Goal: Task Accomplishment & Management: Manage account settings

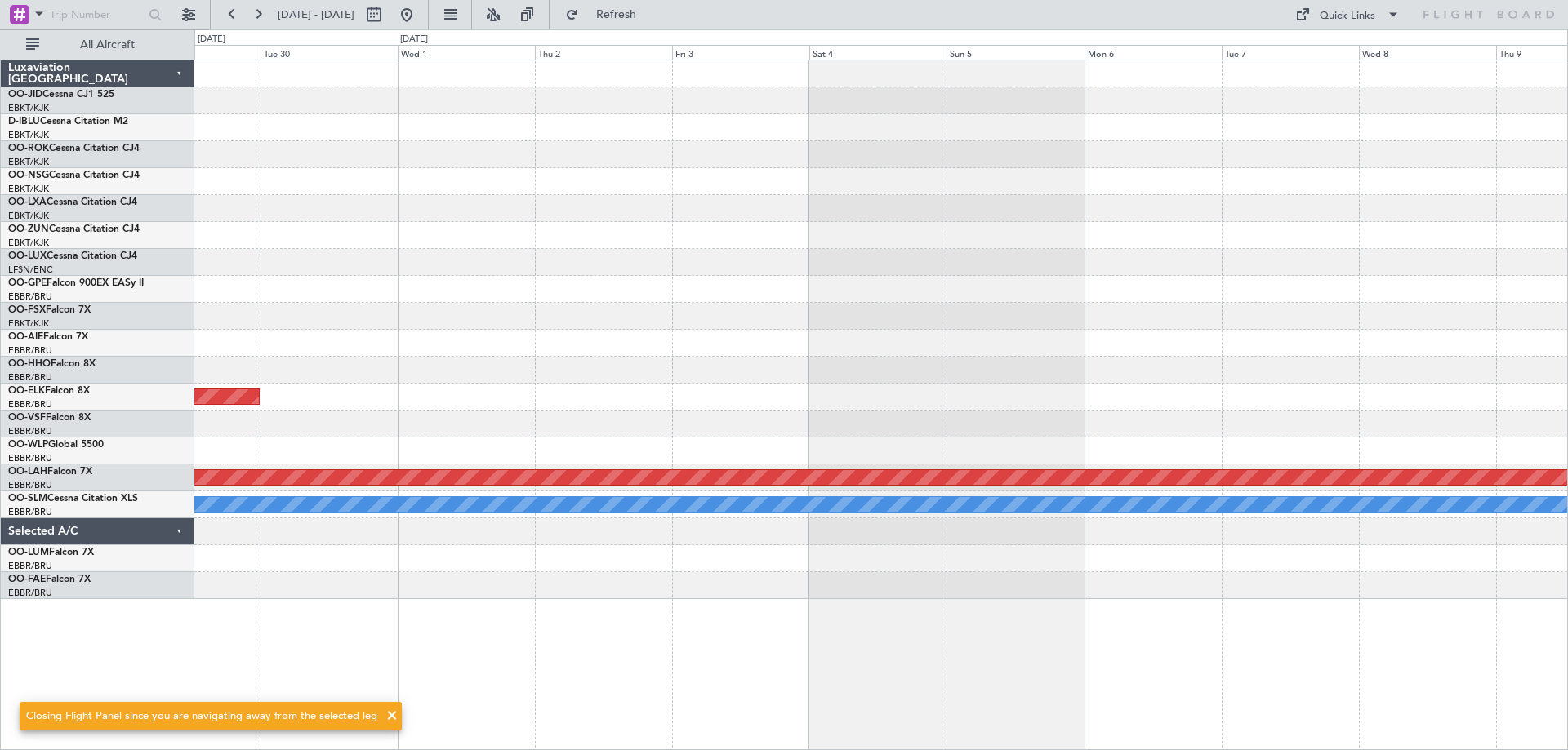
click at [881, 144] on div "Planned Maint Kortrijk-Wevelgem Planned Maint Alton-st Louis (St Louis Regl) A/…" at bounding box center [881, 330] width 1373 height 539
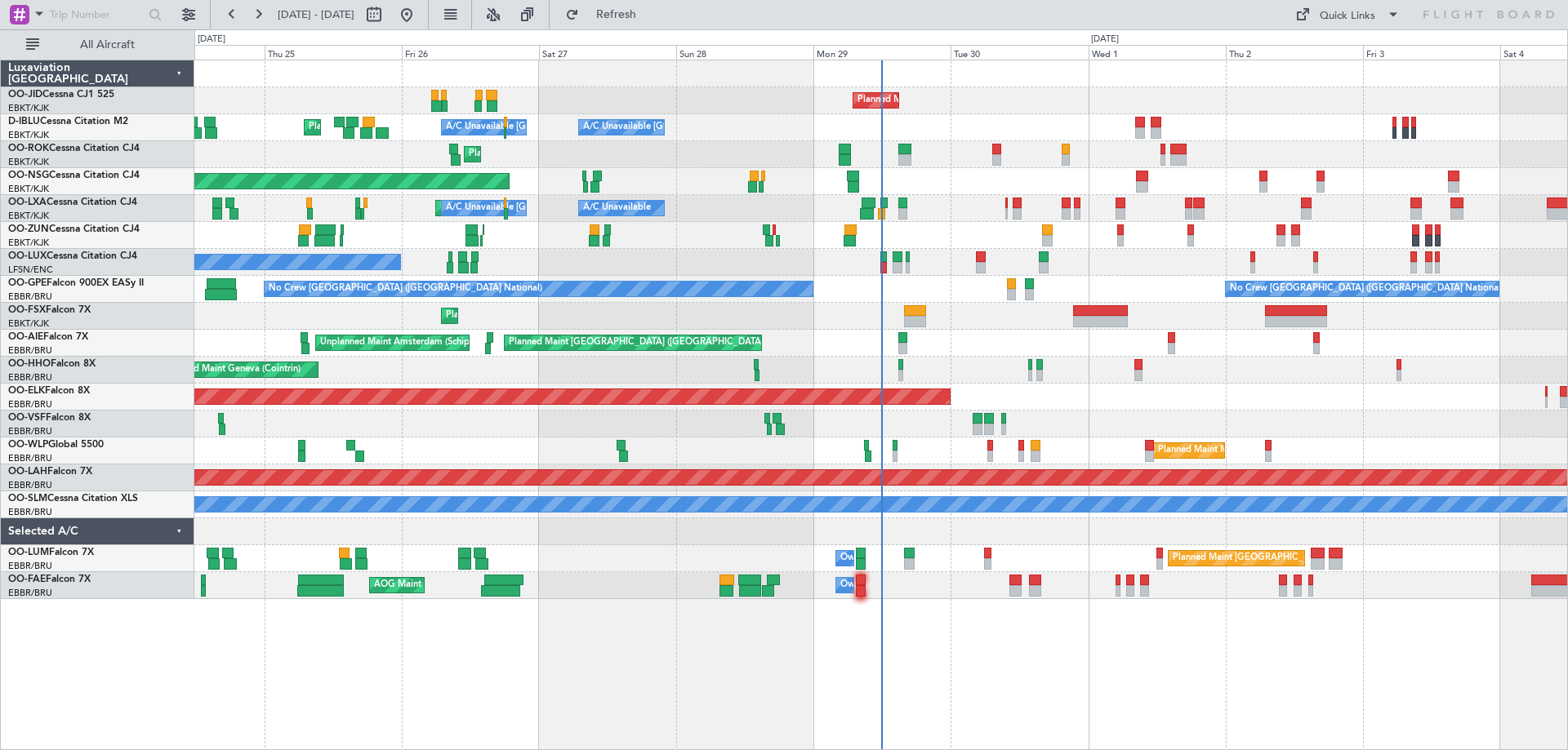
click at [472, 303] on div "Planned Maint Kortrijk-Wevelgem Planned Maint Nice (Côte d'Azur Airport) A/C Un…" at bounding box center [881, 330] width 1373 height 539
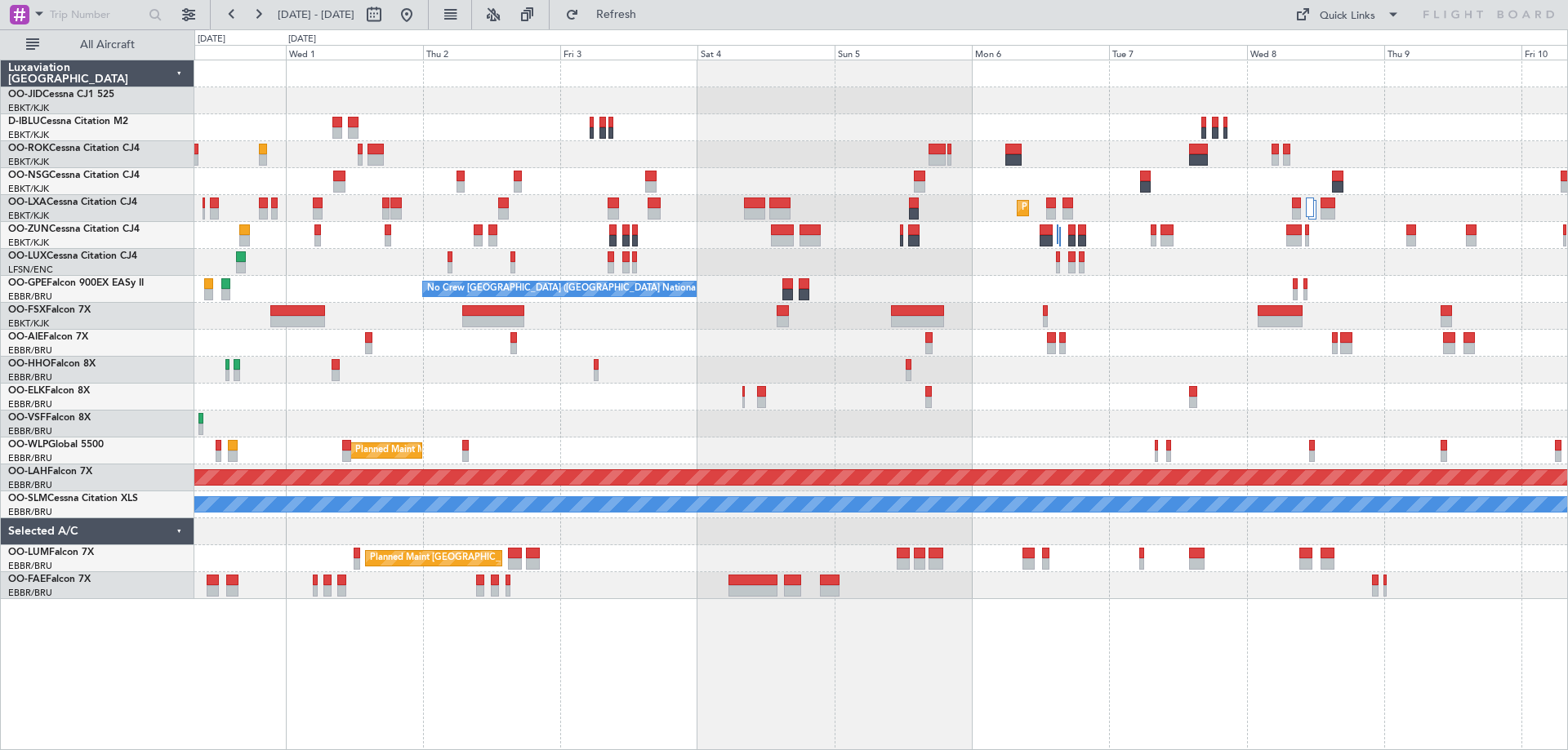
click at [1432, 387] on div "Planned Maint Kortrijk-Wevelgem A/C Unavailable Kortrijk-Wevelgem Planned Maint…" at bounding box center [881, 330] width 1373 height 539
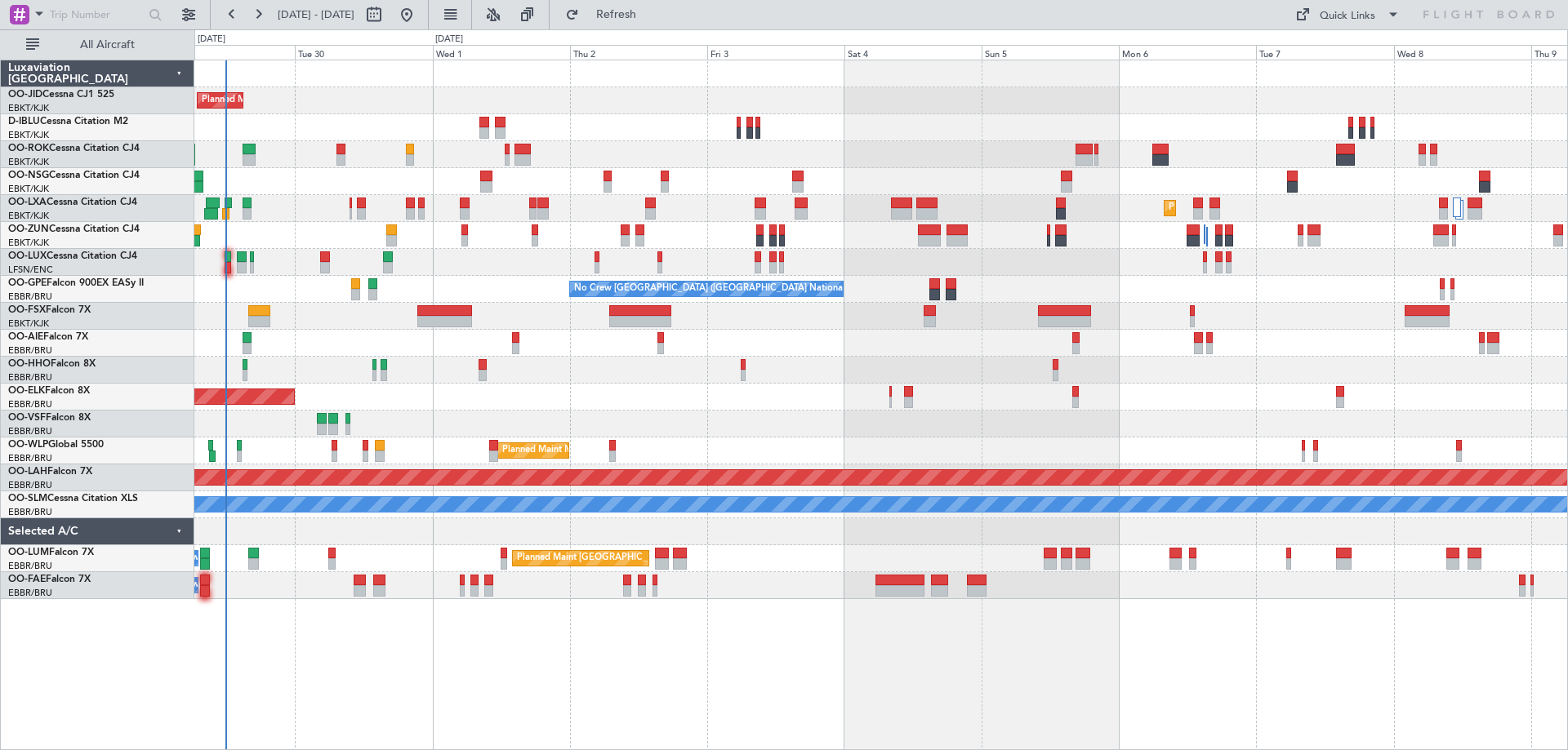
click at [463, 514] on div "Planned Maint Kortrijk-Wevelgem A/C Unavailable Kortrijk-Wevelgem A/C Unavailab…" at bounding box center [881, 330] width 1373 height 539
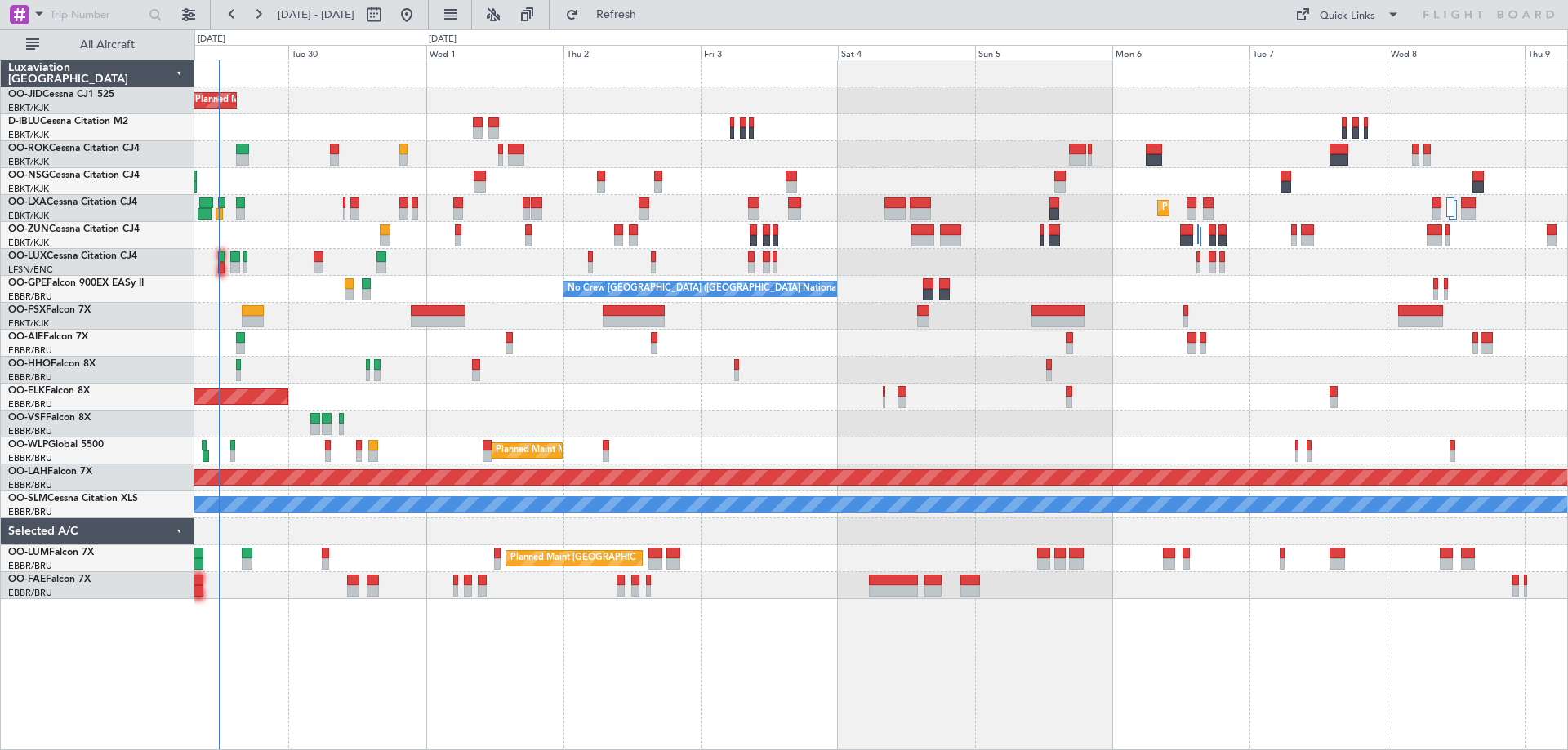
click at [571, 358] on div "Planned Maint Kortrijk-Wevelgem A/C Unavailable Kortrijk-Wevelgem A/C Unavailab…" at bounding box center [881, 330] width 1373 height 539
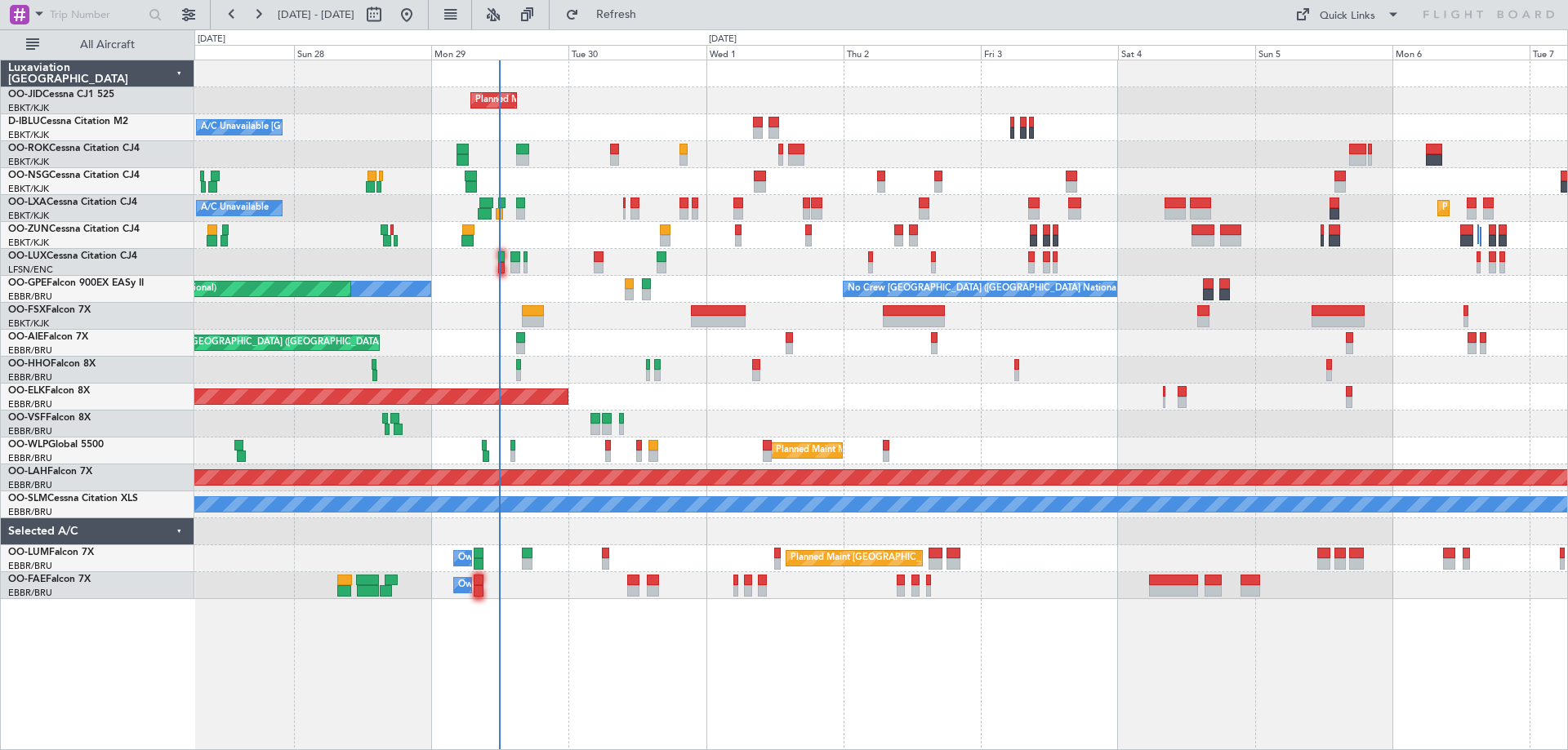
click at [357, 202] on div "Planned Maint Kortrijk-Wevelgem A/C Unavailable Kortrijk-Wevelgem Planned Maint…" at bounding box center [881, 330] width 1373 height 539
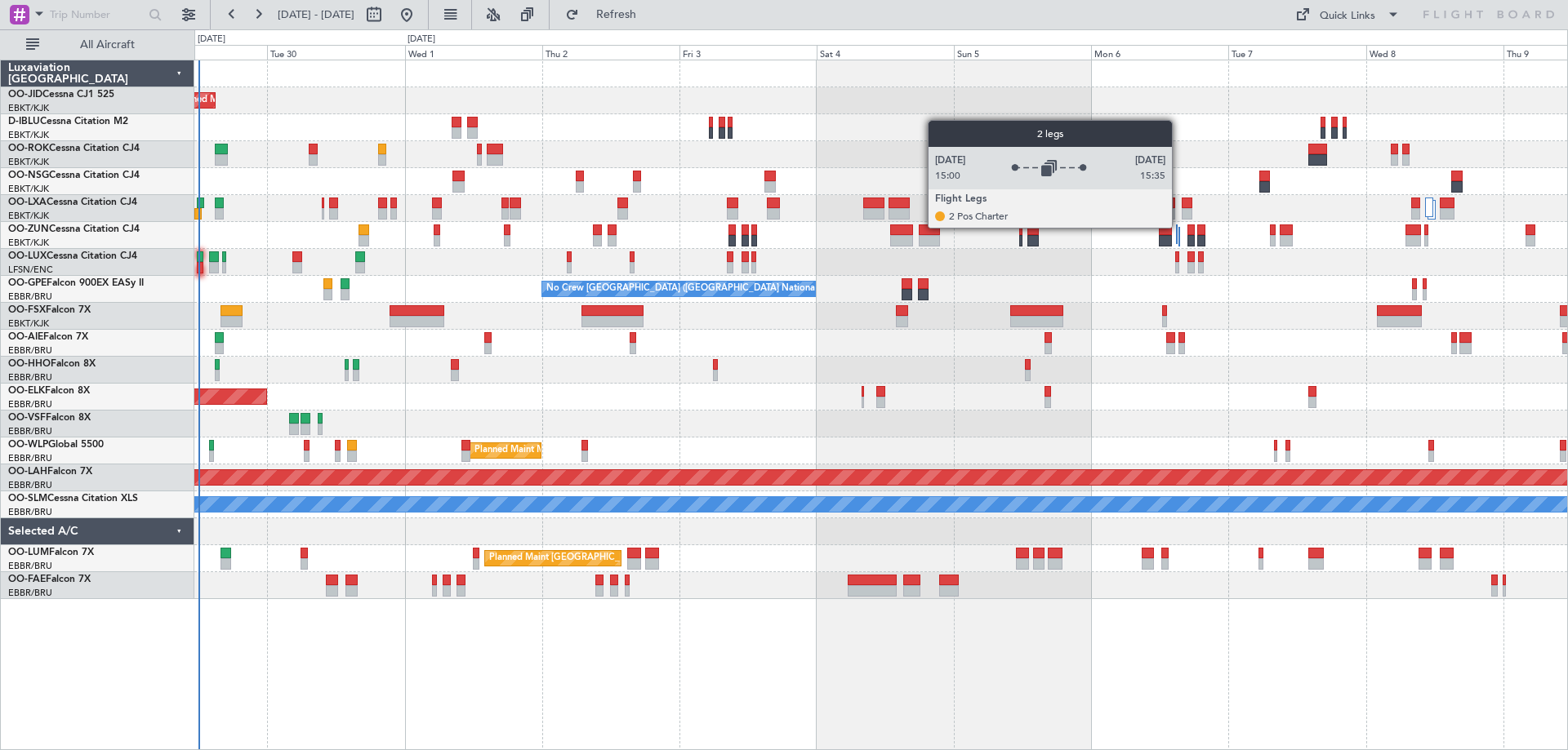
click at [1179, 227] on div at bounding box center [1179, 236] width 2 height 20
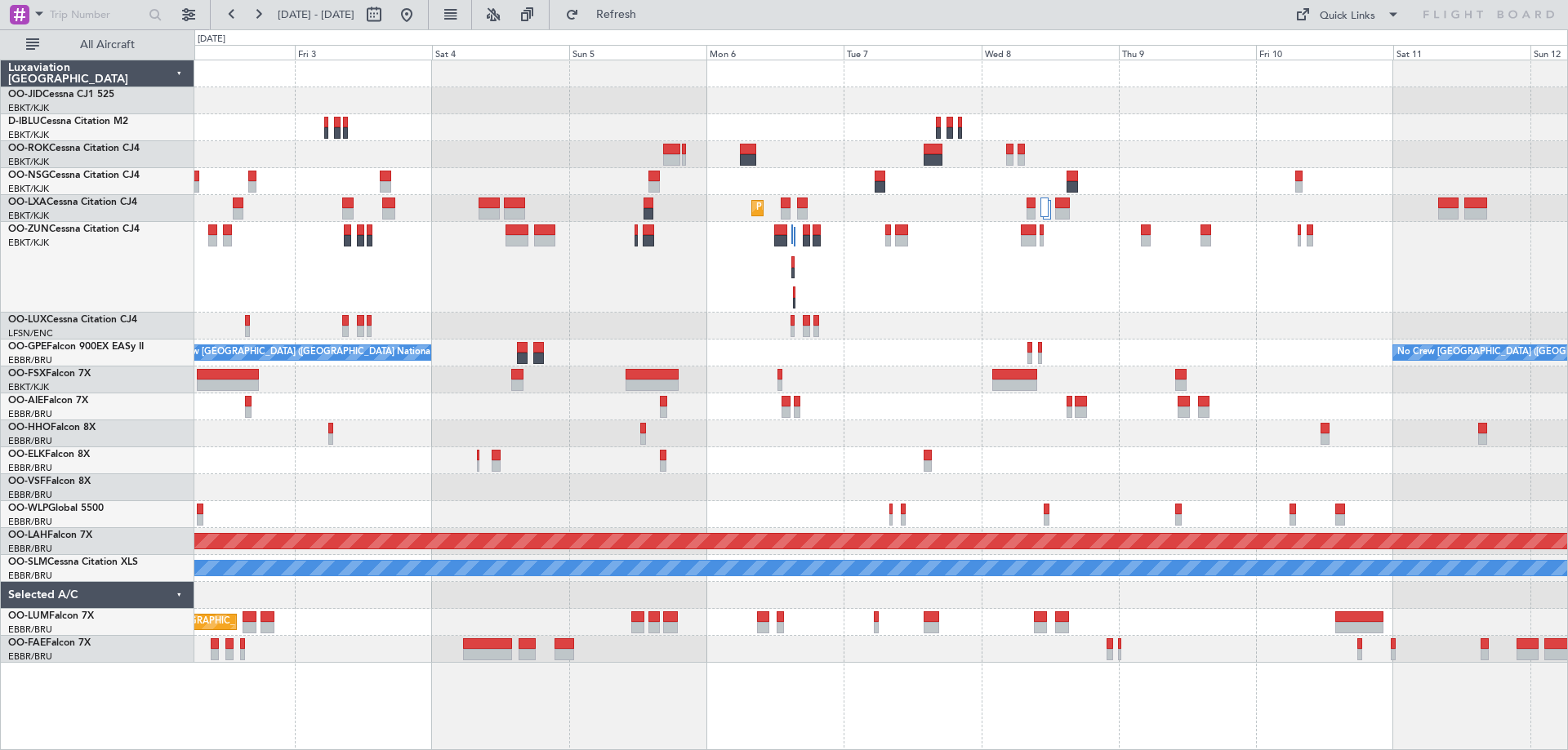
click at [864, 396] on div "Planned Maint Kortrijk-Wevelgem No Crew Brussels (Brussels National) No Crew Br…" at bounding box center [881, 362] width 1373 height 603
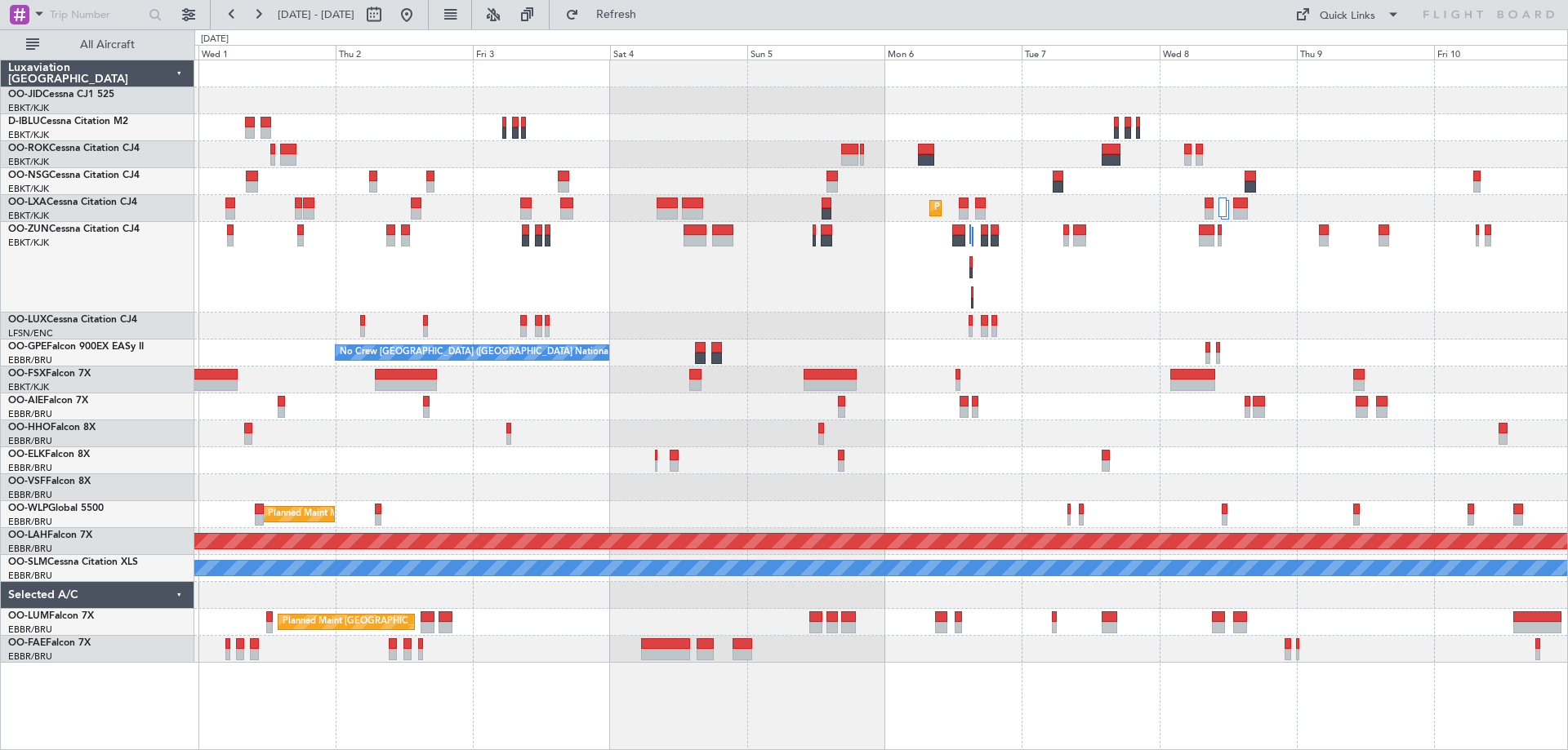
click at [1031, 272] on div at bounding box center [881, 267] width 1373 height 91
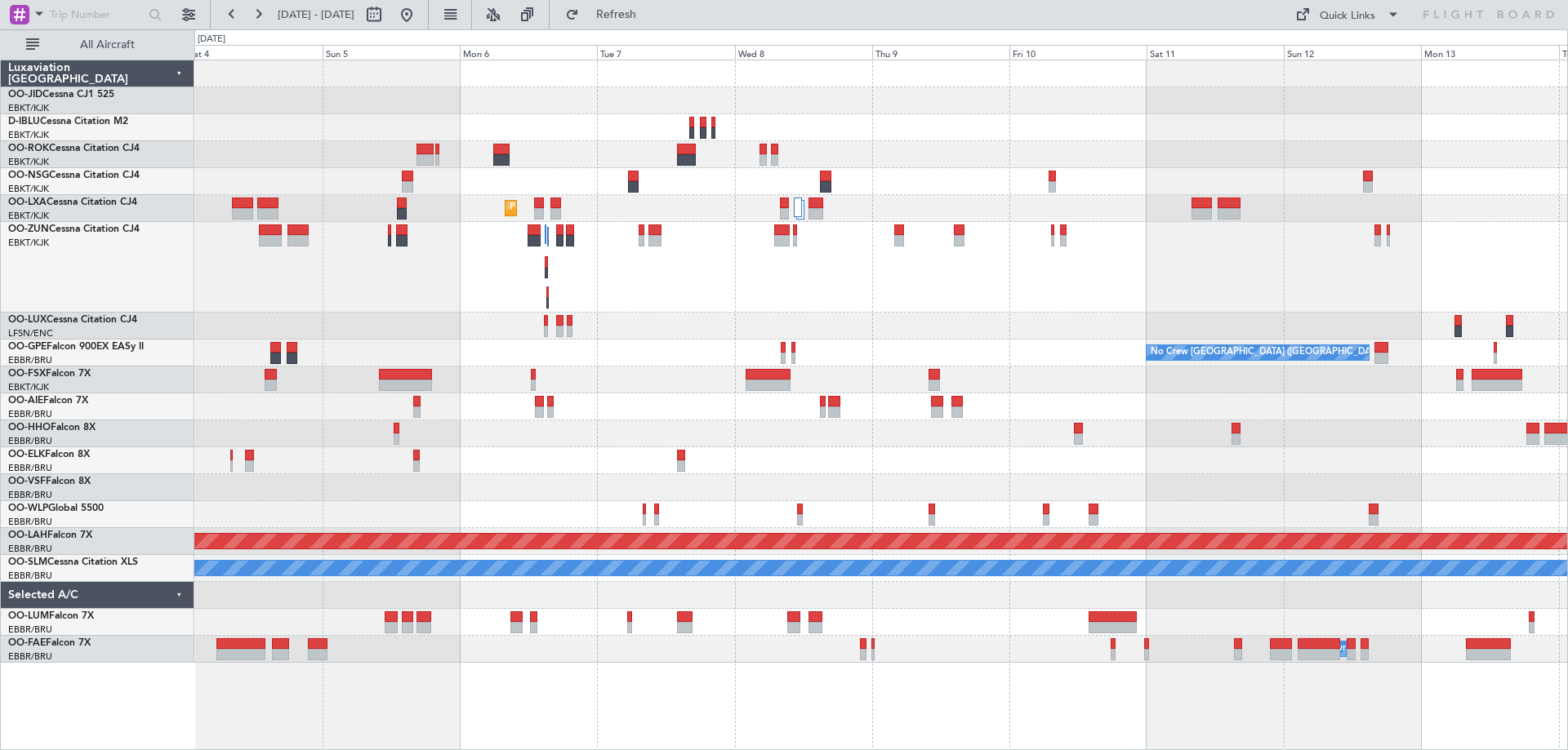
click at [1353, 311] on div "Planned Maint Kortrijk-Wevelgem No Crew Brussels (Brussels National) No Crew Br…" at bounding box center [881, 362] width 1373 height 603
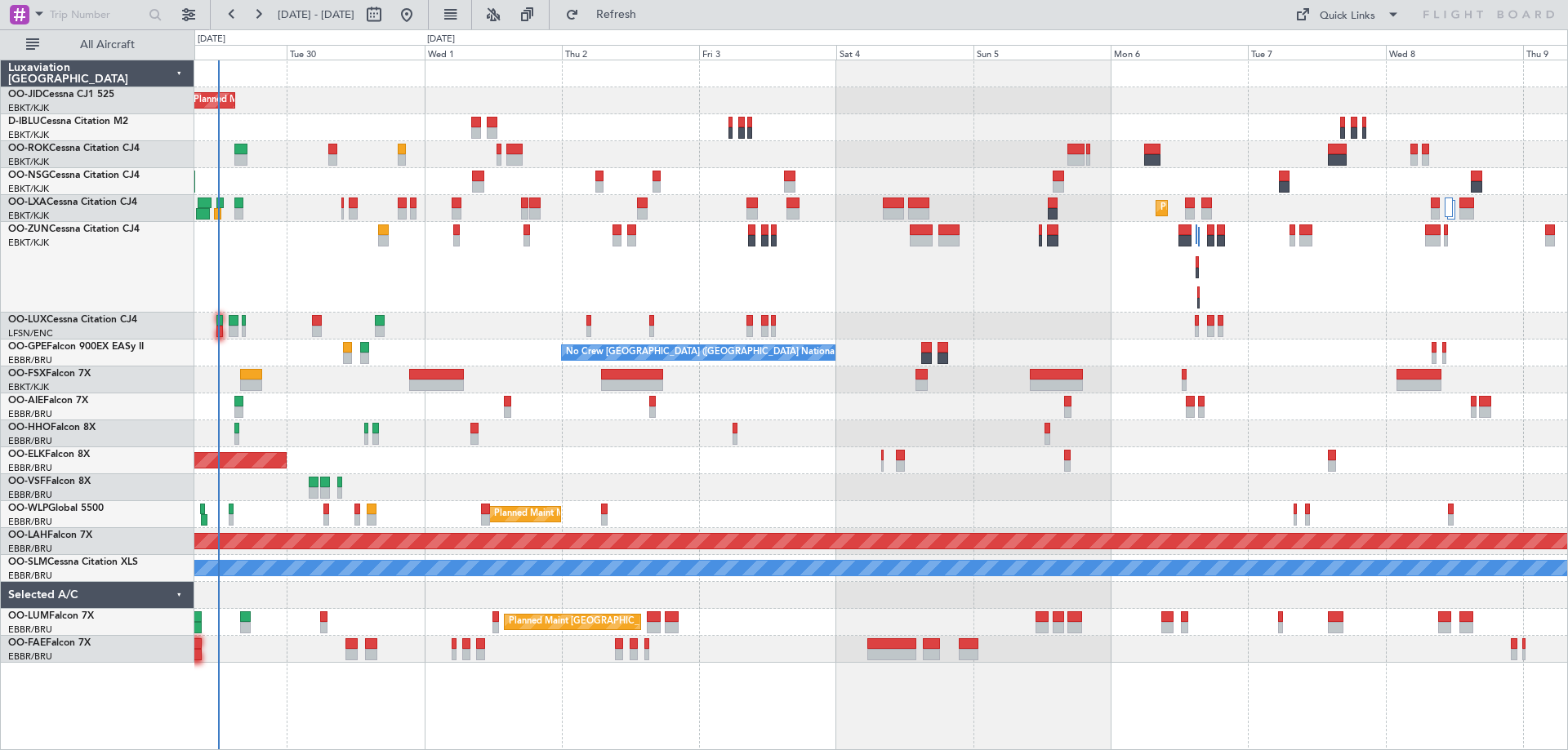
click at [1115, 400] on div "Planned Maint Kortrijk-Wevelgem A/C Unavailable Kortrijk-Wevelgem A/C Unavailab…" at bounding box center [881, 362] width 1373 height 603
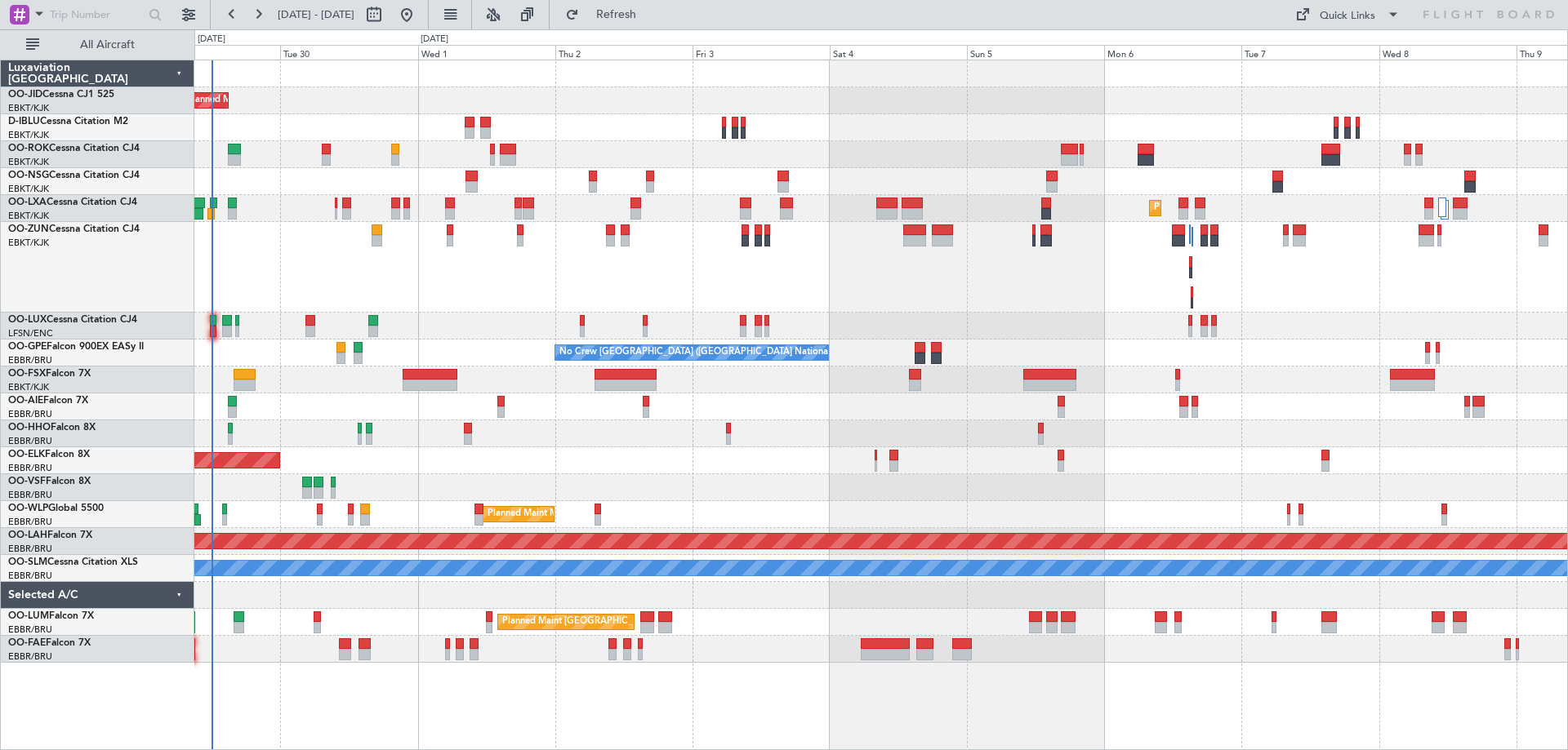
click at [451, 273] on div at bounding box center [881, 267] width 1373 height 91
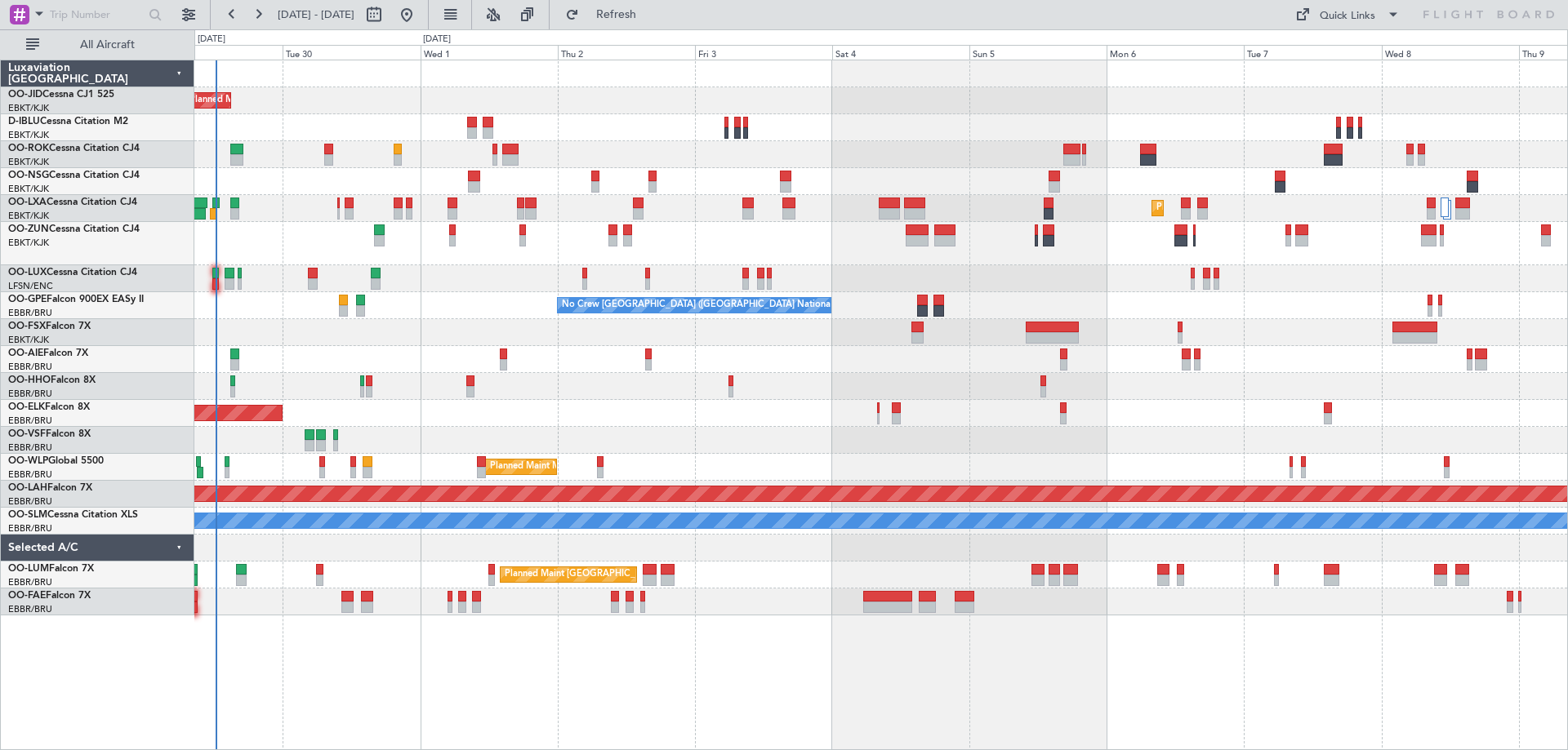
click at [458, 290] on div at bounding box center [881, 279] width 1373 height 27
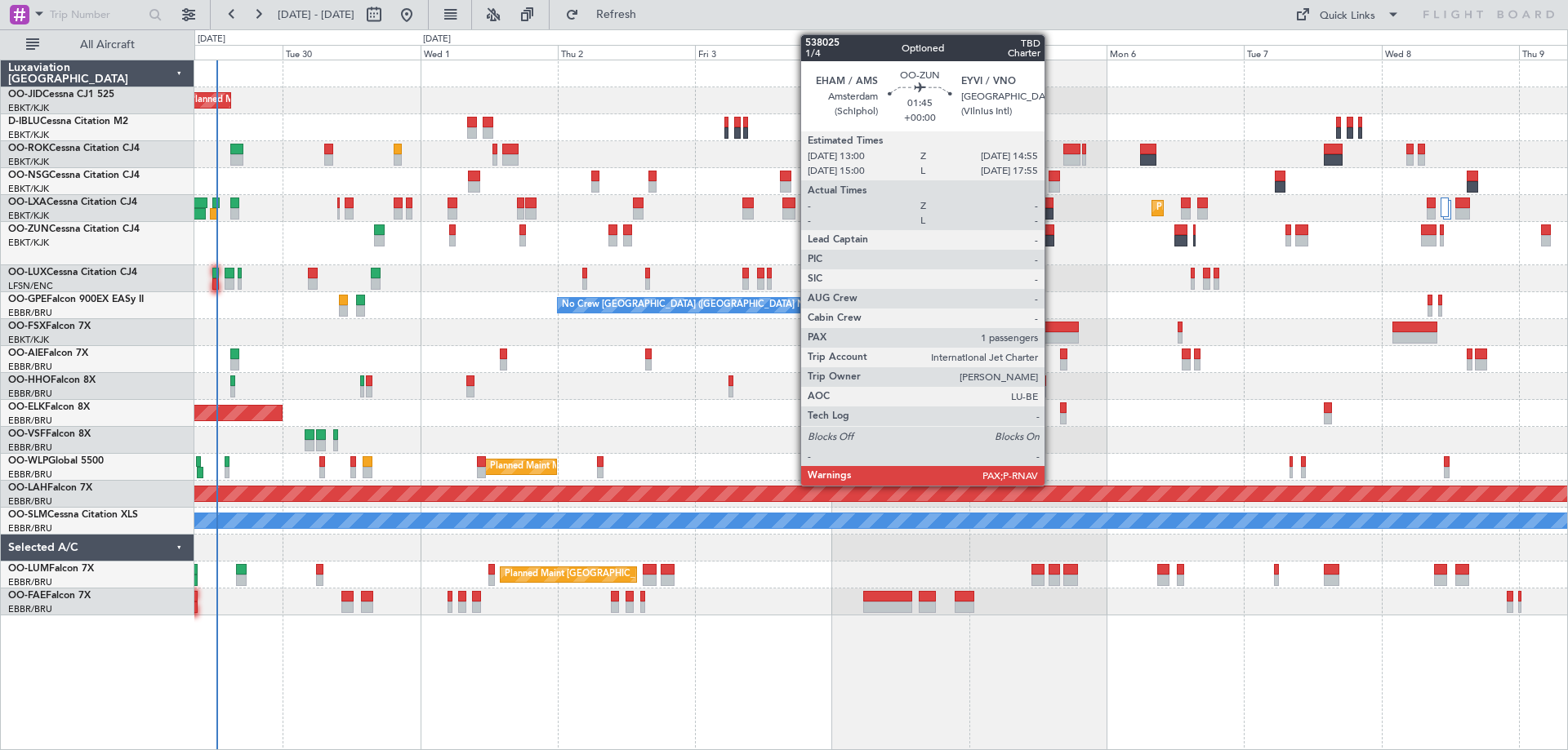
click at [1052, 234] on div at bounding box center [1048, 230] width 11 height 11
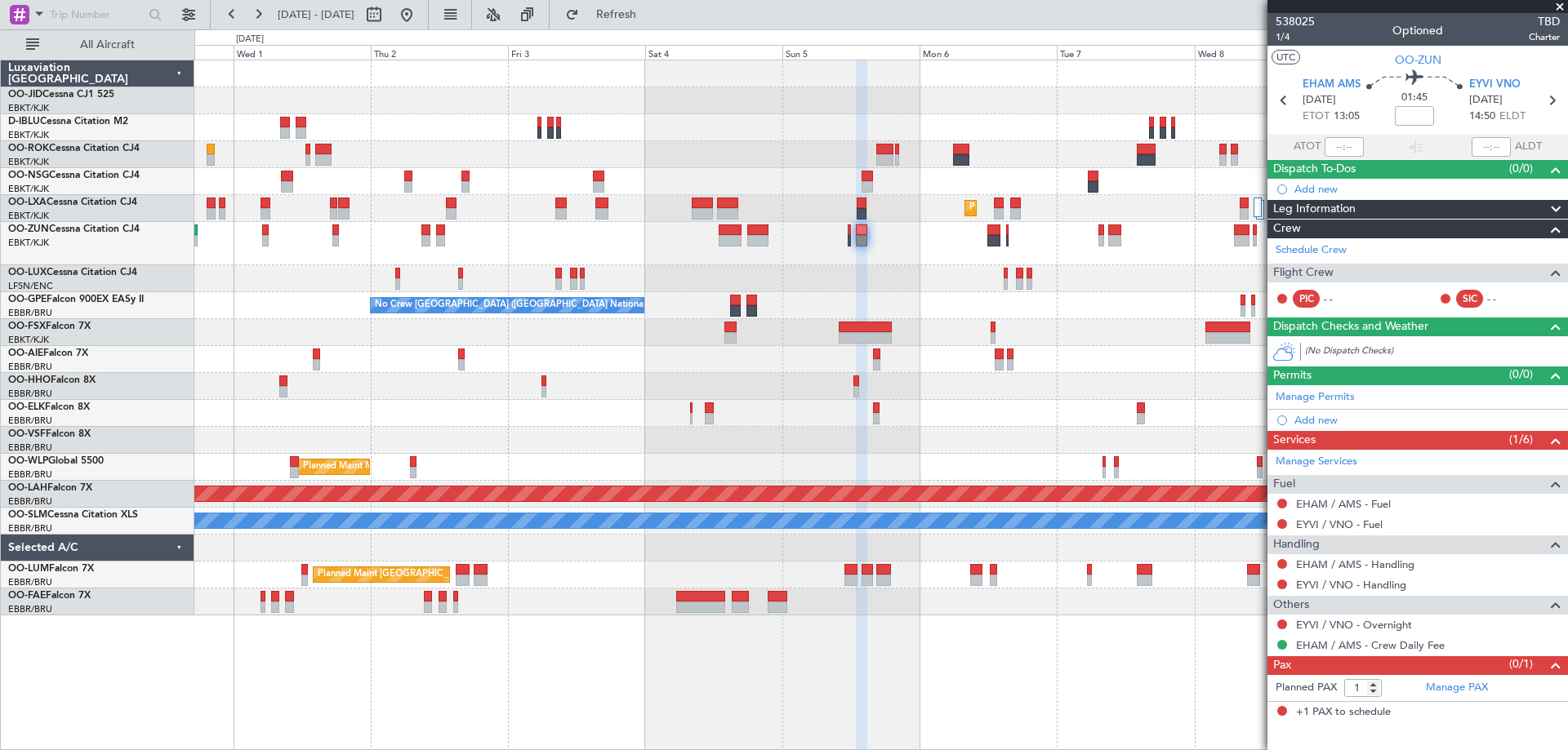
click at [954, 246] on div at bounding box center [881, 244] width 1373 height 43
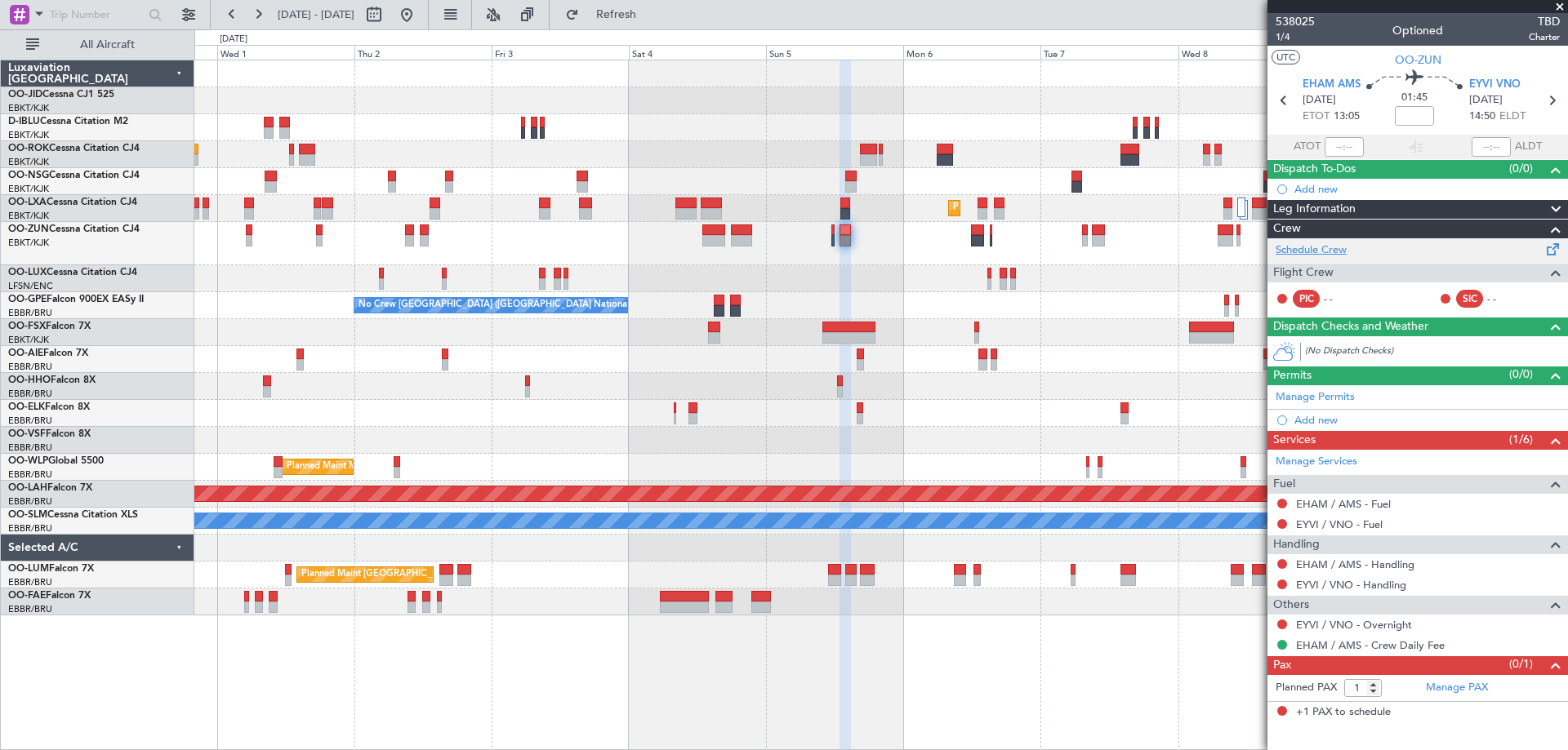
click at [1287, 242] on link "Schedule Crew" at bounding box center [1311, 250] width 71 height 16
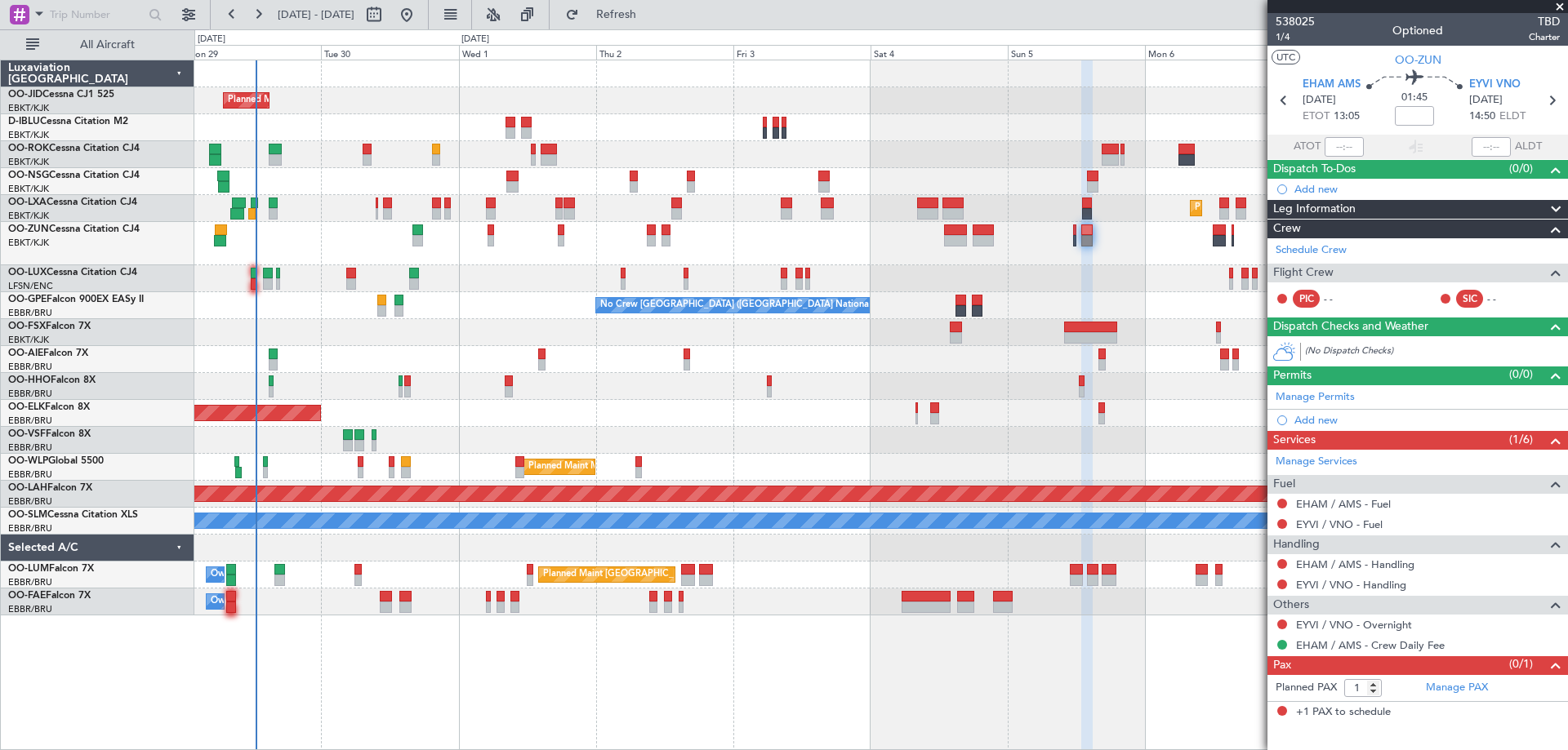
click at [192, 250] on div "Planned Maint Kortrijk-Wevelgem A/C Unavailable Kortrijk-Wevelgem A/C Unavailab…" at bounding box center [784, 389] width 1568 height 721
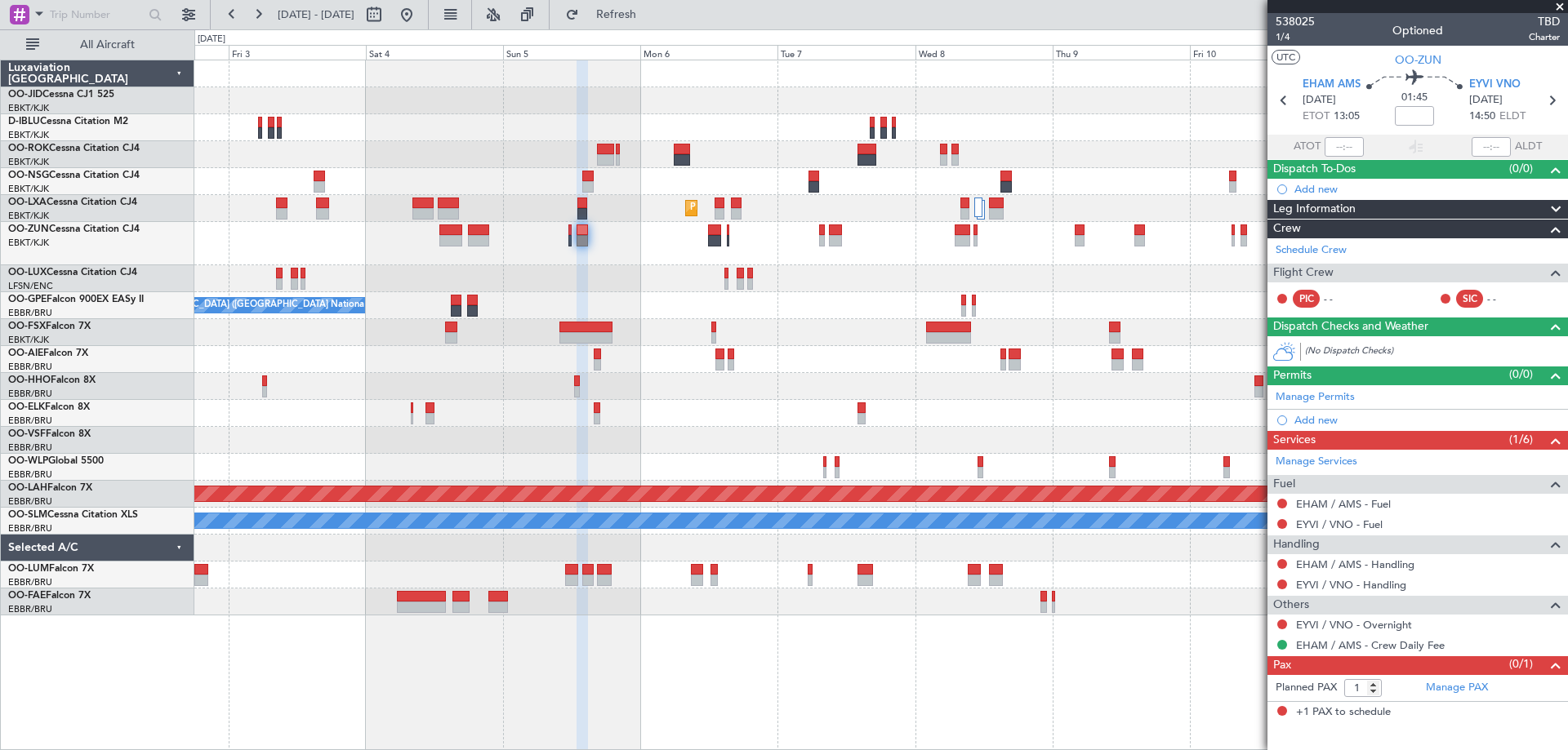
click at [247, 272] on div "Planned Maint Kortrijk-Wevelgem No Crew Brussels (Brussels National) No Crew Br…" at bounding box center [881, 338] width 1373 height 555
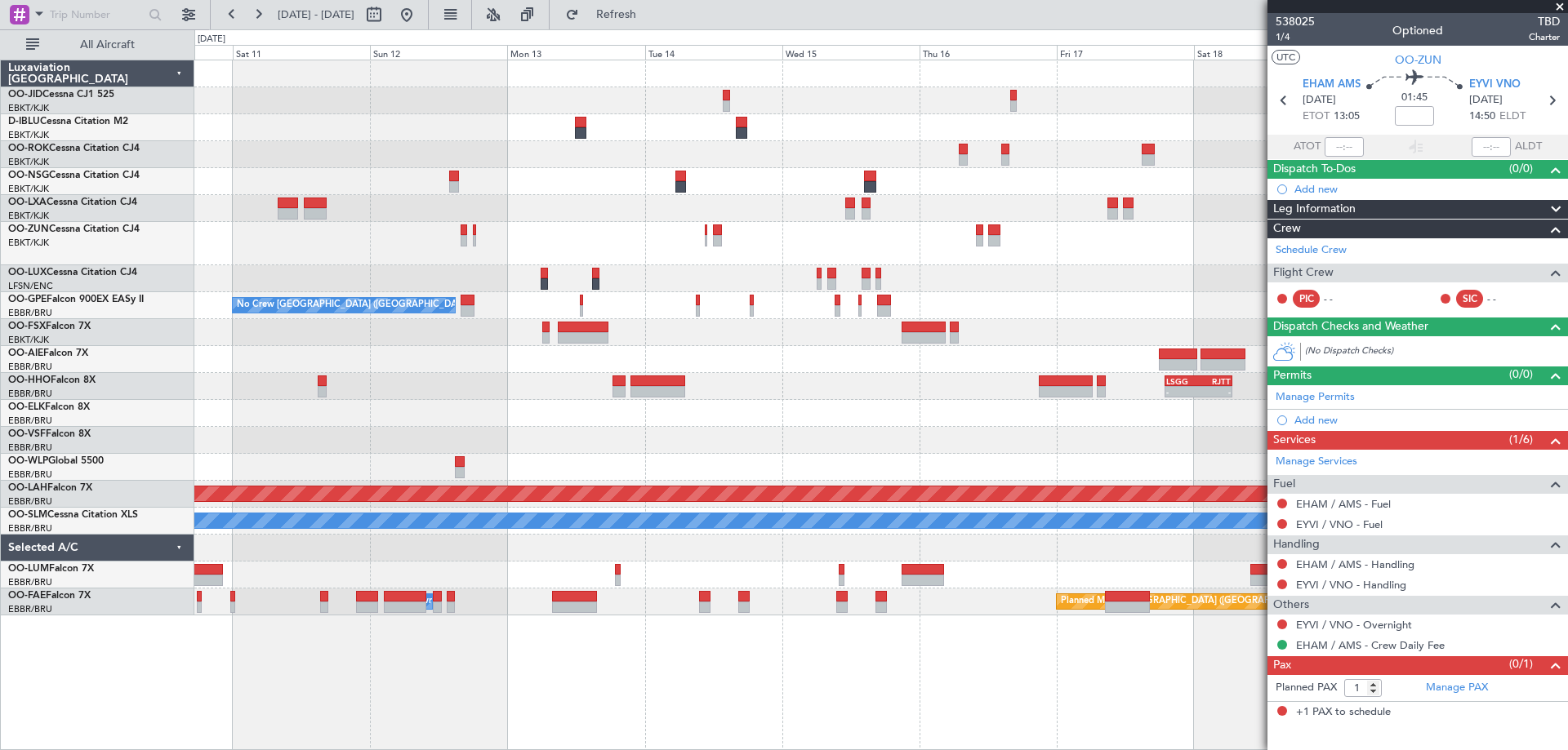
click at [254, 228] on div at bounding box center [881, 244] width 1373 height 43
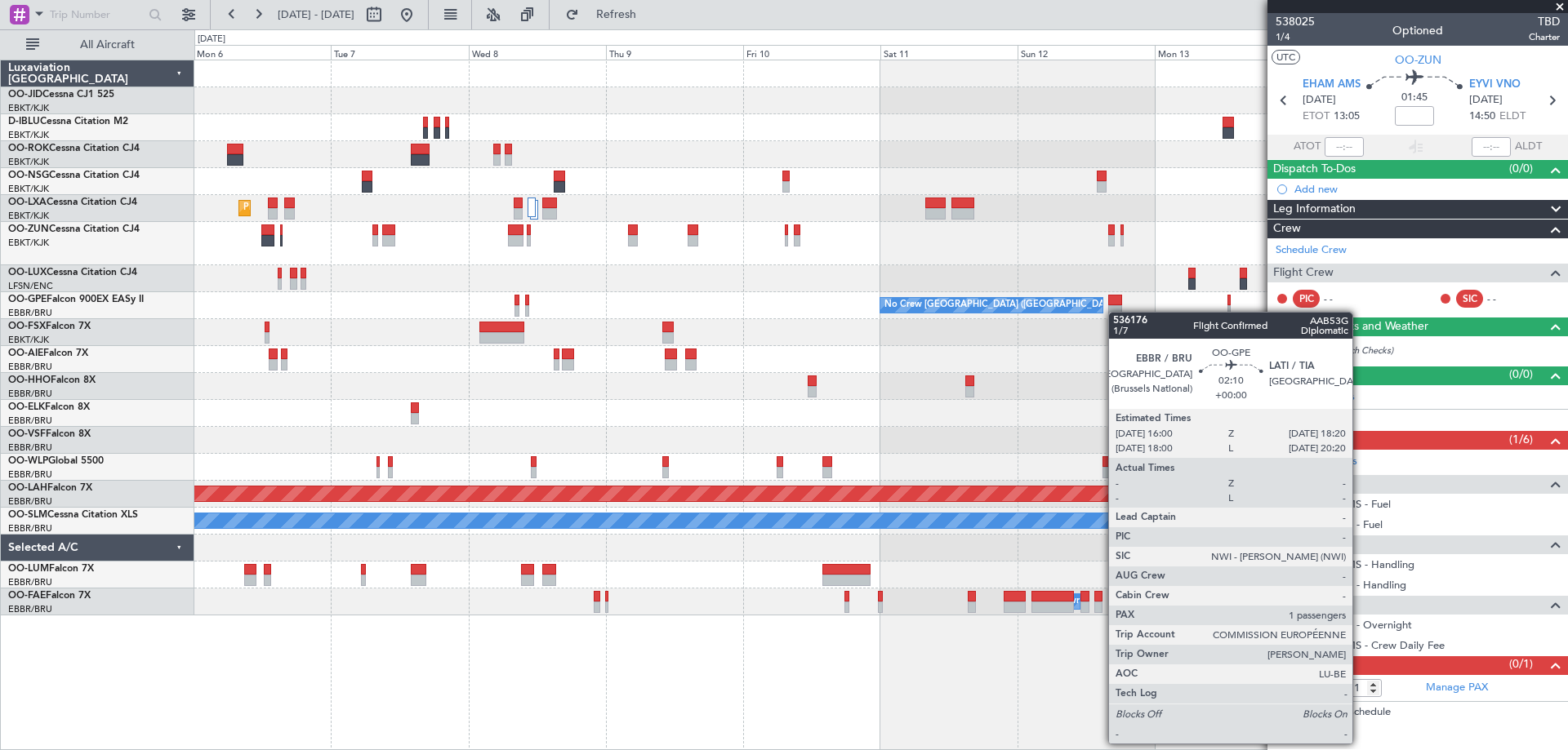
click at [1116, 312] on div "Planned Maint Kortrijk-Wevelgem No Crew Brussels (Brussels National) No Crew Br…" at bounding box center [881, 338] width 1373 height 555
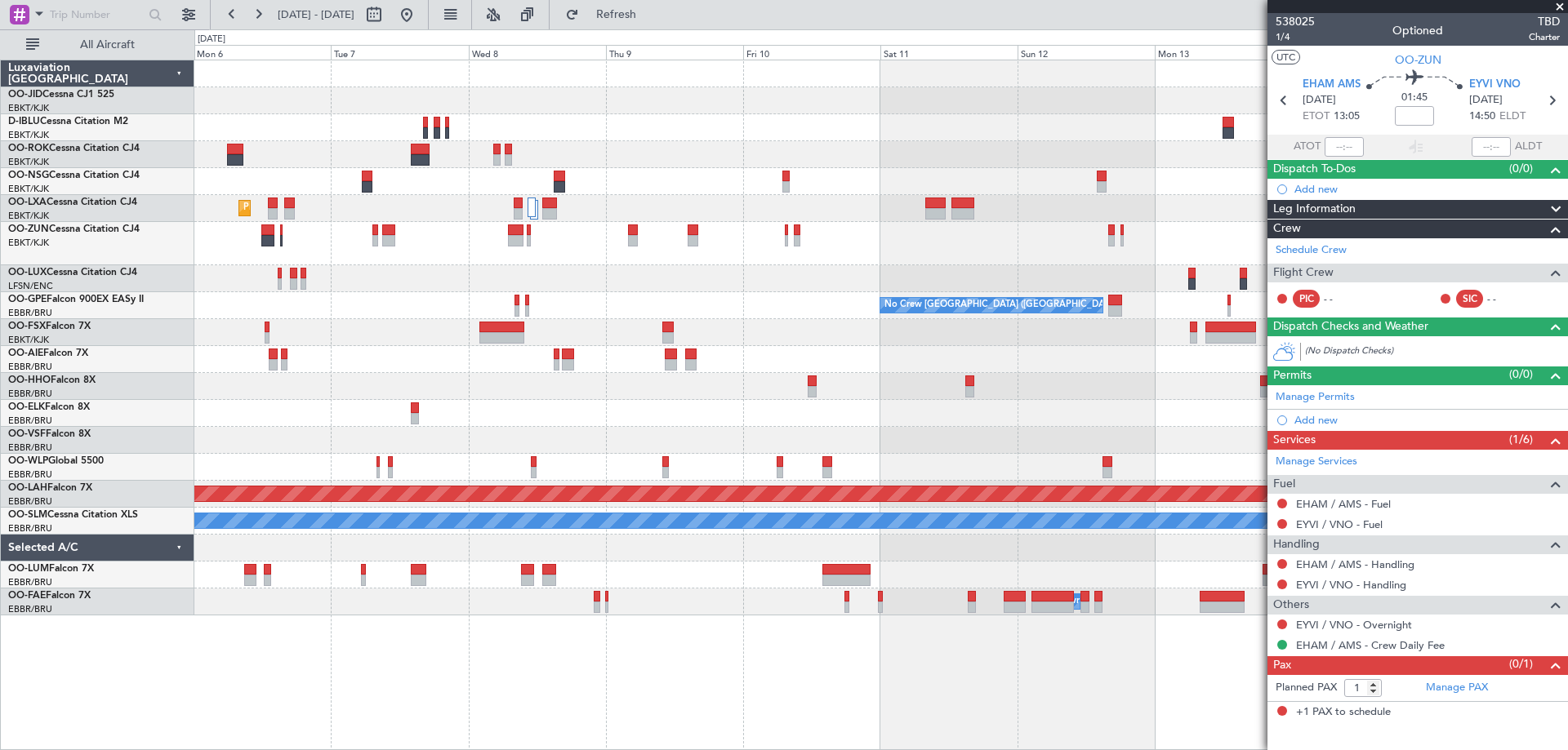
click at [1198, 304] on div "Planned Maint Kortrijk-Wevelgem No Crew Brussels (Brussels National) No Crew Br…" at bounding box center [881, 338] width 1373 height 555
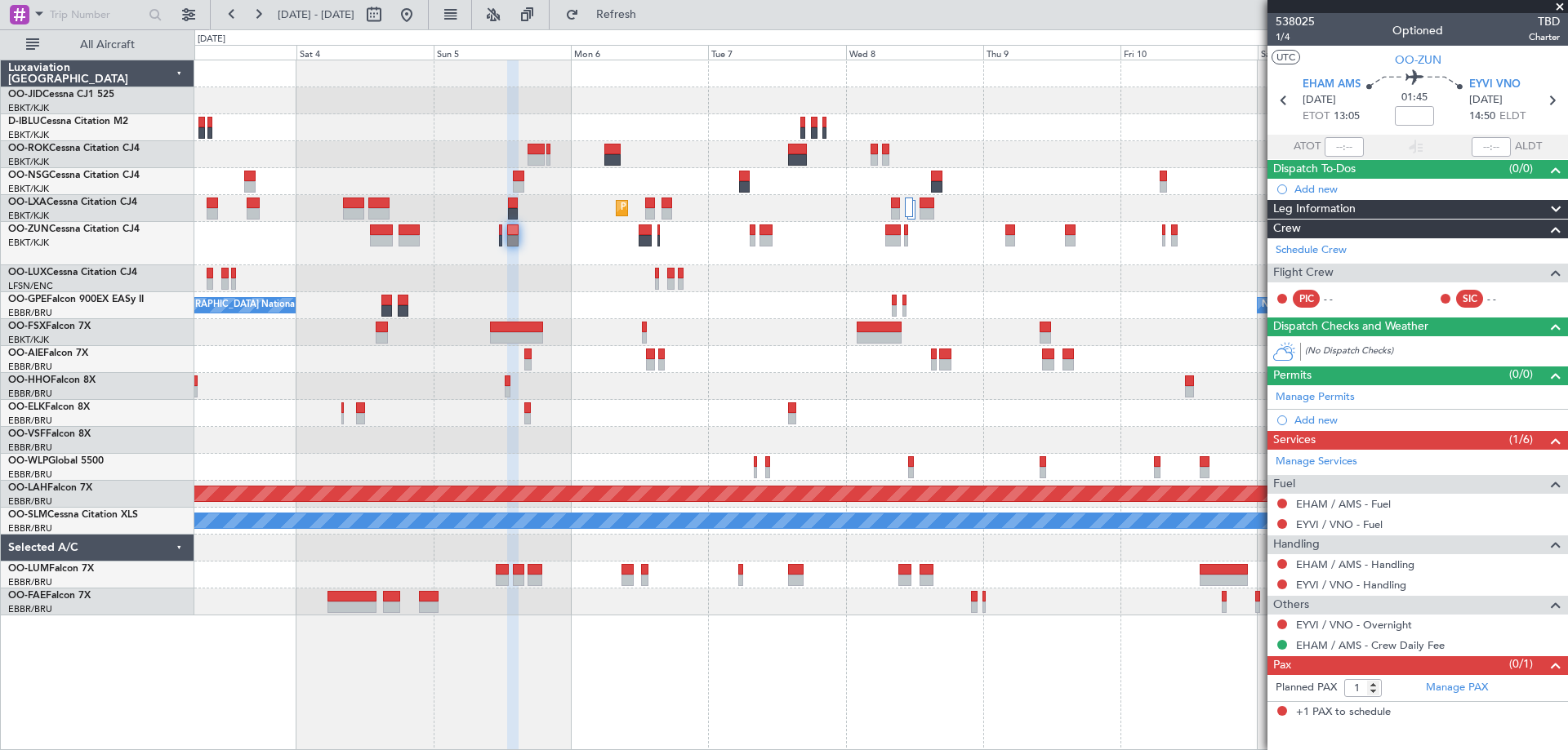
click at [1166, 285] on div "Planned Maint Kortrijk-Wevelgem No Crew Brussels (Brussels National) No Crew Br…" at bounding box center [881, 338] width 1373 height 555
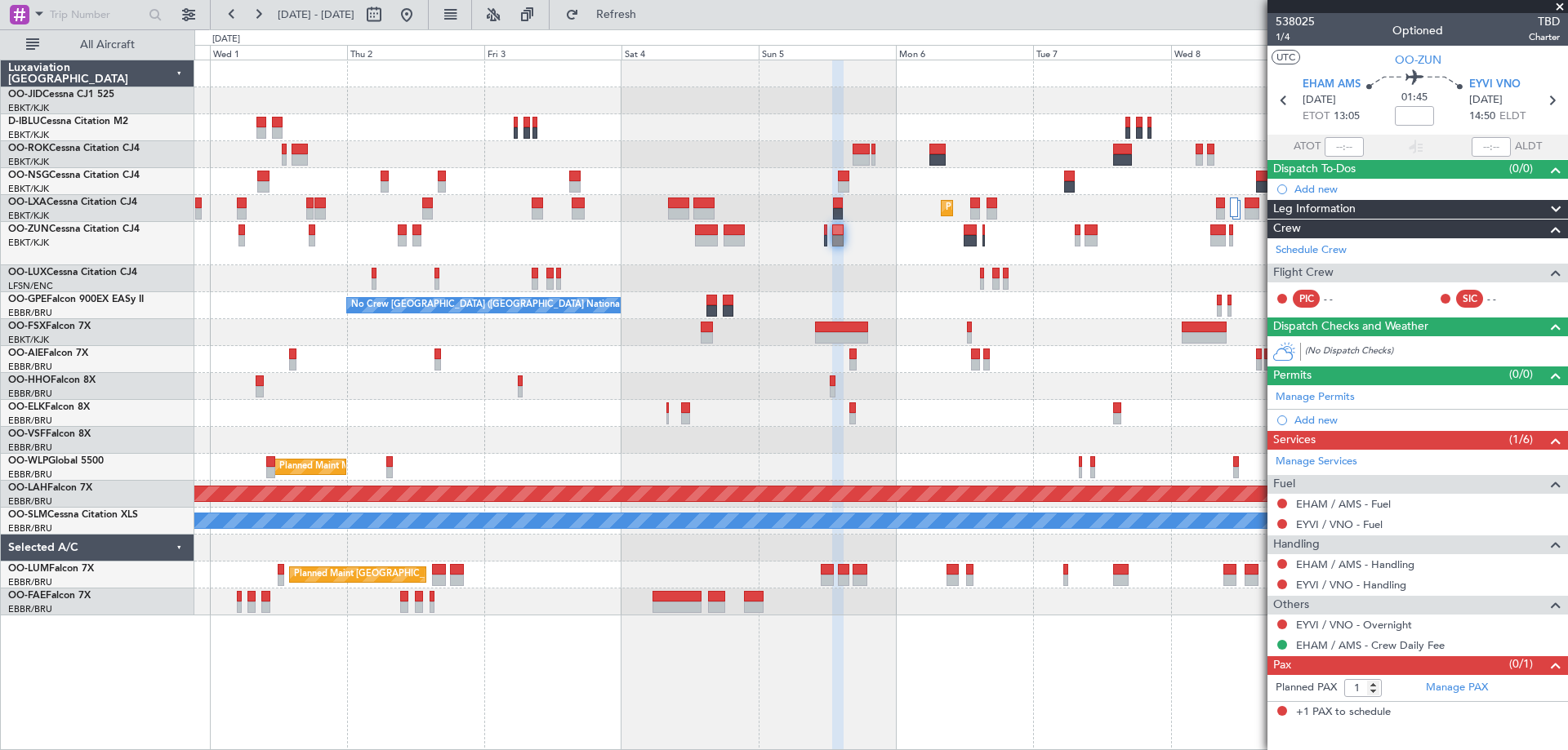
click at [821, 269] on div at bounding box center [881, 279] width 1373 height 27
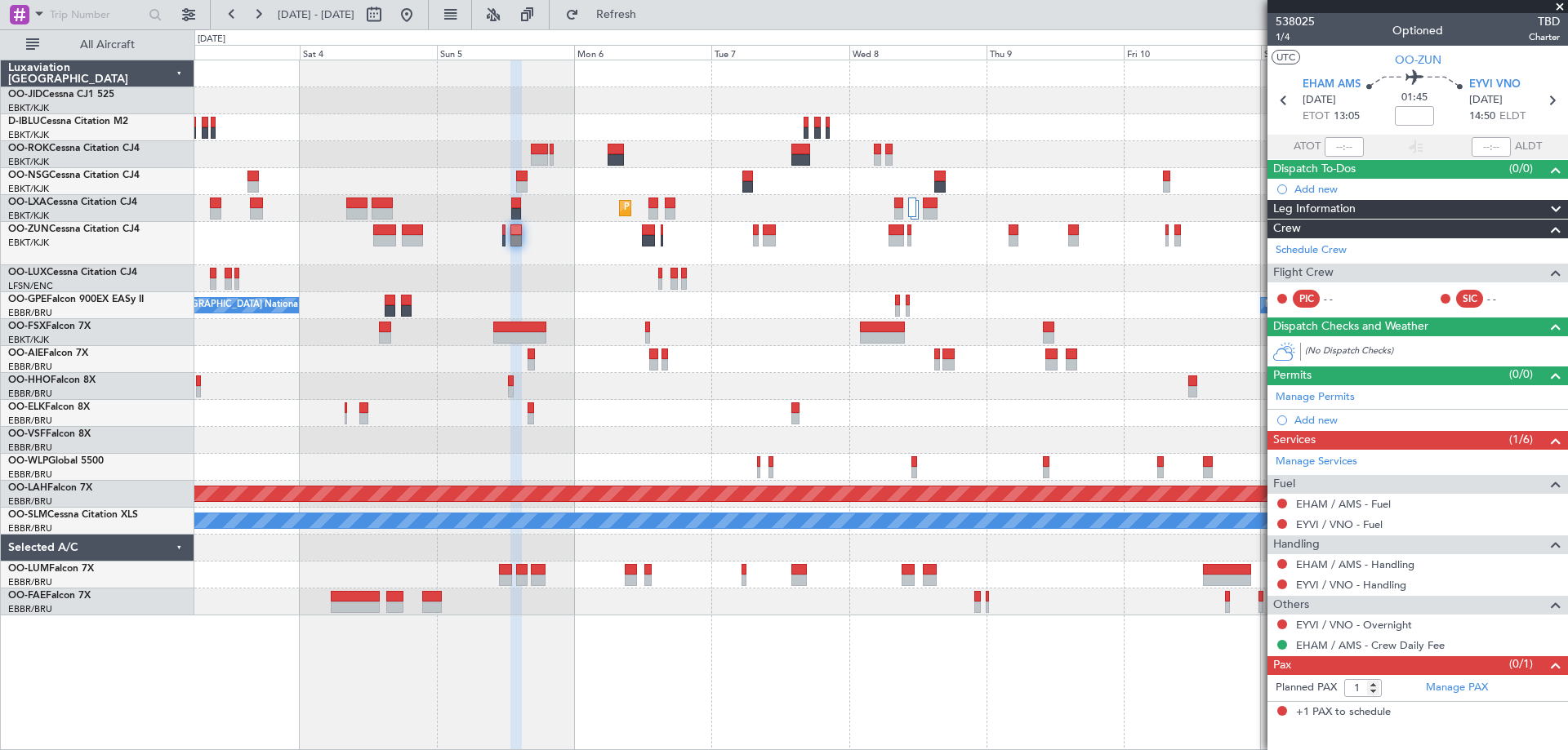
click at [948, 290] on div at bounding box center [881, 279] width 1373 height 27
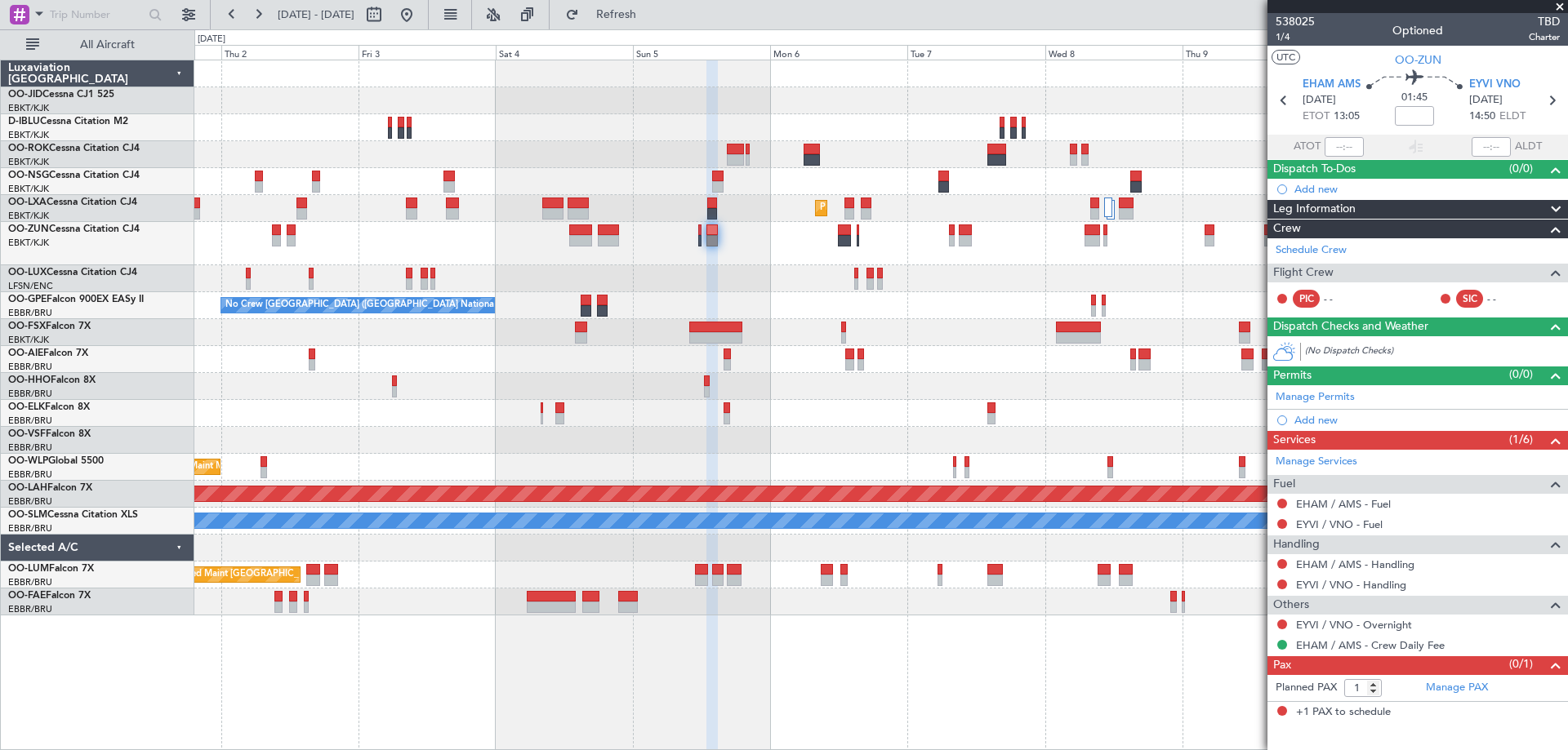
click at [1113, 328] on div "Planned Maint Kortrijk-Wevelgem Planned Maint Kortrijk-Wevelgem No Crew Brussel…" at bounding box center [881, 338] width 1373 height 555
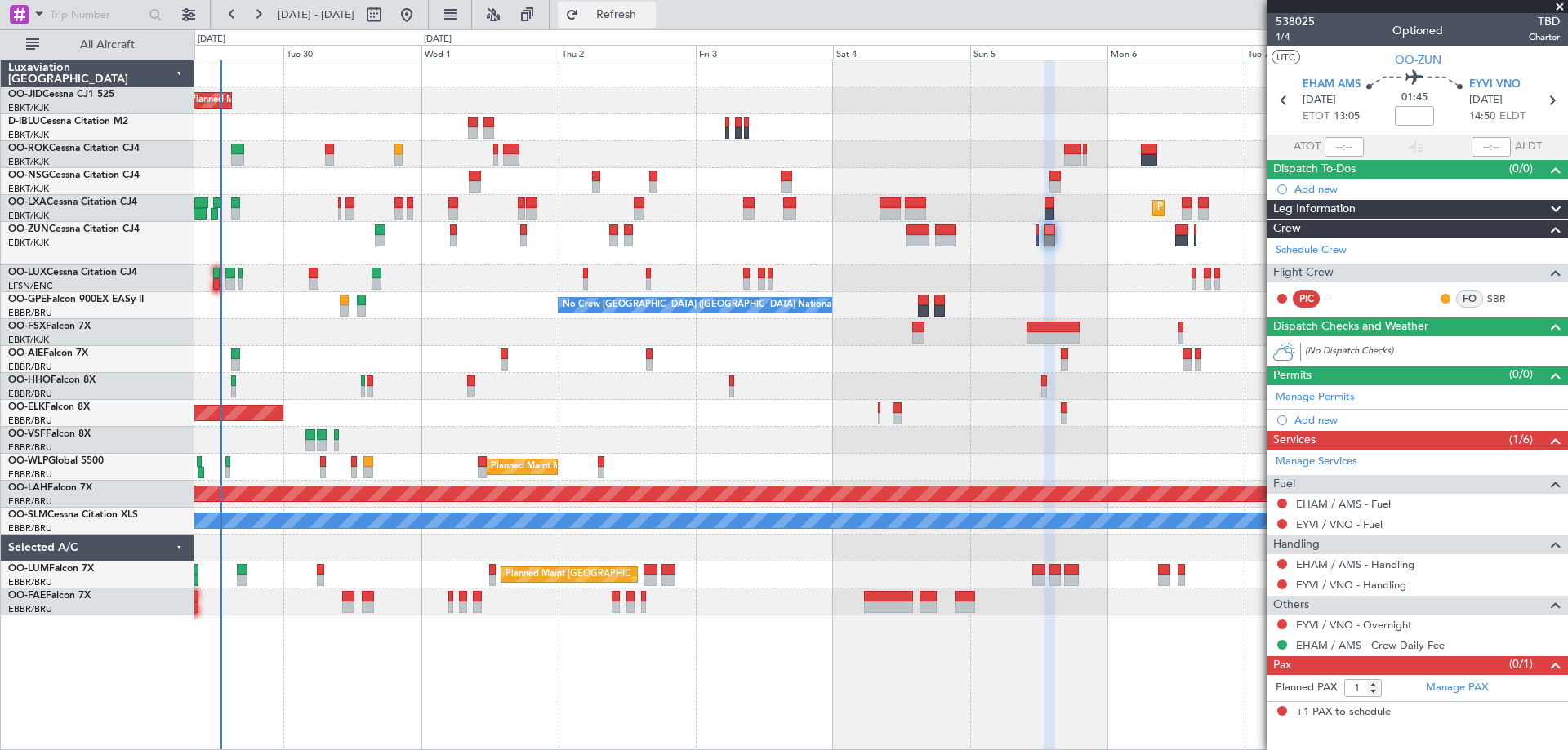
click at [651, 16] on span "Refresh" at bounding box center [616, 14] width 68 height 11
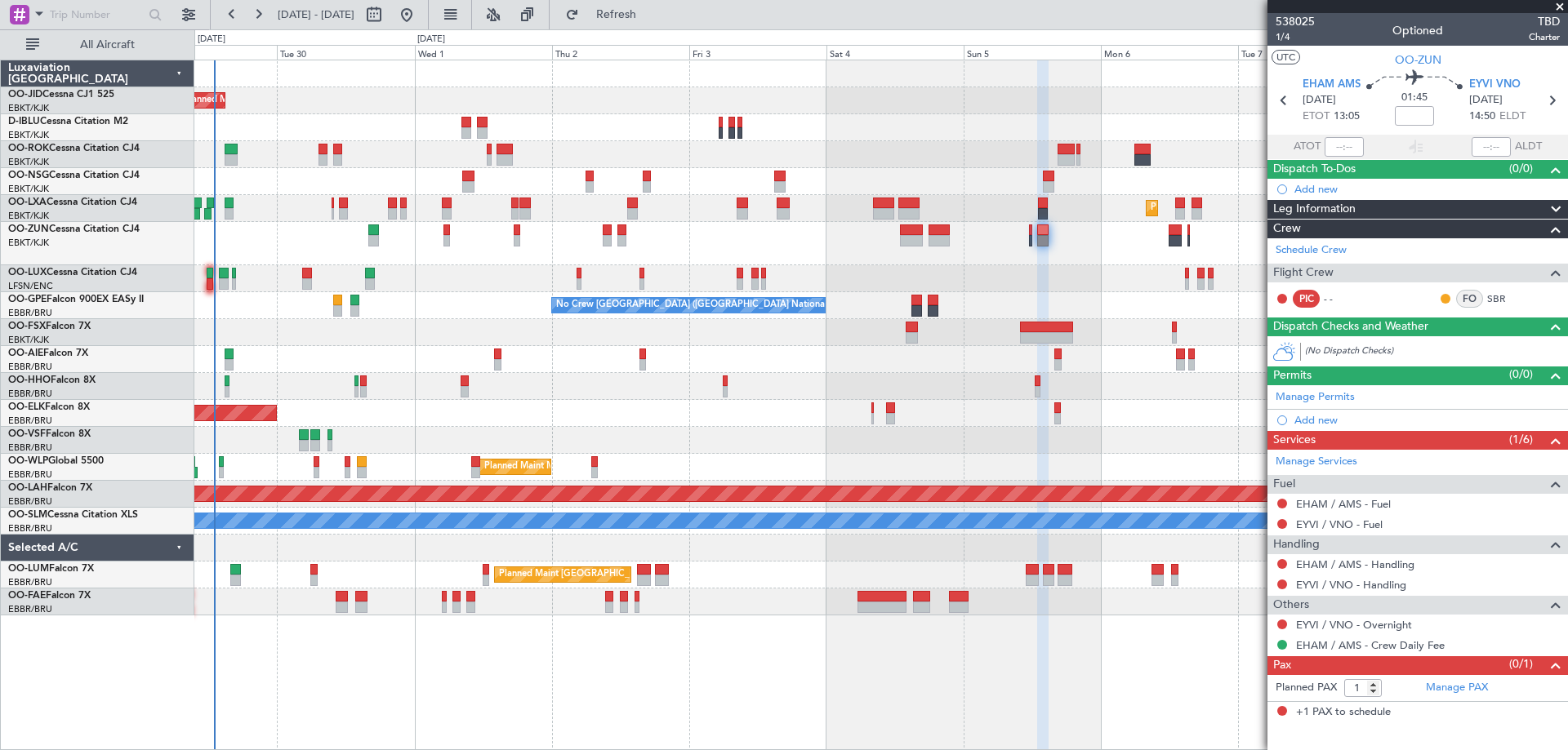
click at [451, 258] on div at bounding box center [881, 244] width 1373 height 43
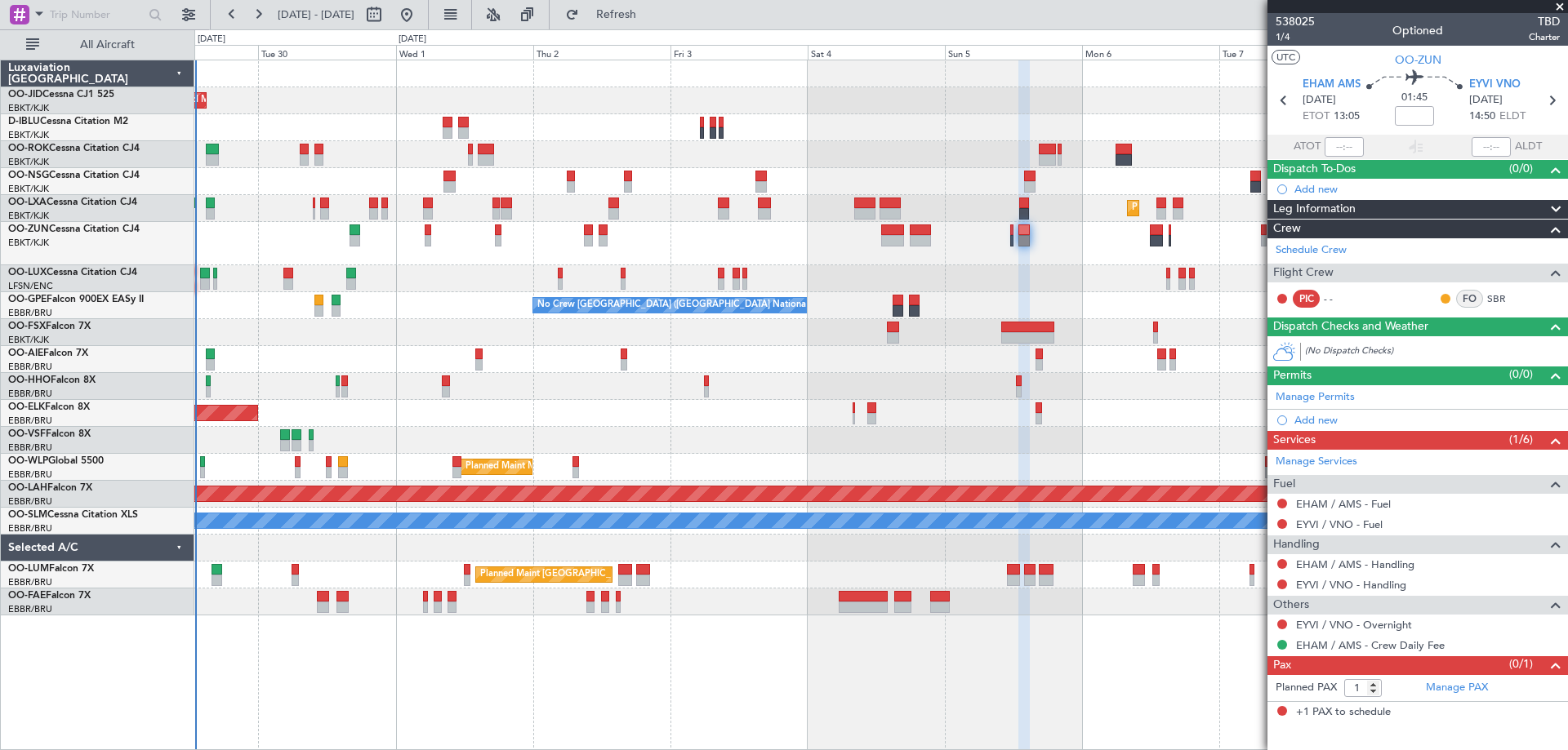
click at [482, 280] on div "Planned Maint Kortrijk-Wevelgem A/C Unavailable Kortrijk-Wevelgem Planned Maint…" at bounding box center [881, 338] width 1373 height 555
click at [481, 261] on div at bounding box center [881, 244] width 1373 height 43
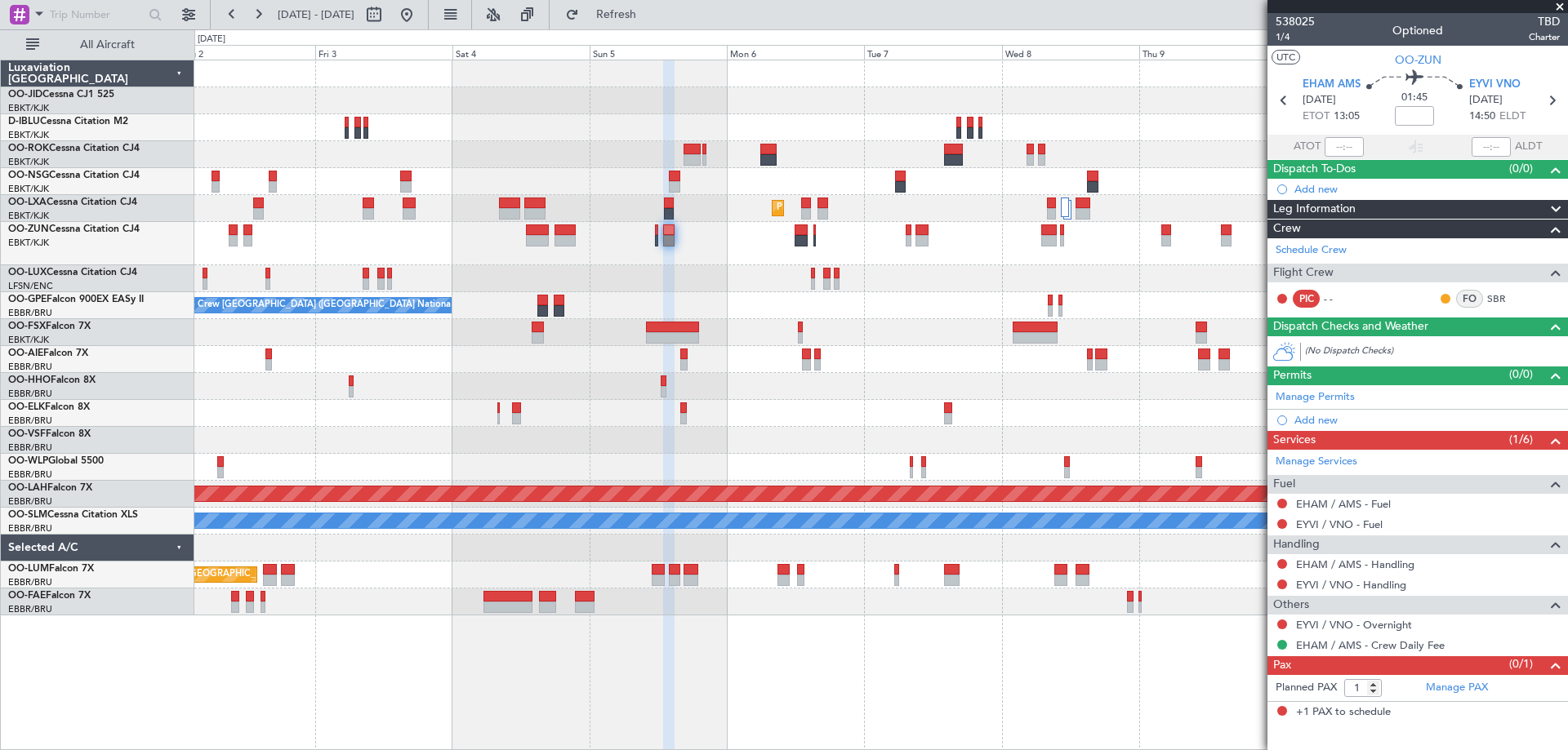
click at [528, 234] on div at bounding box center [537, 230] width 22 height 11
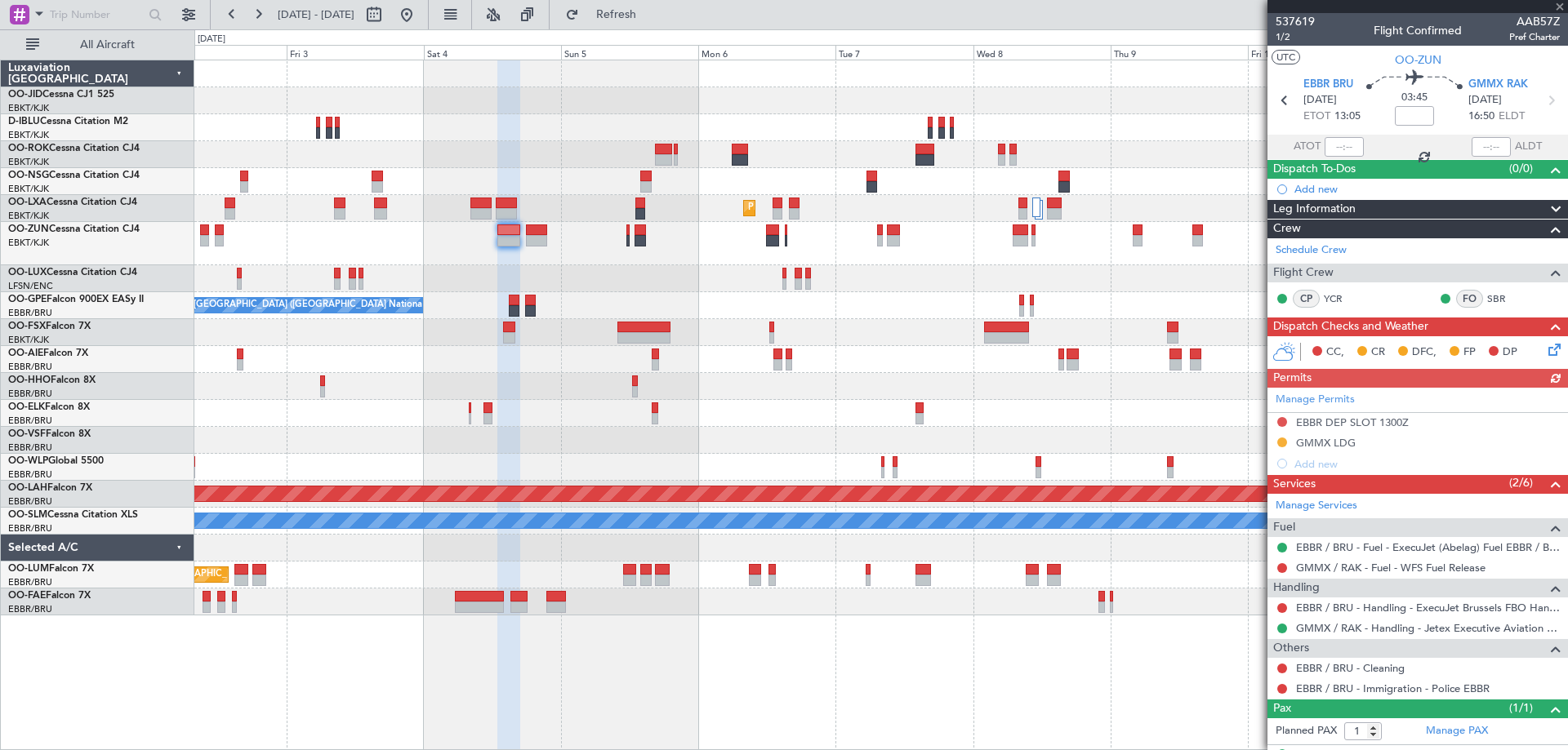
click at [909, 330] on div at bounding box center [881, 332] width 1373 height 27
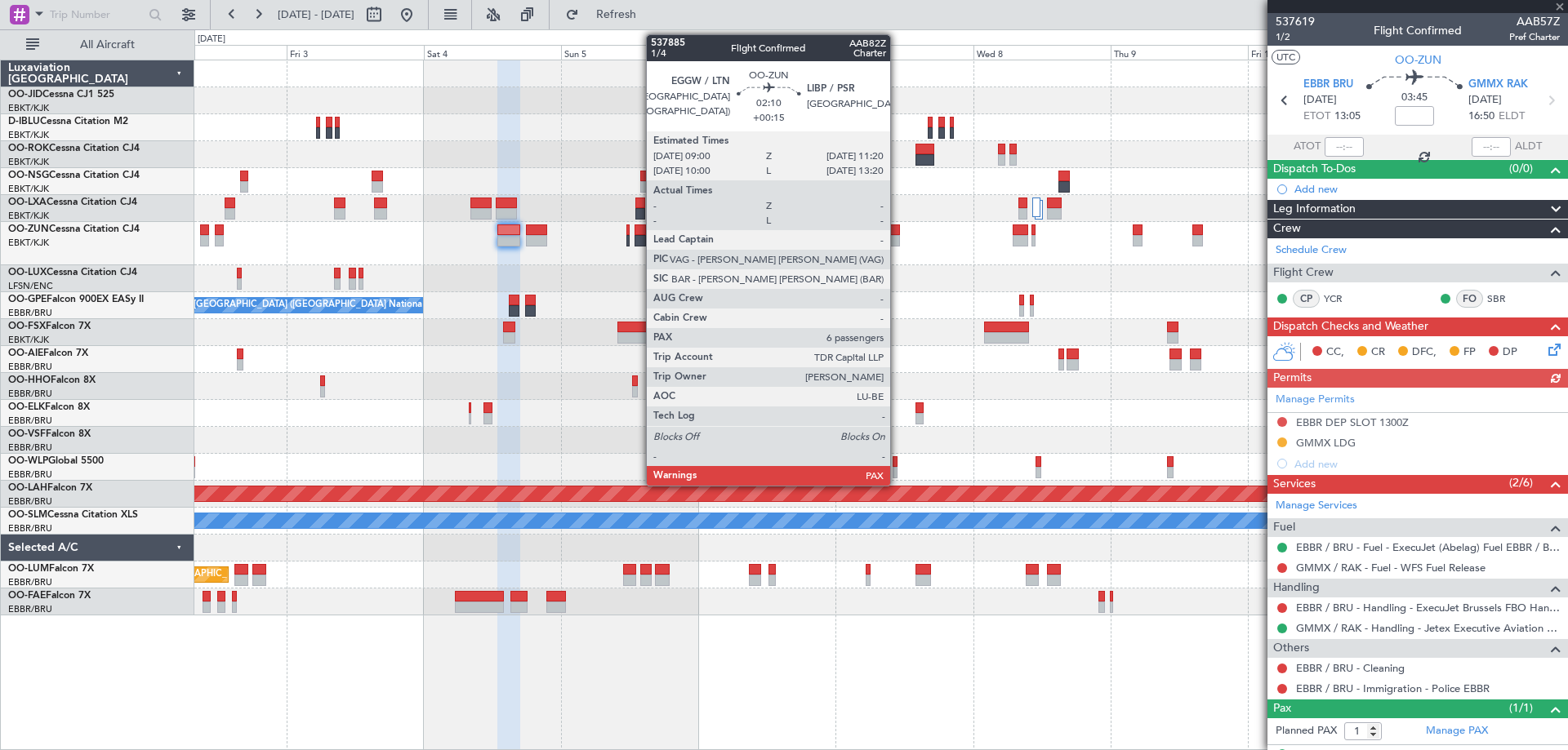
click at [897, 228] on div at bounding box center [894, 230] width 14 height 11
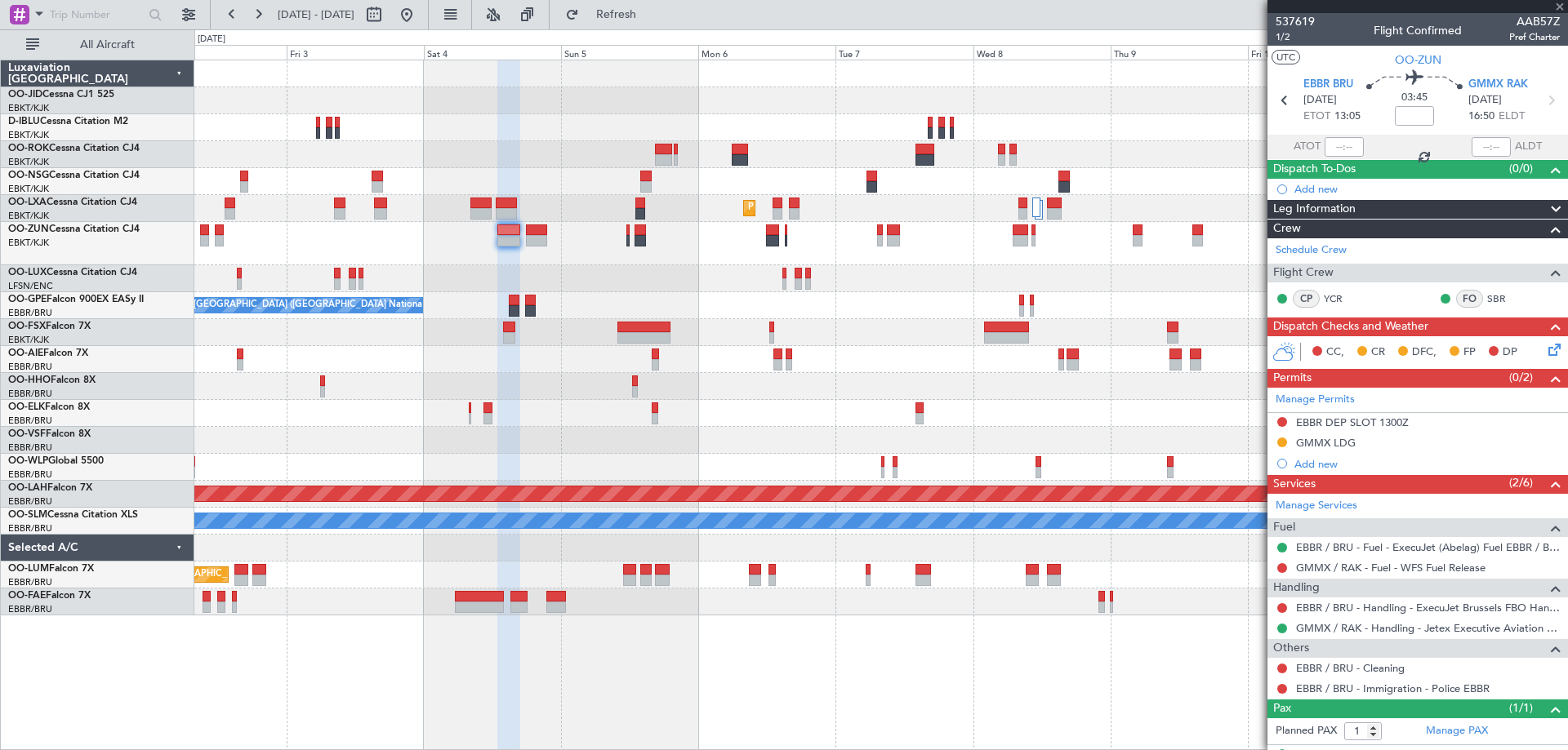
type input "+00:15"
type input "8"
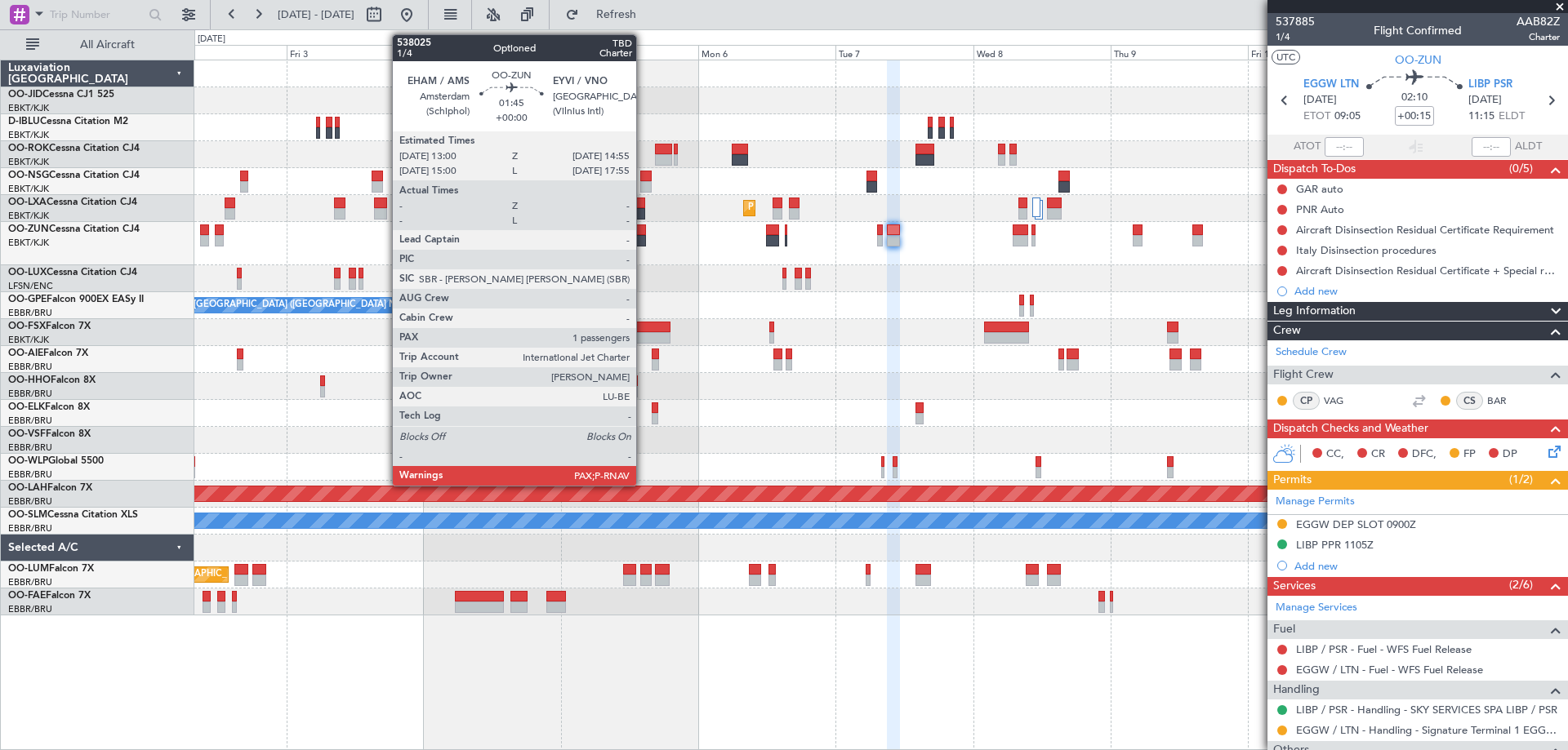
click at [644, 240] on div at bounding box center [639, 240] width 11 height 11
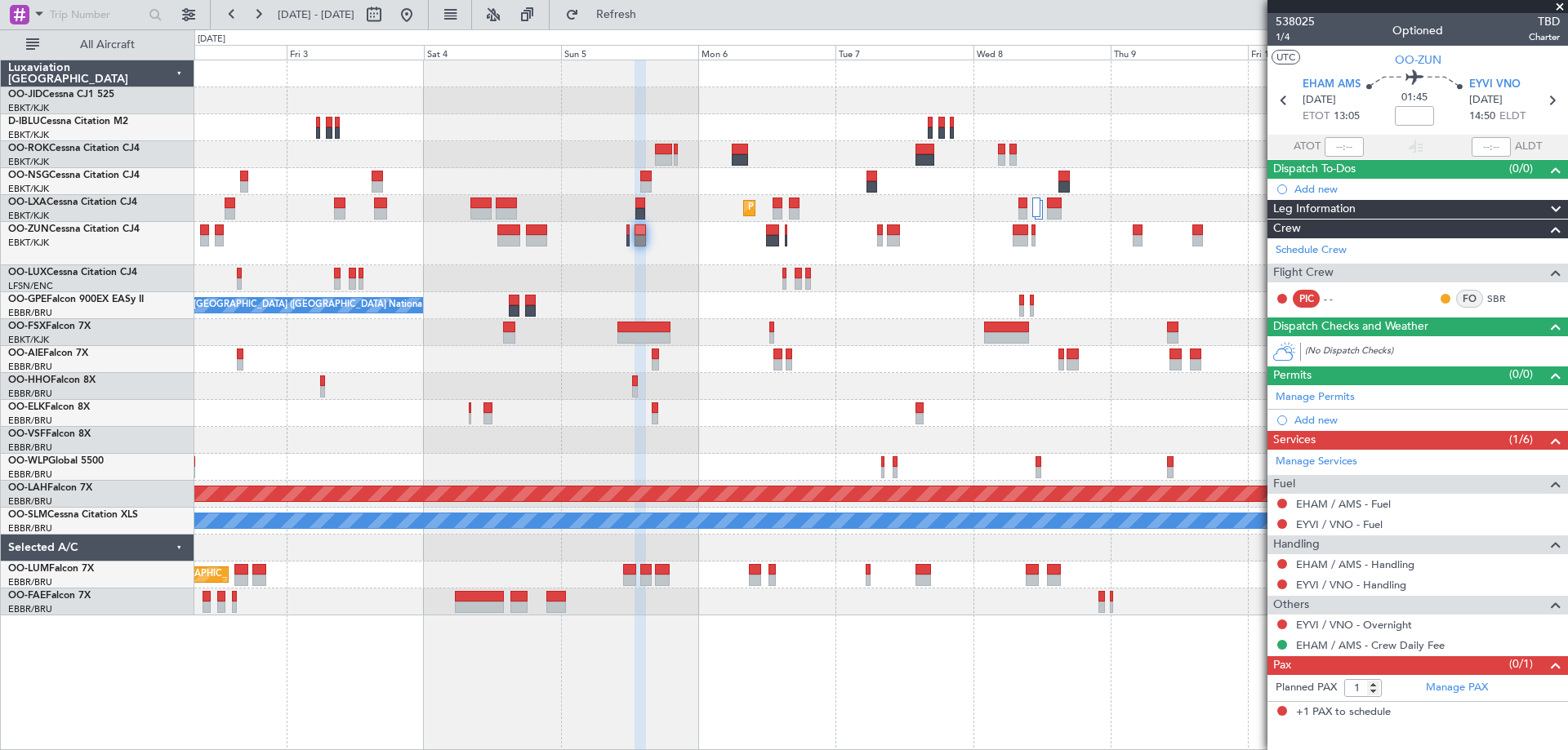
click at [929, 254] on div "Planned Maint Kortrijk-Wevelgem No Crew Brussels (Brussels National) No Crew Br…" at bounding box center [881, 338] width 1373 height 555
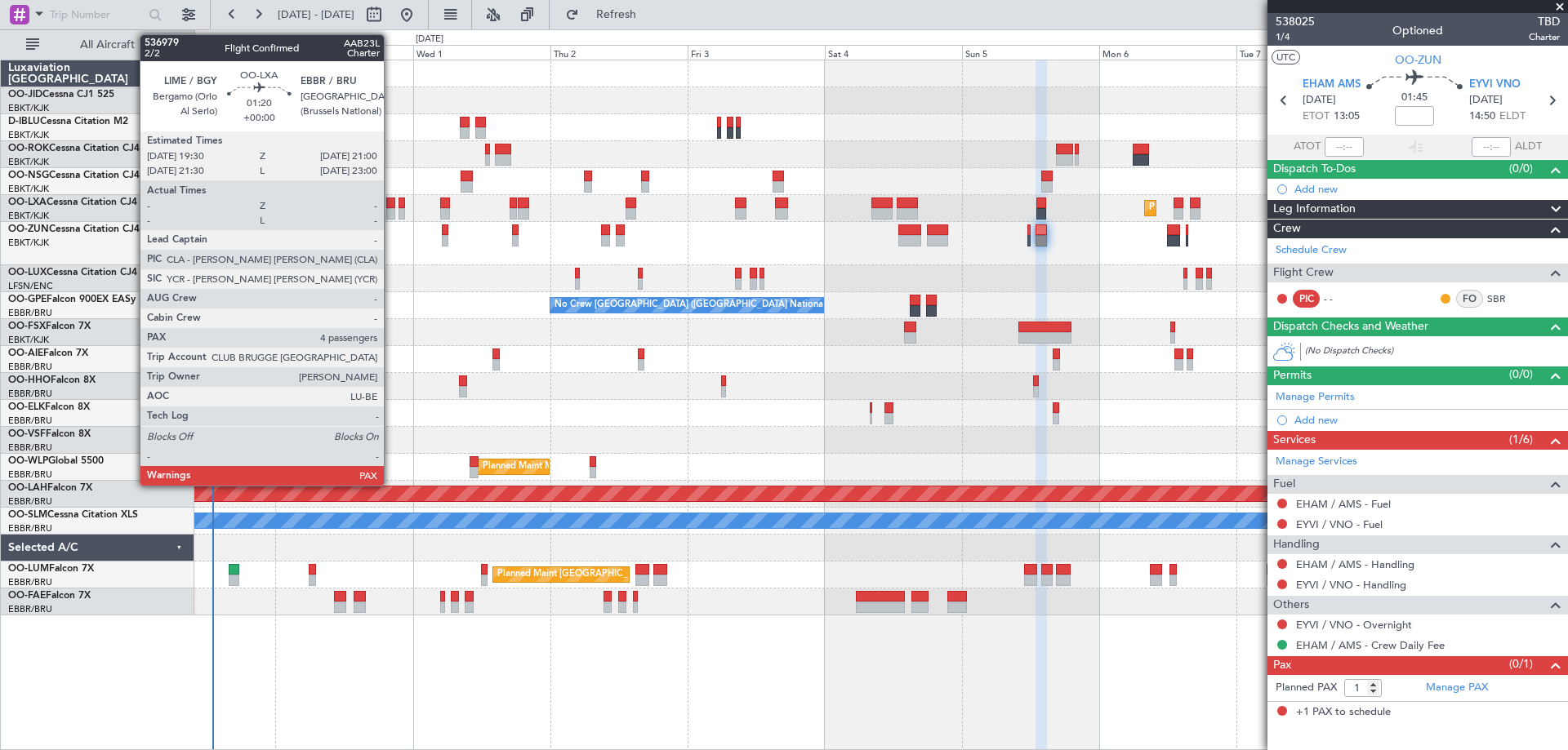
click at [391, 205] on div at bounding box center [390, 202] width 9 height 11
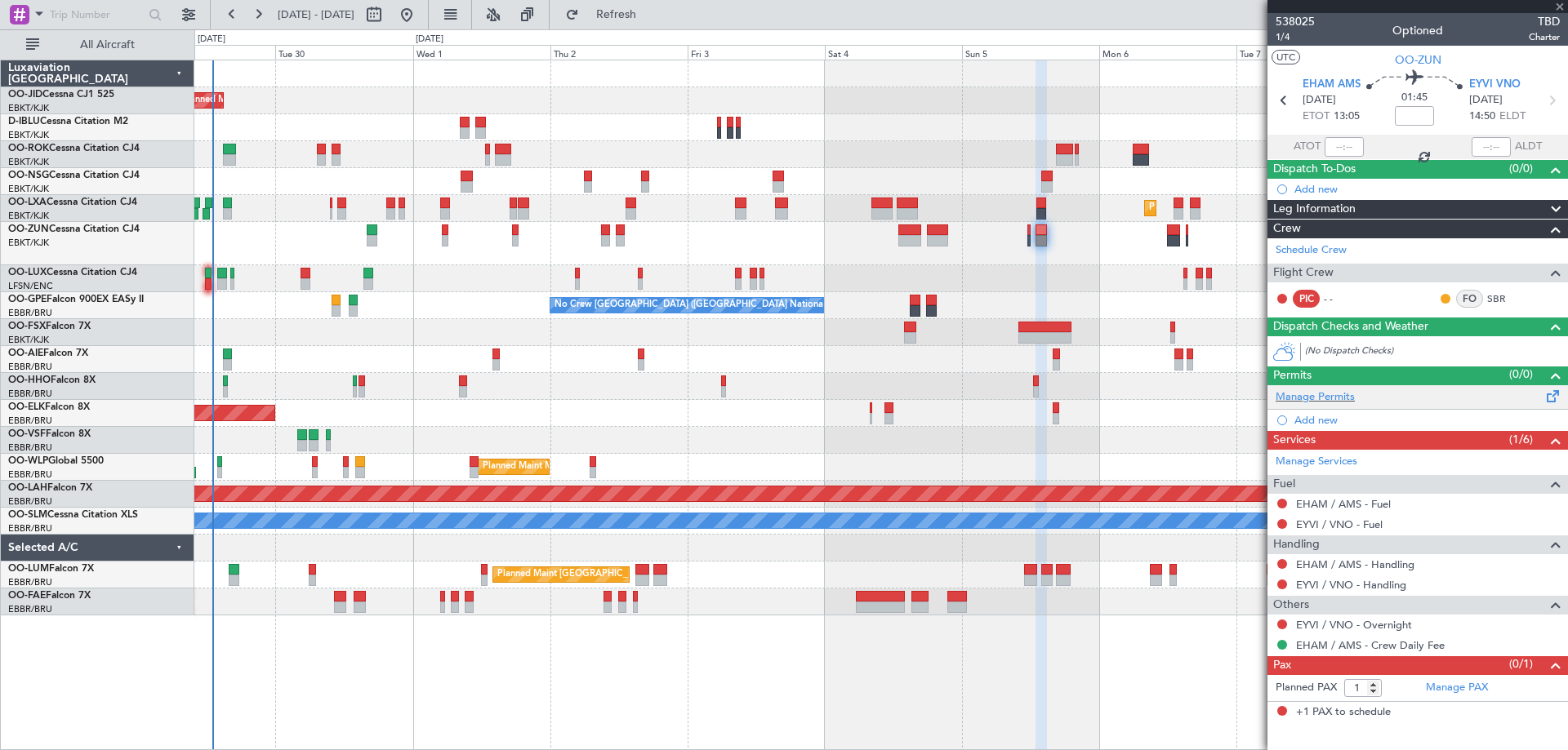
type input "4"
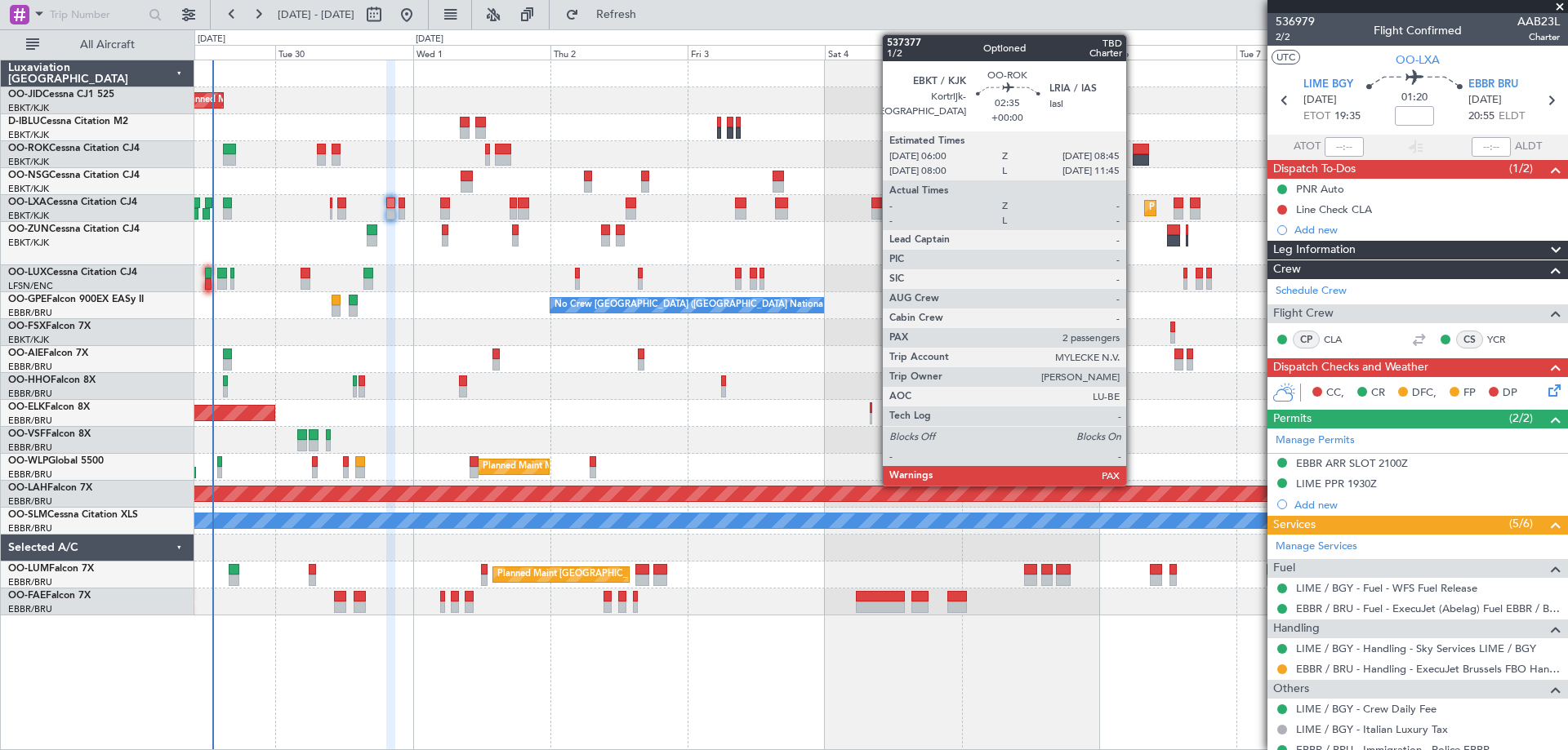
click at [357, 135] on div "Planned Maint Kortrijk-Wevelgem A/C Unavailable Kortrijk-Wevelgem A/C Unavailab…" at bounding box center [881, 338] width 1373 height 555
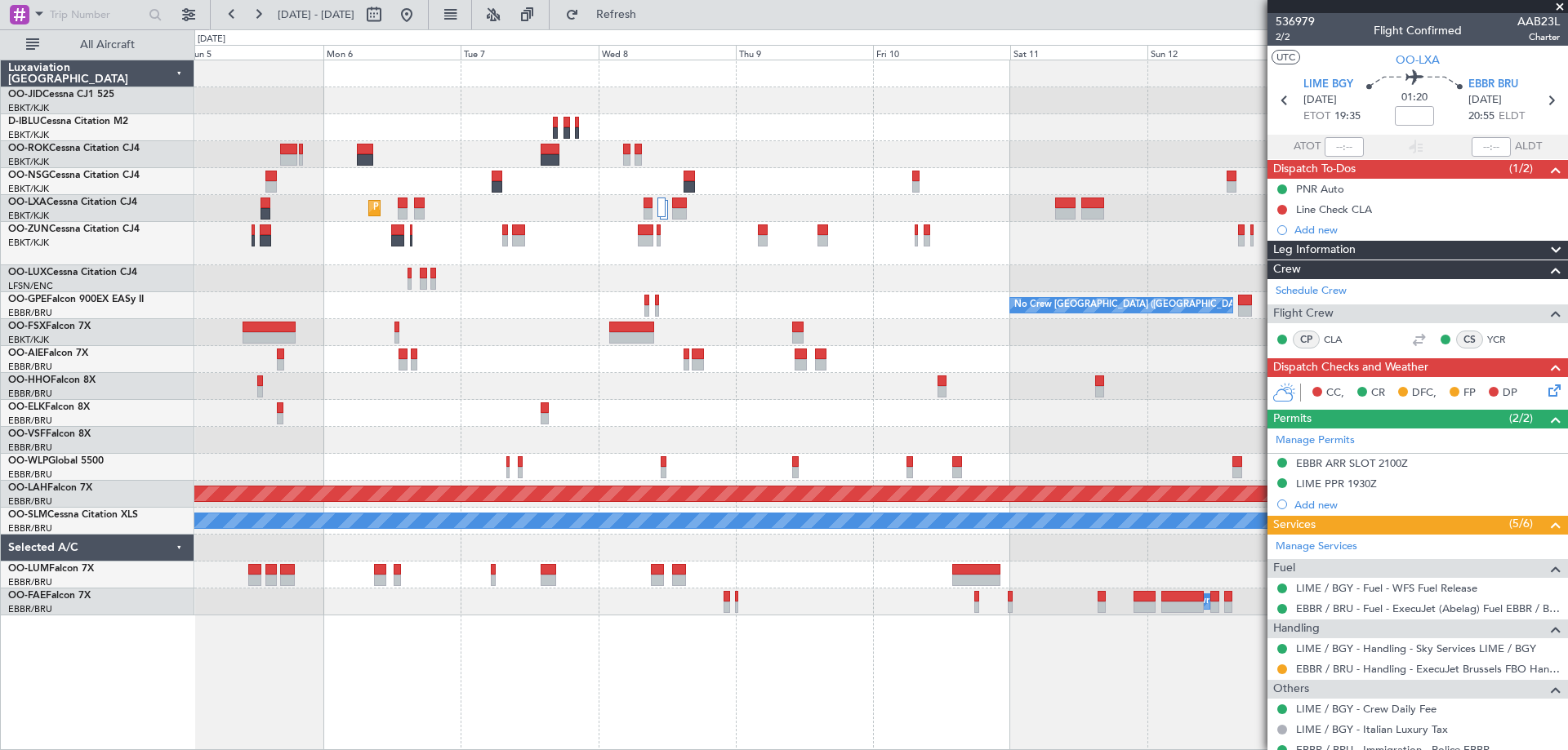
click at [611, 340] on div "Planned Maint Kortrijk-Wevelgem No Crew Brussels (Brussels National) No Crew Br…" at bounding box center [881, 338] width 1373 height 555
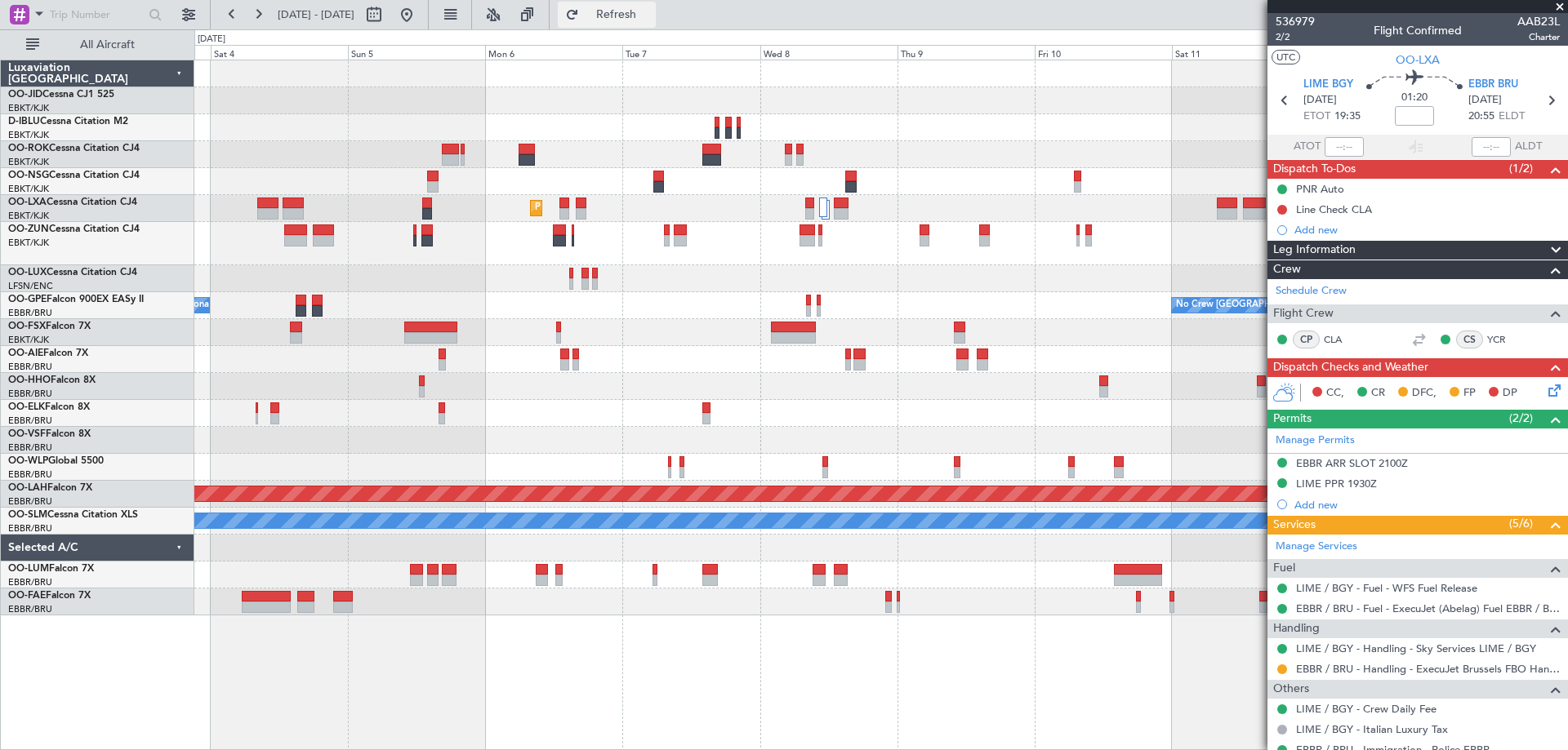
click at [651, 21] on span "Refresh" at bounding box center [616, 14] width 68 height 11
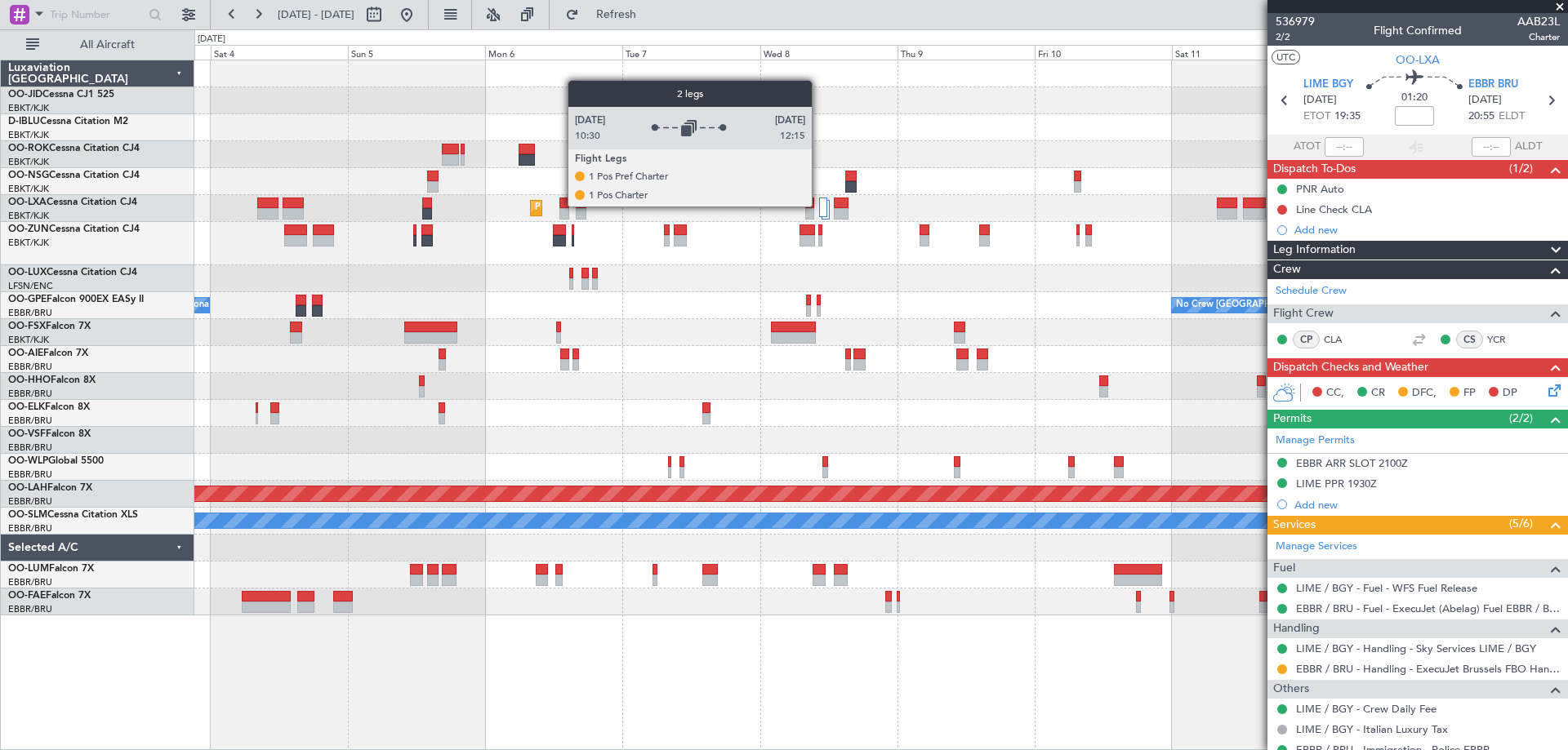
click at [819, 206] on div at bounding box center [823, 207] width 8 height 20
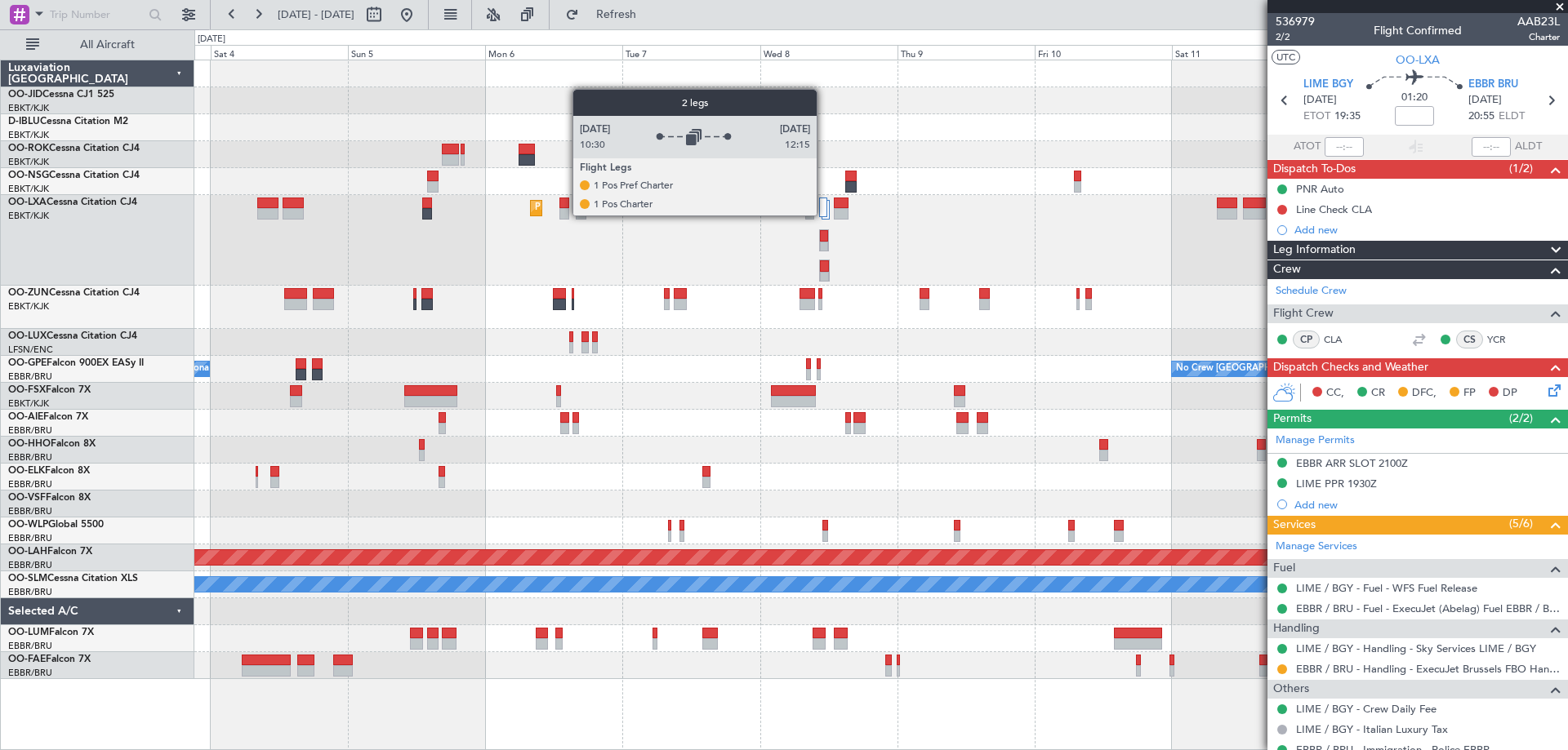
click at [824, 215] on div at bounding box center [823, 207] width 8 height 20
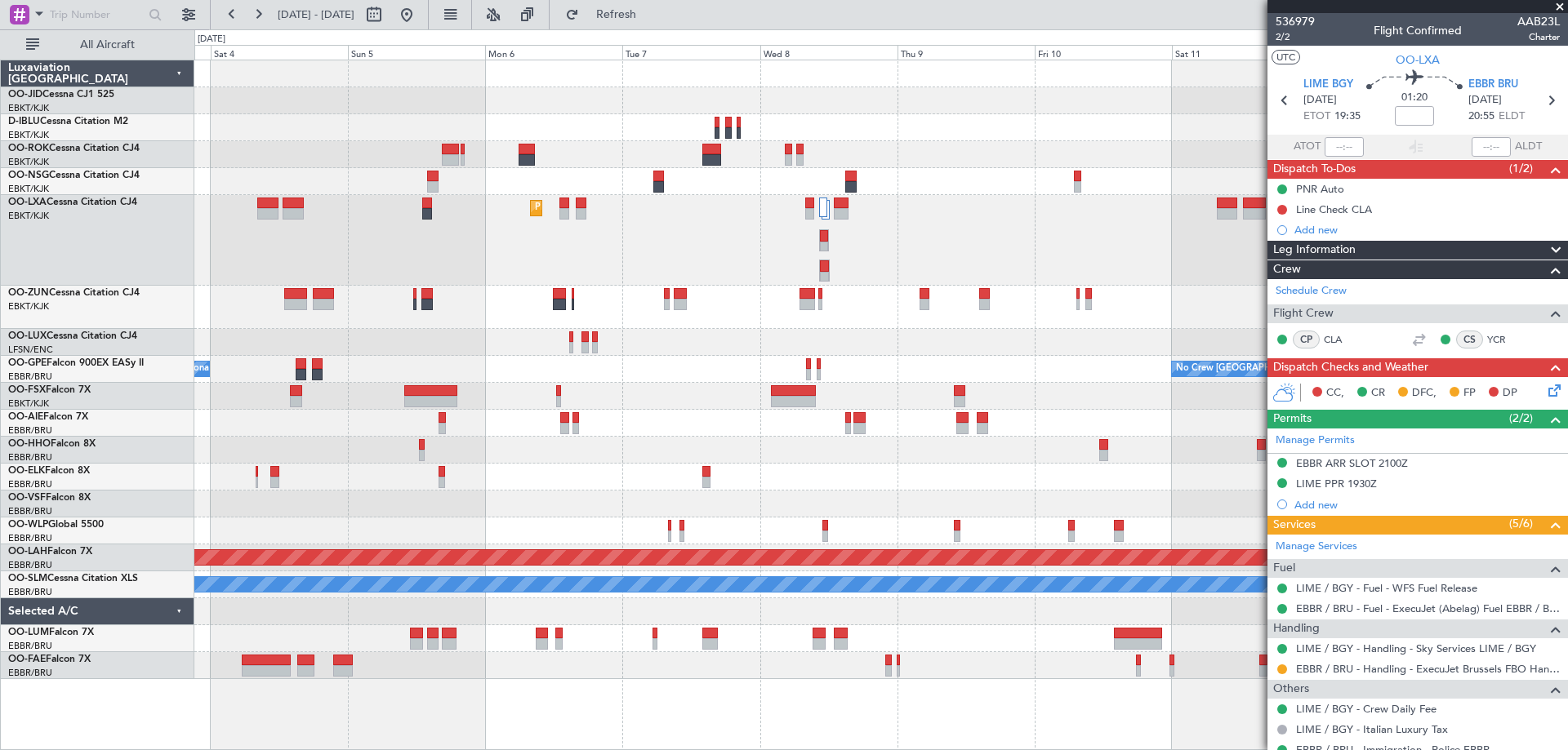
click at [684, 229] on div "Planned Maint Kortrijk-[GEOGRAPHIC_DATA]" at bounding box center [881, 240] width 1373 height 91
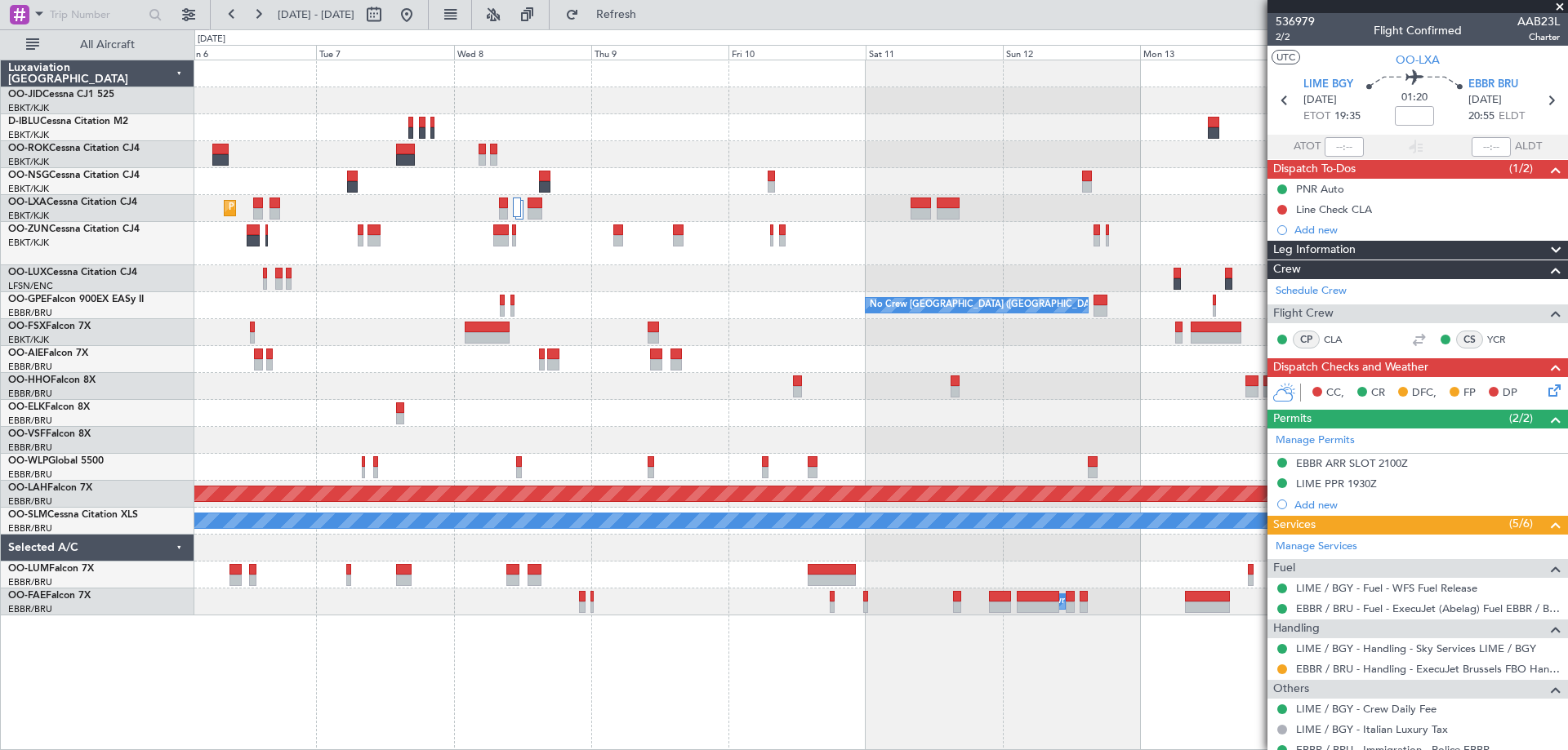
click at [239, 370] on div "Planned Maint Kortrijk-Wevelgem No Crew Brussels (Brussels National) No Crew Br…" at bounding box center [881, 338] width 1373 height 555
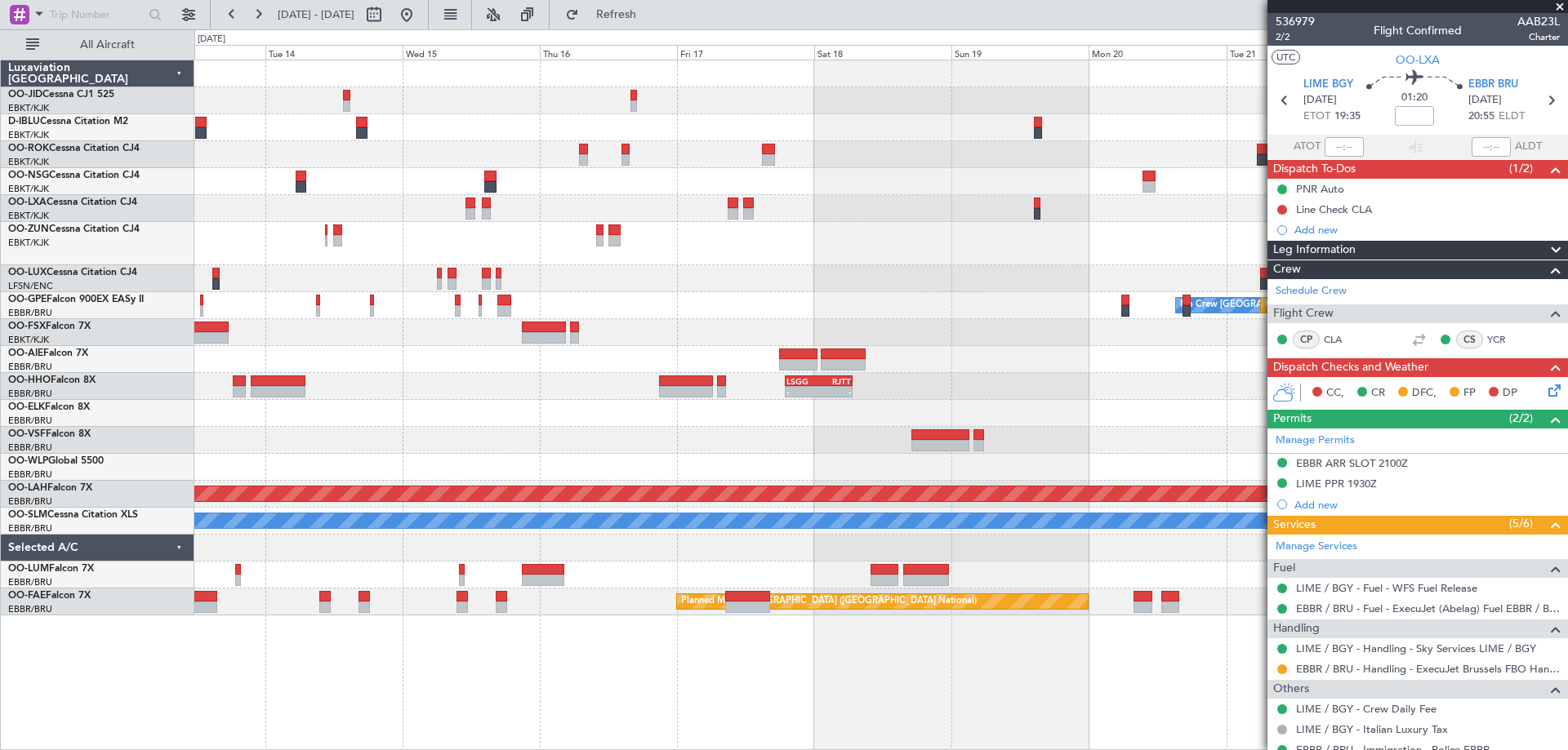
click at [553, 252] on div at bounding box center [881, 244] width 1373 height 43
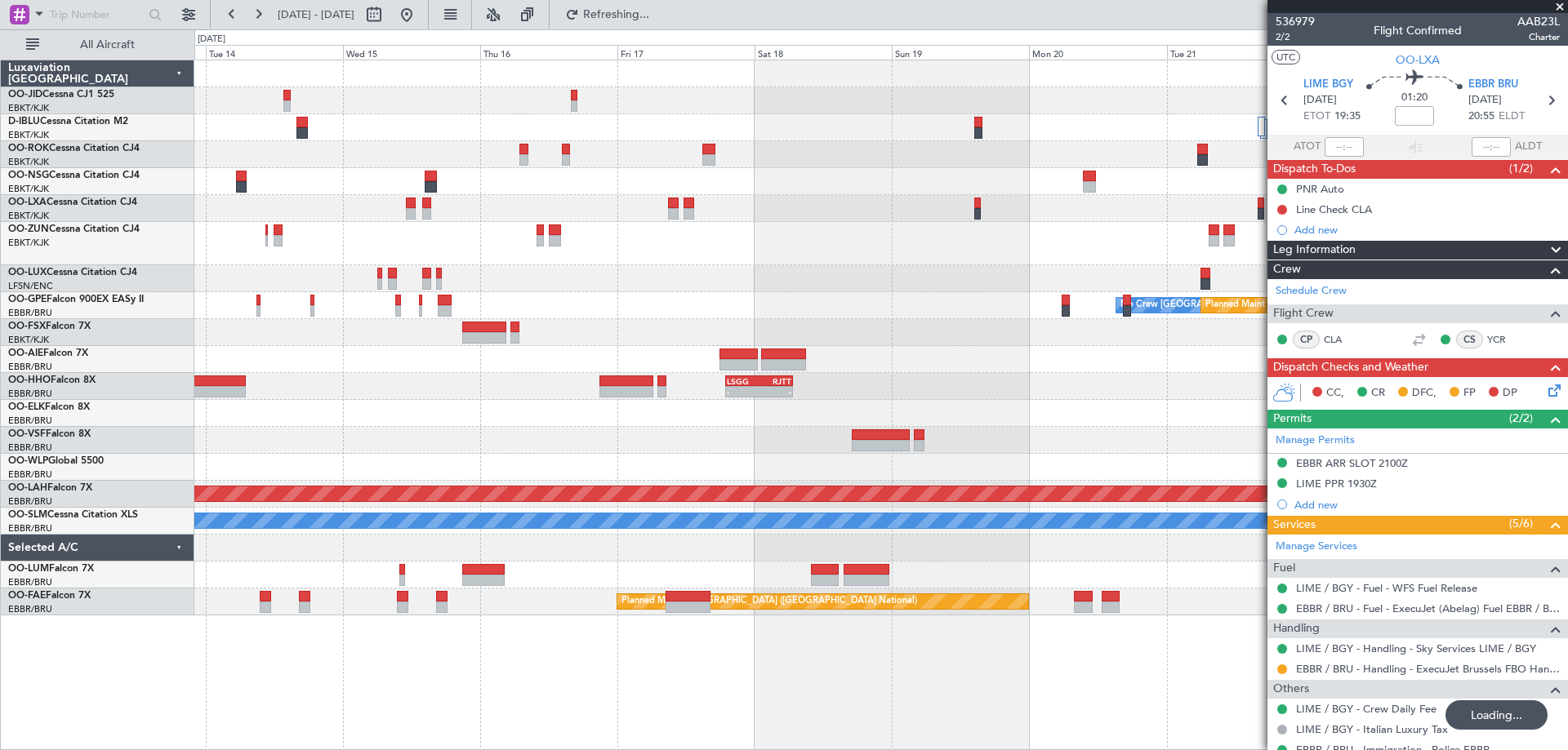
click at [691, 268] on div "No Crew No Crew No Crew Brussels (Brussels National) Planned Maint Nurnberg No …" at bounding box center [881, 338] width 1373 height 555
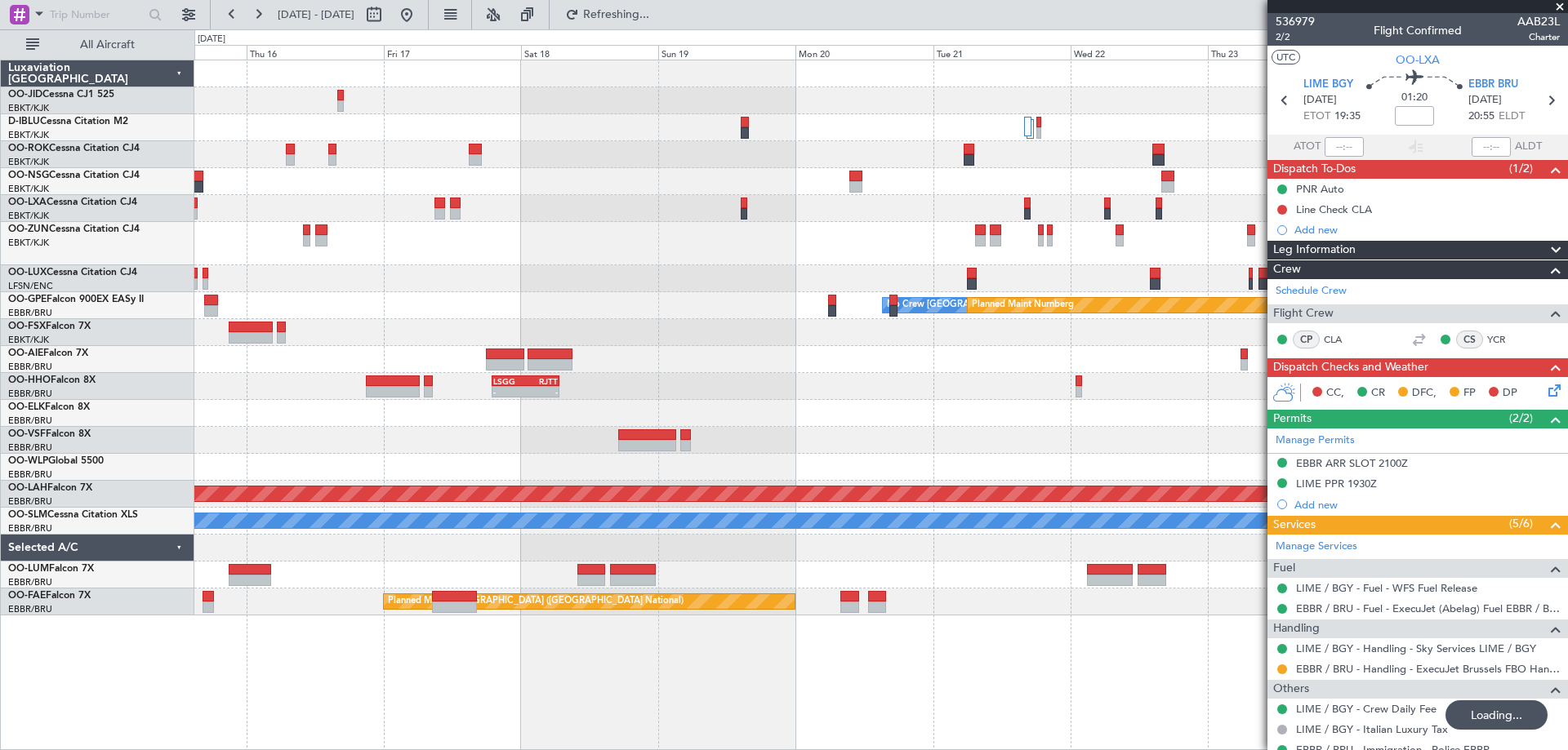
click at [552, 306] on div "No Crew No Crew No Crew Brussels (Brussels National) Planned Maint Nurnberg - -…" at bounding box center [881, 338] width 1373 height 555
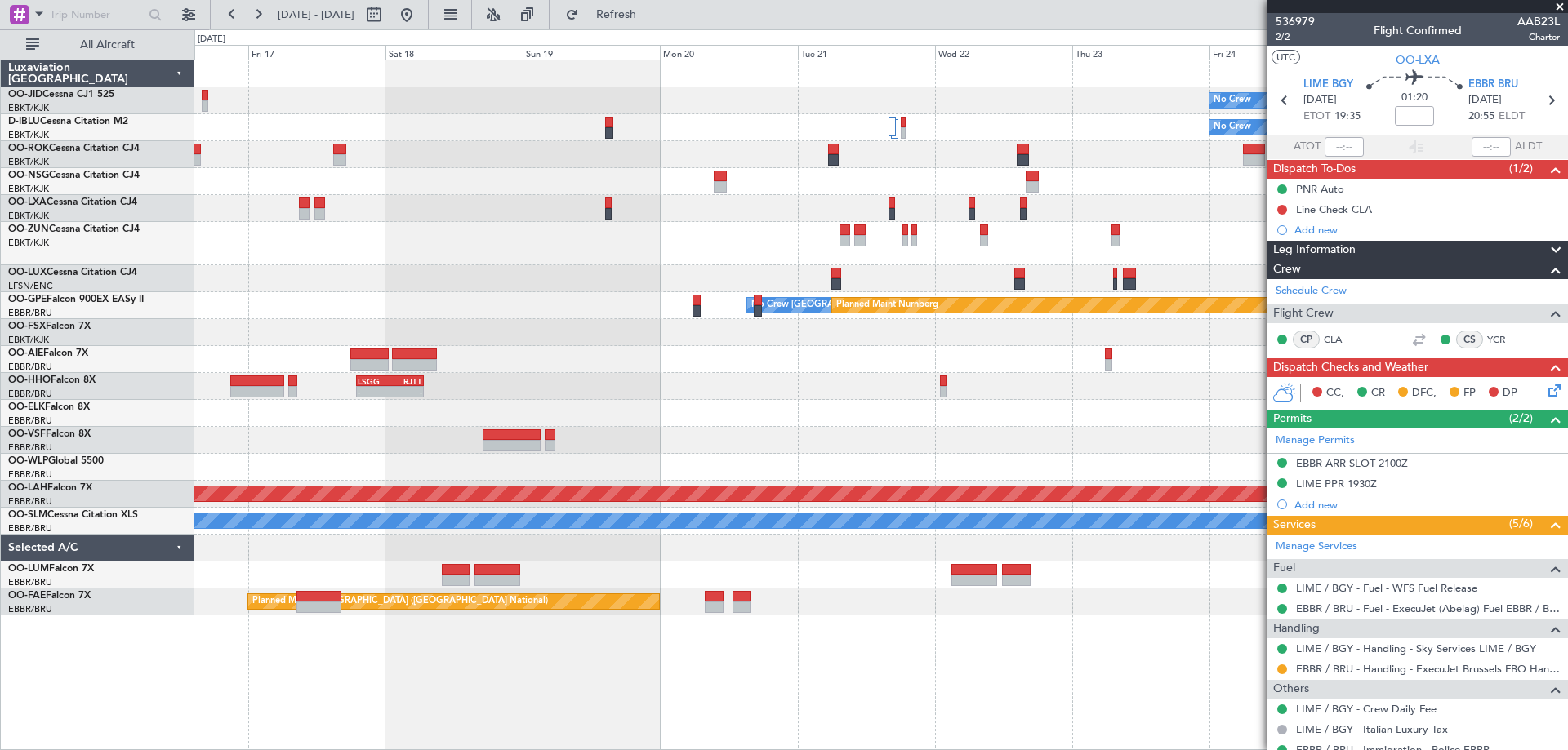
click at [860, 332] on div "No Crew No Crew No Crew Brussels (Brussels National) Planned Maint Nurnberg - -…" at bounding box center [881, 338] width 1373 height 555
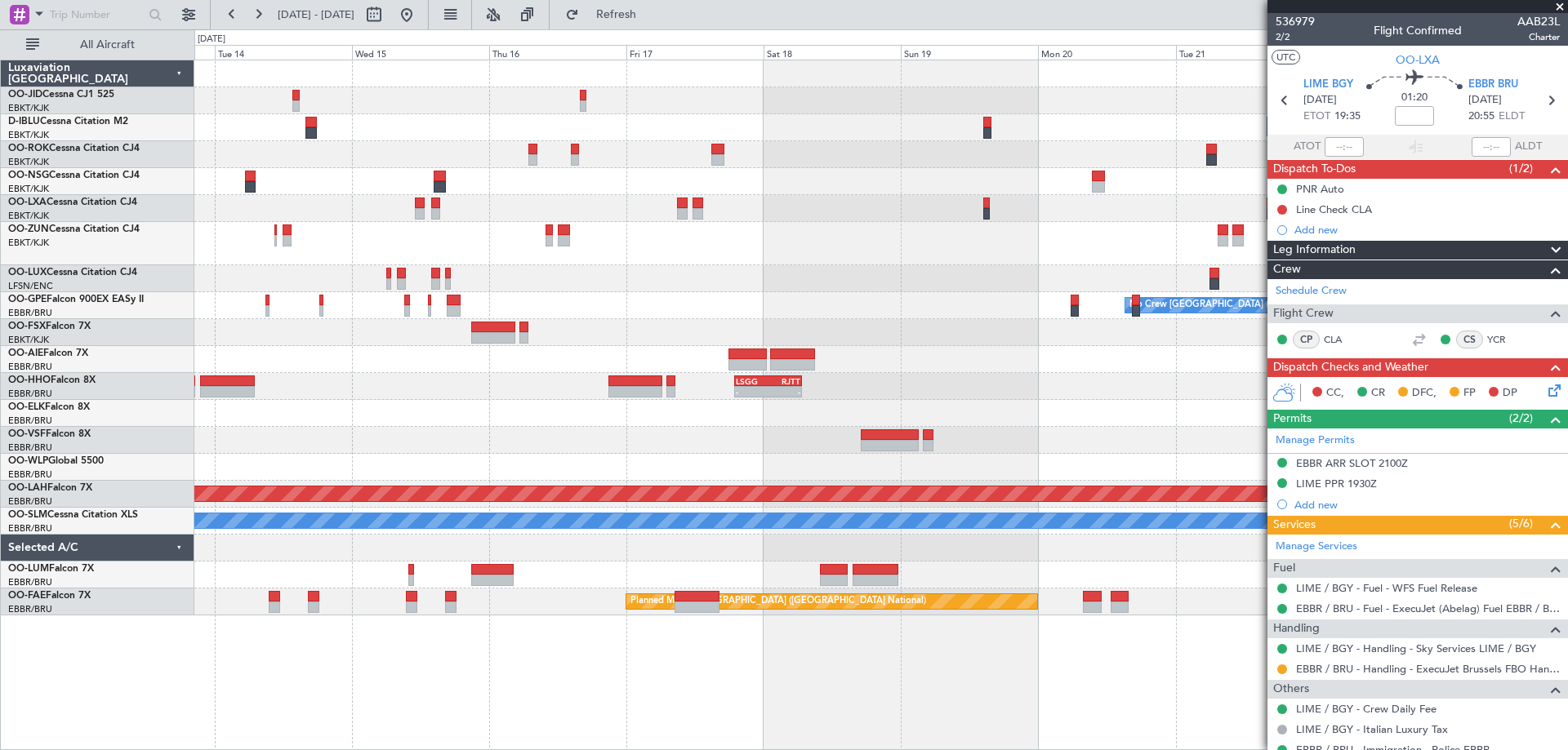
click at [251, 330] on div "No Crew No Crew Planned Maint Nurnberg No Crew Brussels (Brussels National) No …" at bounding box center [881, 338] width 1373 height 555
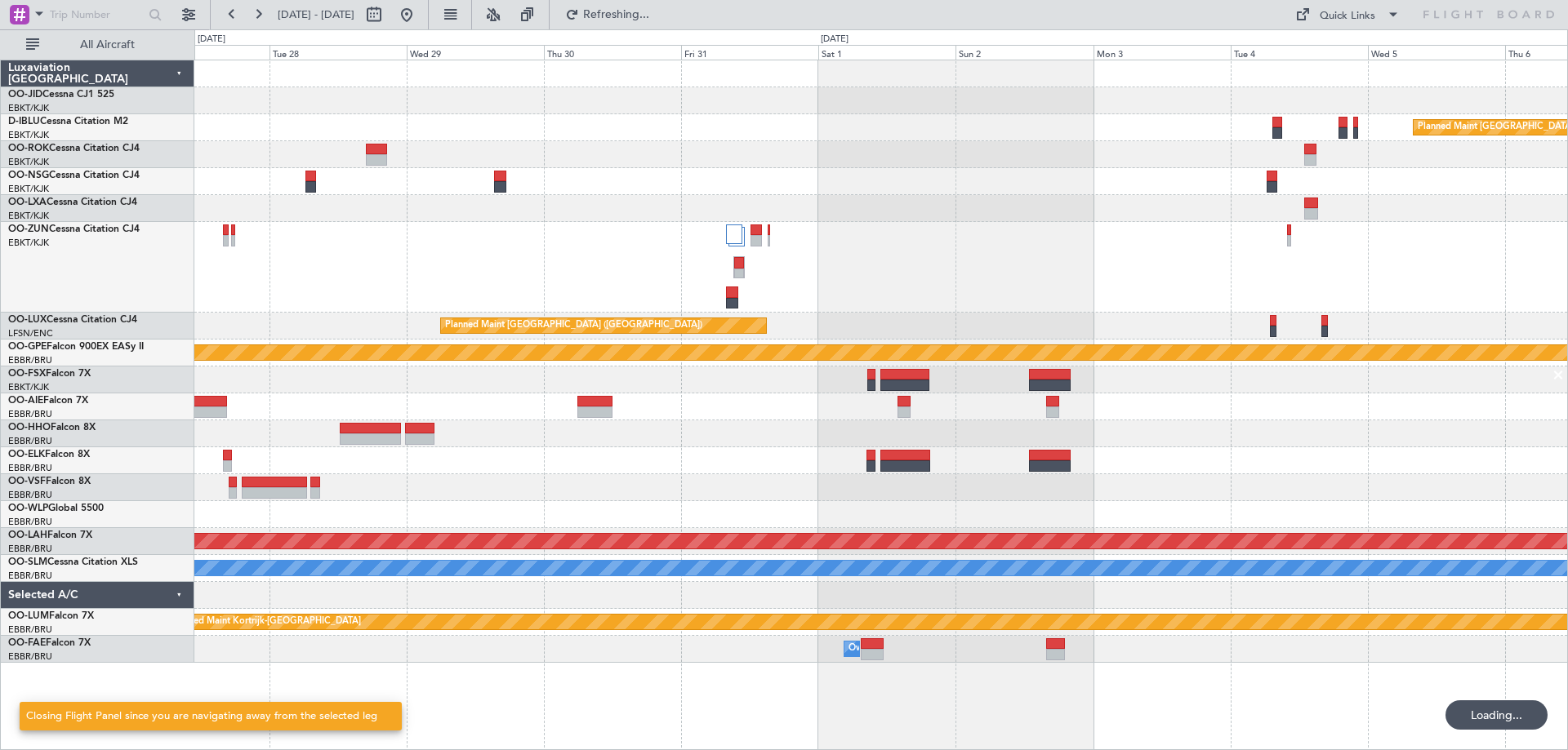
click at [219, 309] on div at bounding box center [881, 267] width 1373 height 91
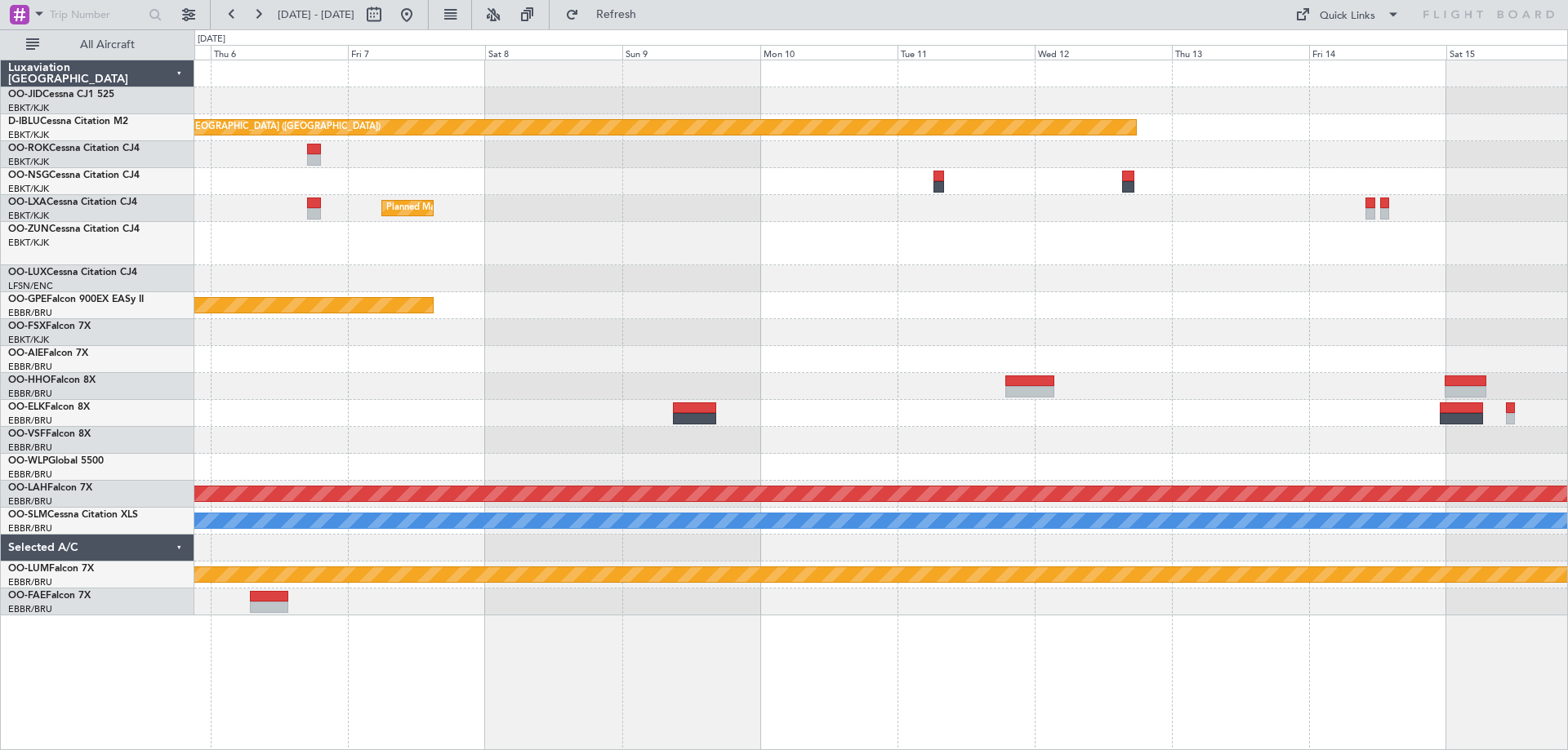
click at [229, 208] on div "Planned Maint Paris (Le Bourget) Planned Maint Kortrijk-Wevelgem Planned Maint …" at bounding box center [881, 338] width 1373 height 555
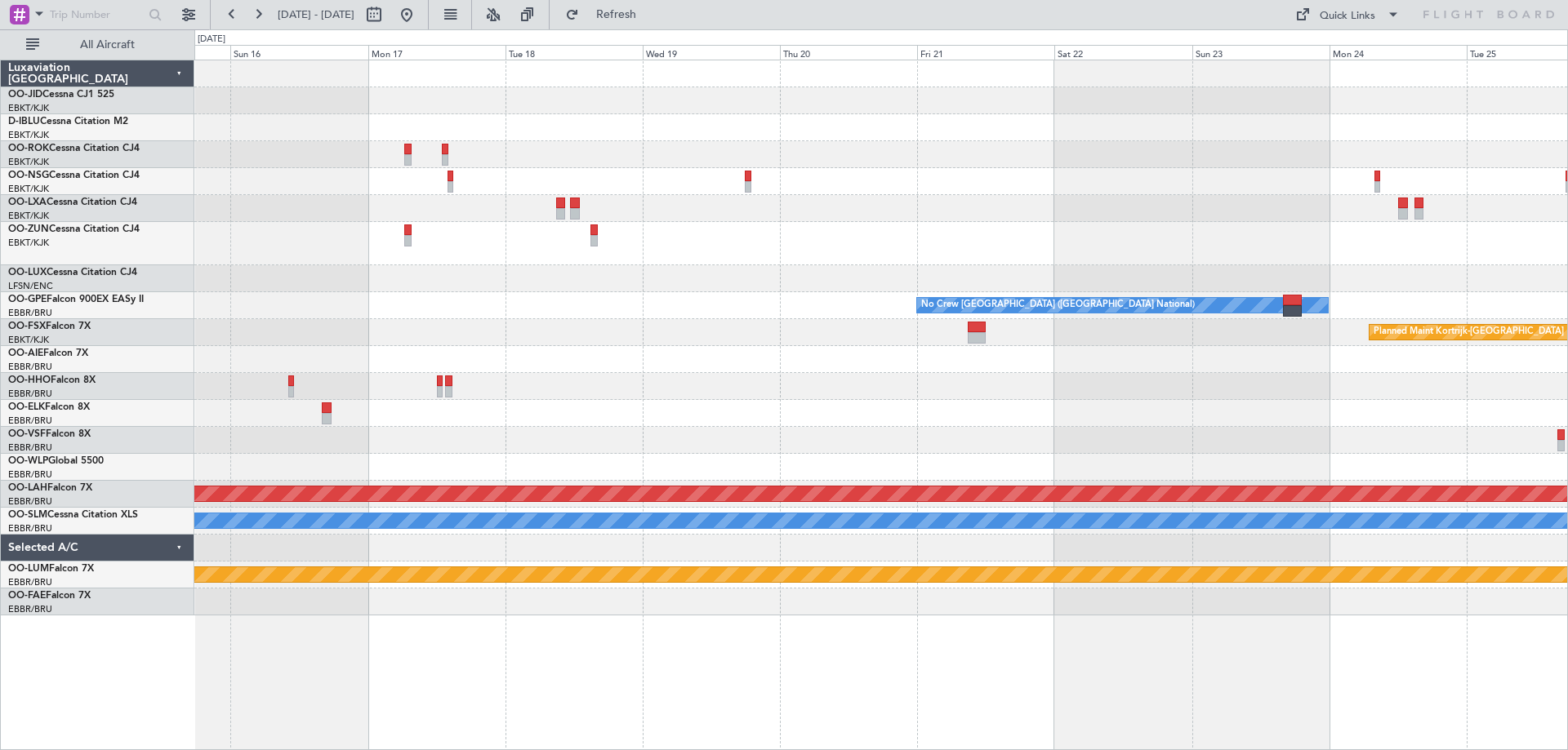
click at [327, 298] on div "Owner Kortrijk-Wevelgem No Crew Brussels (Brussels National) Planned Maint Kort…" at bounding box center [881, 338] width 1373 height 555
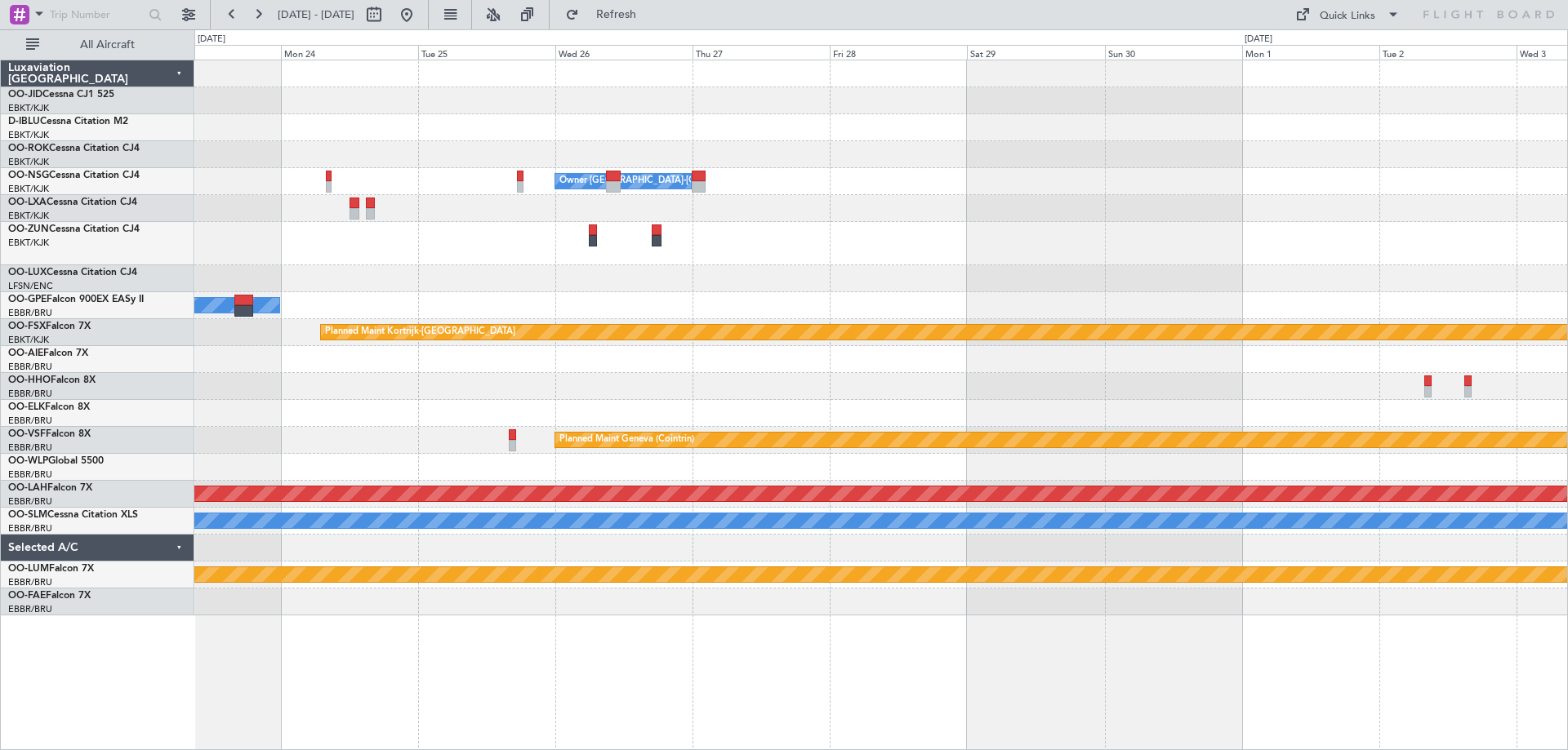
click at [331, 392] on div "Owner Kortrijk-Wevelgem No Crew Brussels (Brussels National) Planned Maint Kort…" at bounding box center [881, 338] width 1373 height 555
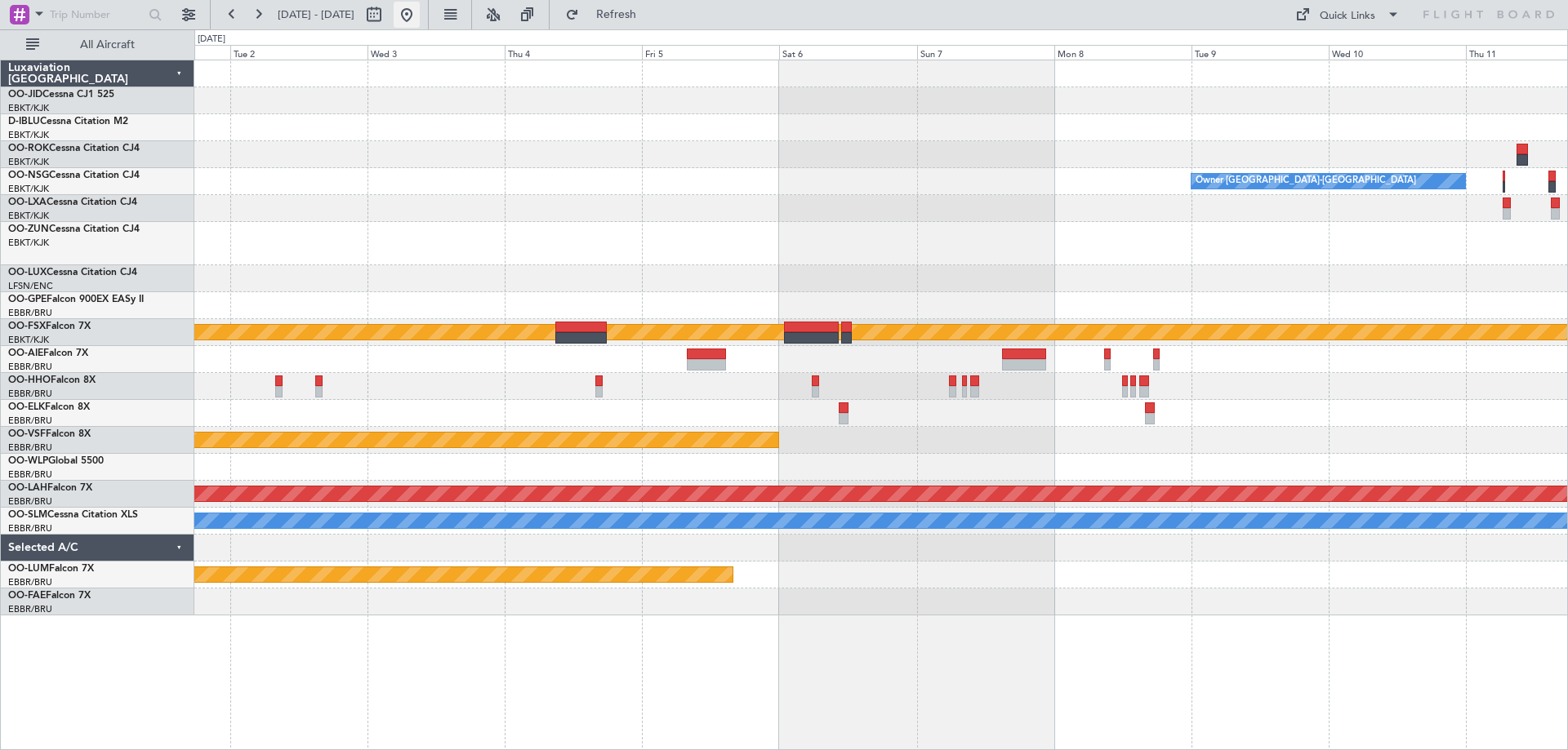
click at [420, 10] on button at bounding box center [407, 15] width 26 height 26
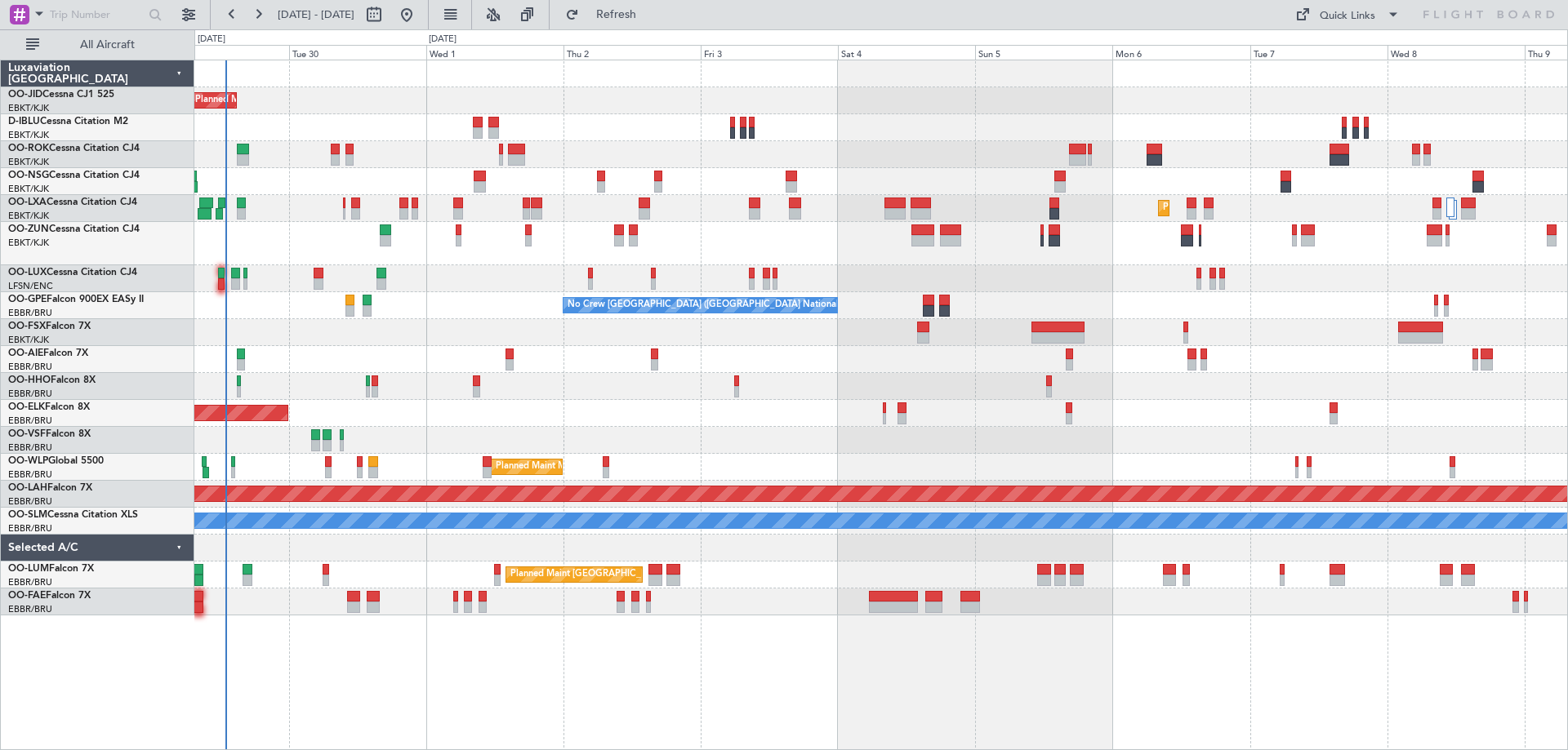
click at [332, 644] on div "Planned Maint Kortrijk-Wevelgem A/C Unavailable Kortrijk-Wevelgem A/C Unavailab…" at bounding box center [881, 405] width 1373 height 690
click at [644, 13] on span "Refreshing..." at bounding box center [616, 14] width 68 height 11
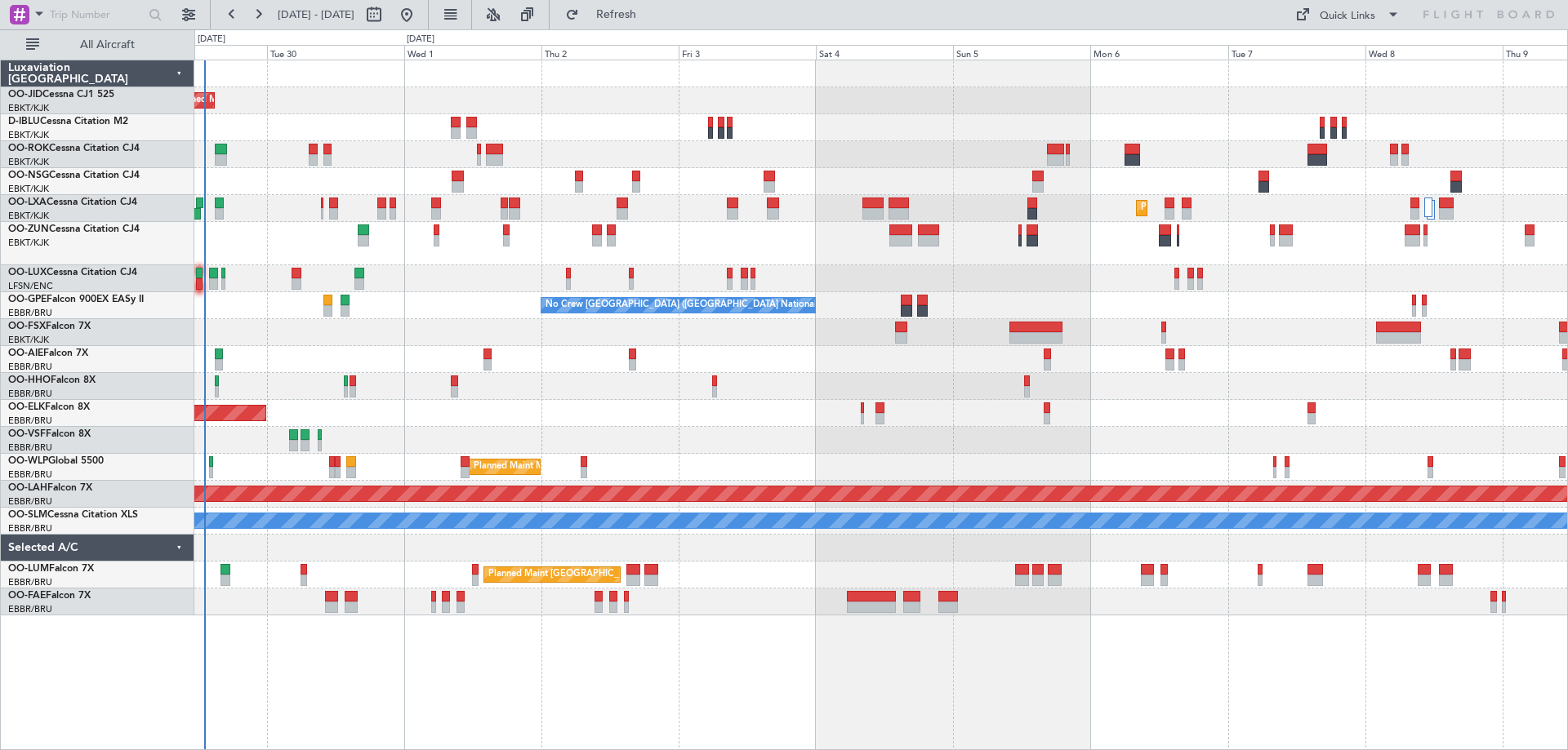
click at [1263, 410] on div "Planned Maint Kortrijk-Wevelgem A/C Unavailable Kortrijk-Wevelgem Planned Maint…" at bounding box center [881, 338] width 1373 height 555
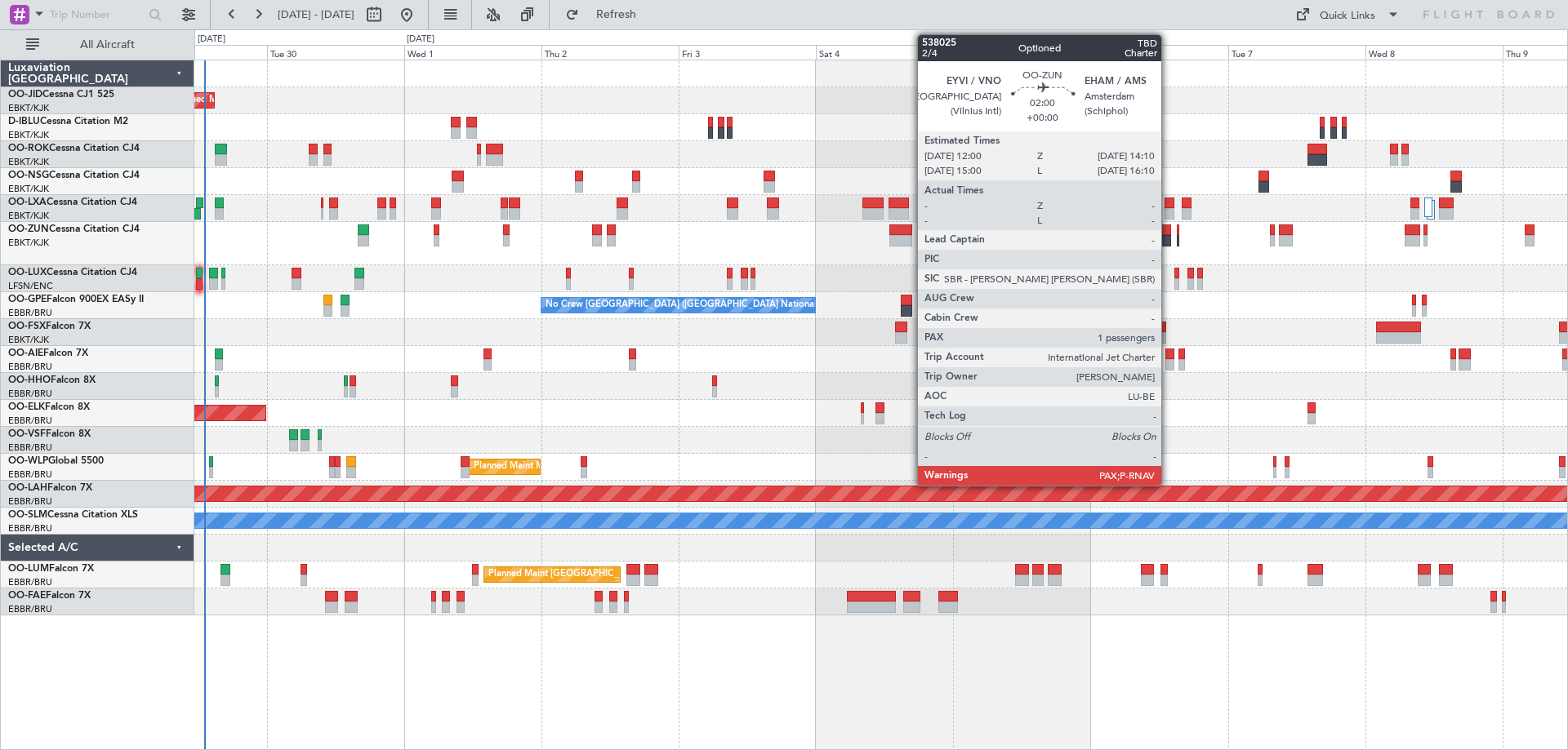
click at [1169, 238] on div at bounding box center [1165, 240] width 13 height 11
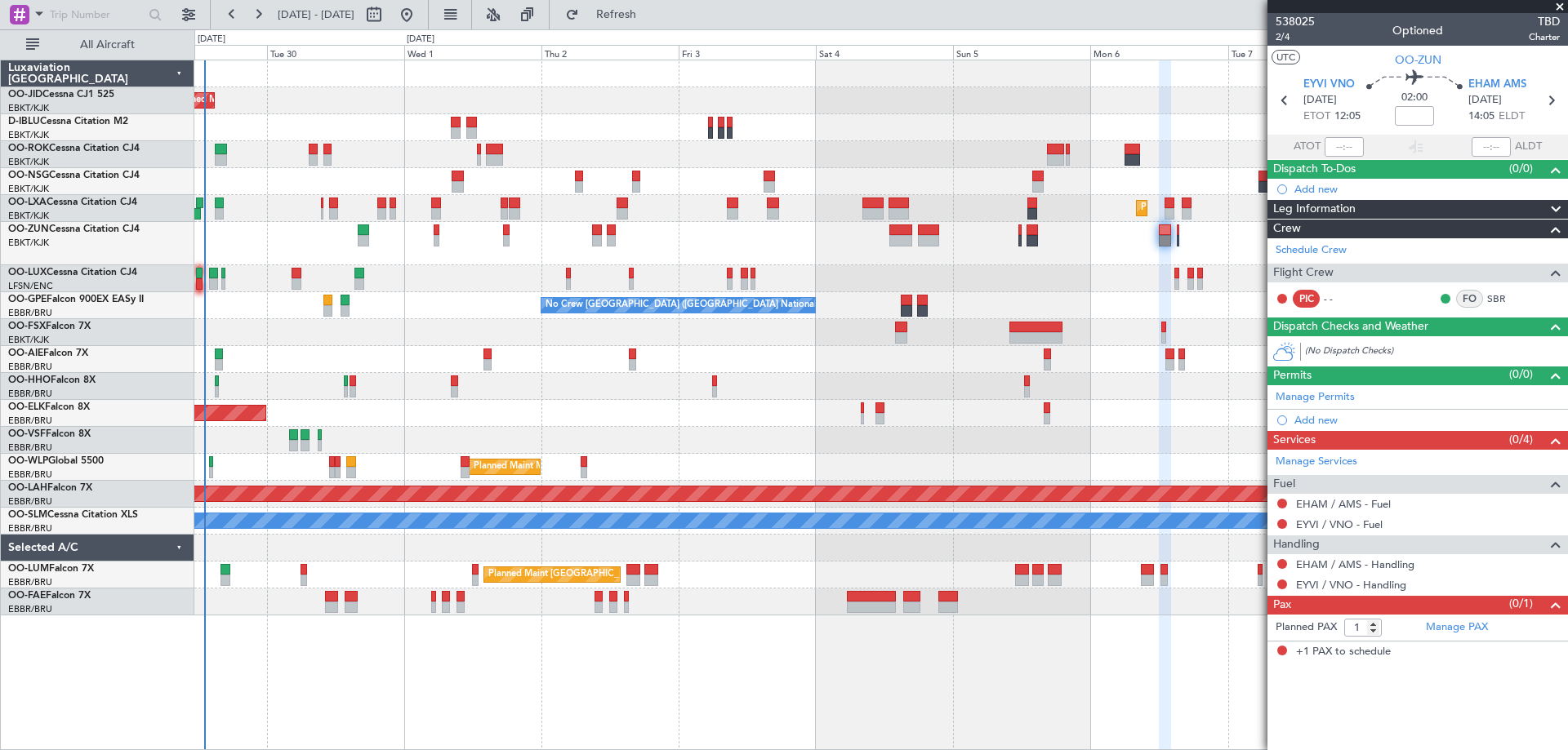
click at [1561, 7] on span at bounding box center [1559, 7] width 16 height 15
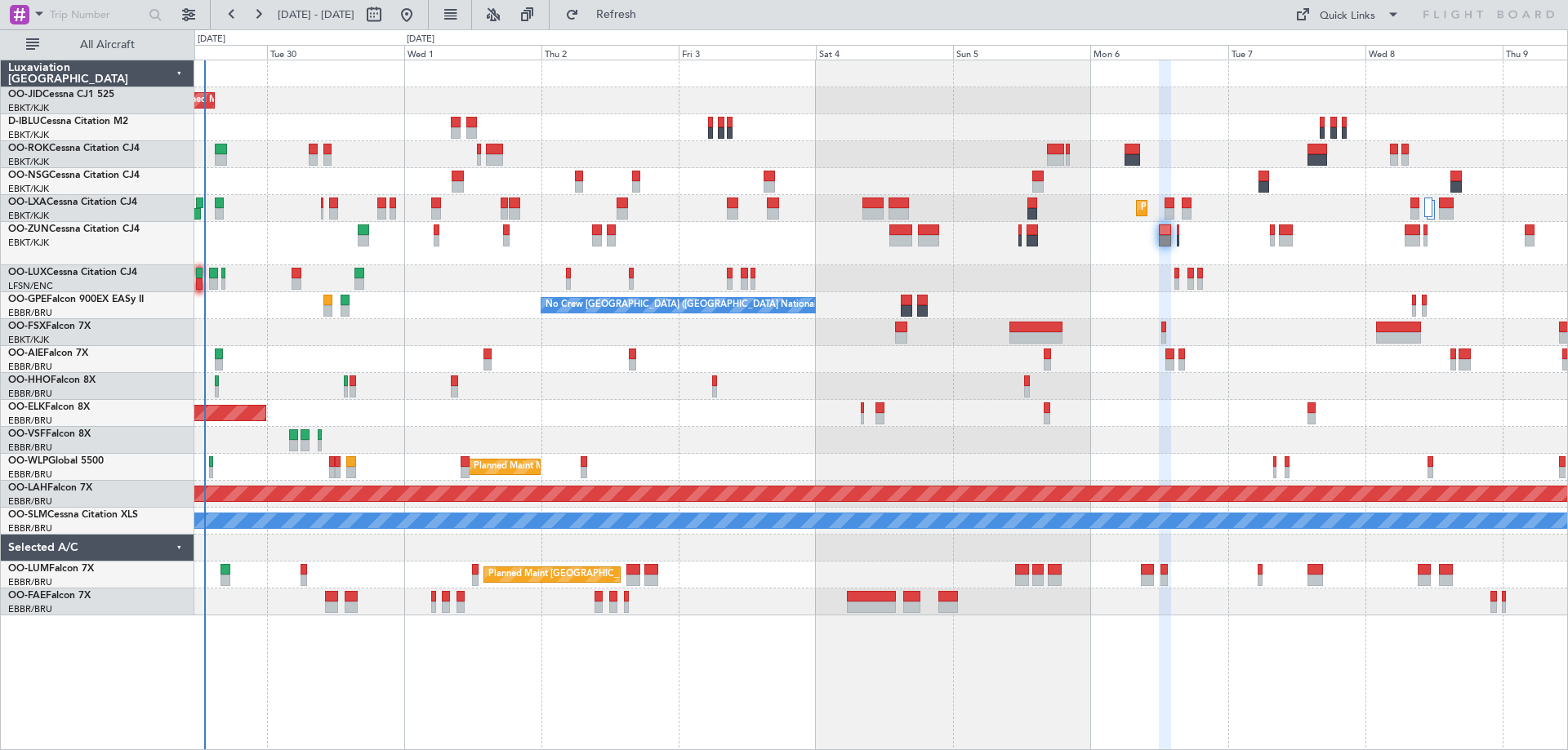
type input "0"
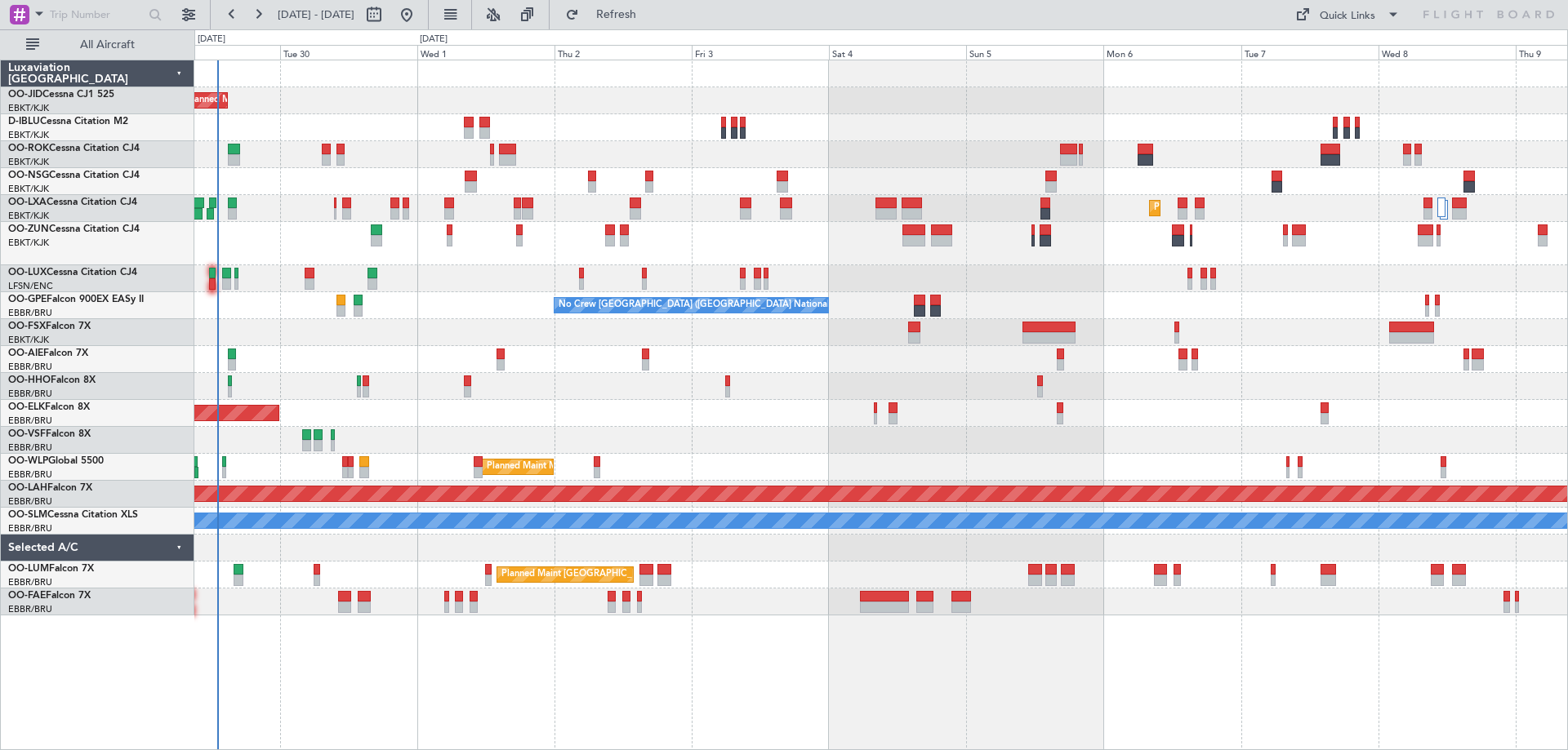
click at [443, 93] on div "Planned Maint Kortrijk-Wevelgem A/C Unavailable Kortrijk-Wevelgem A/C Unavailab…" at bounding box center [881, 338] width 1373 height 555
click at [717, 387] on div "Planned Maint Kortrijk-Wevelgem A/C Unavailable Kortrijk-Wevelgem A/C Unavailab…" at bounding box center [881, 338] width 1373 height 555
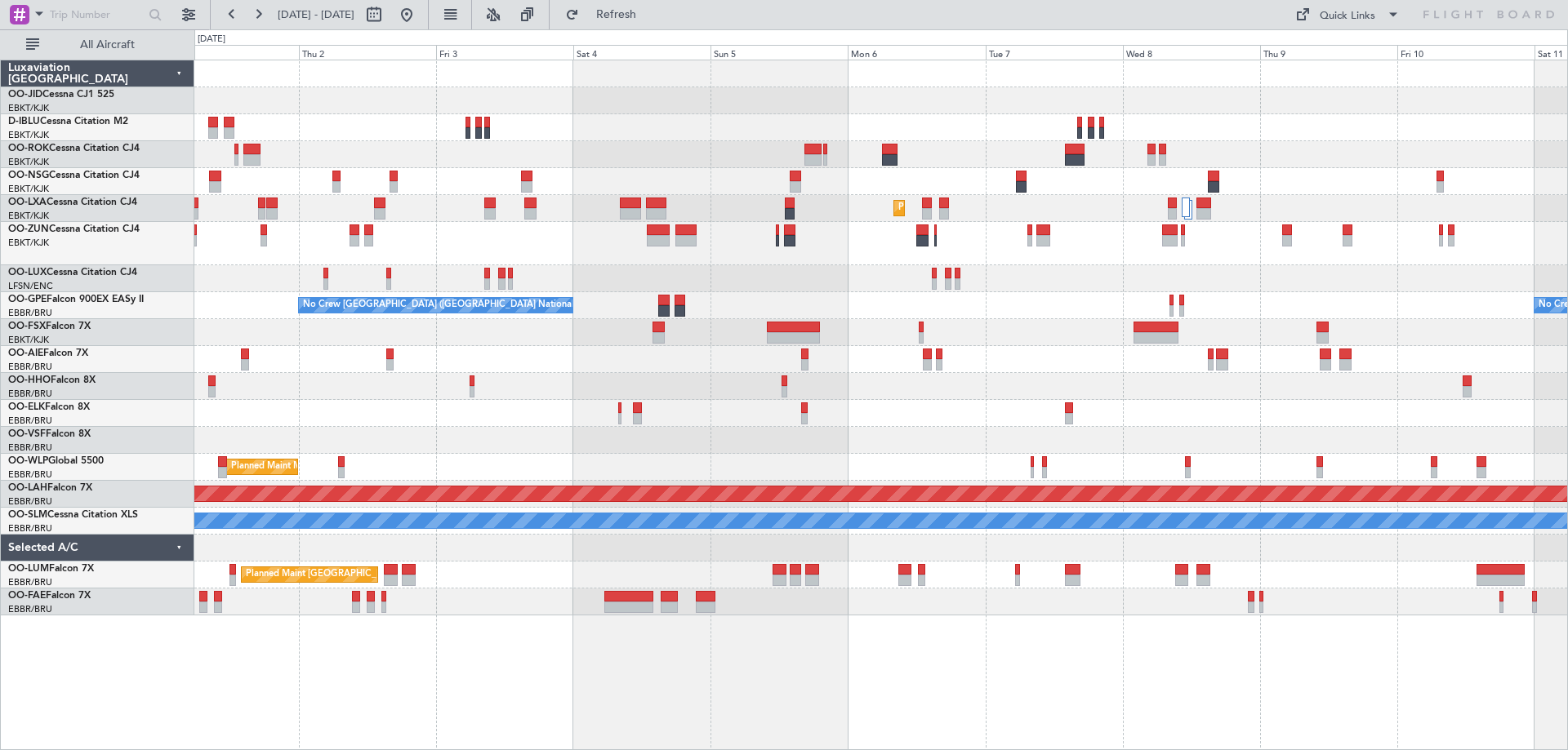
click at [805, 268] on div "Planned Maint Kortrijk-Wevelgem Planned Maint Kortrijk-Wevelgem No Crew Brussel…" at bounding box center [881, 338] width 1373 height 555
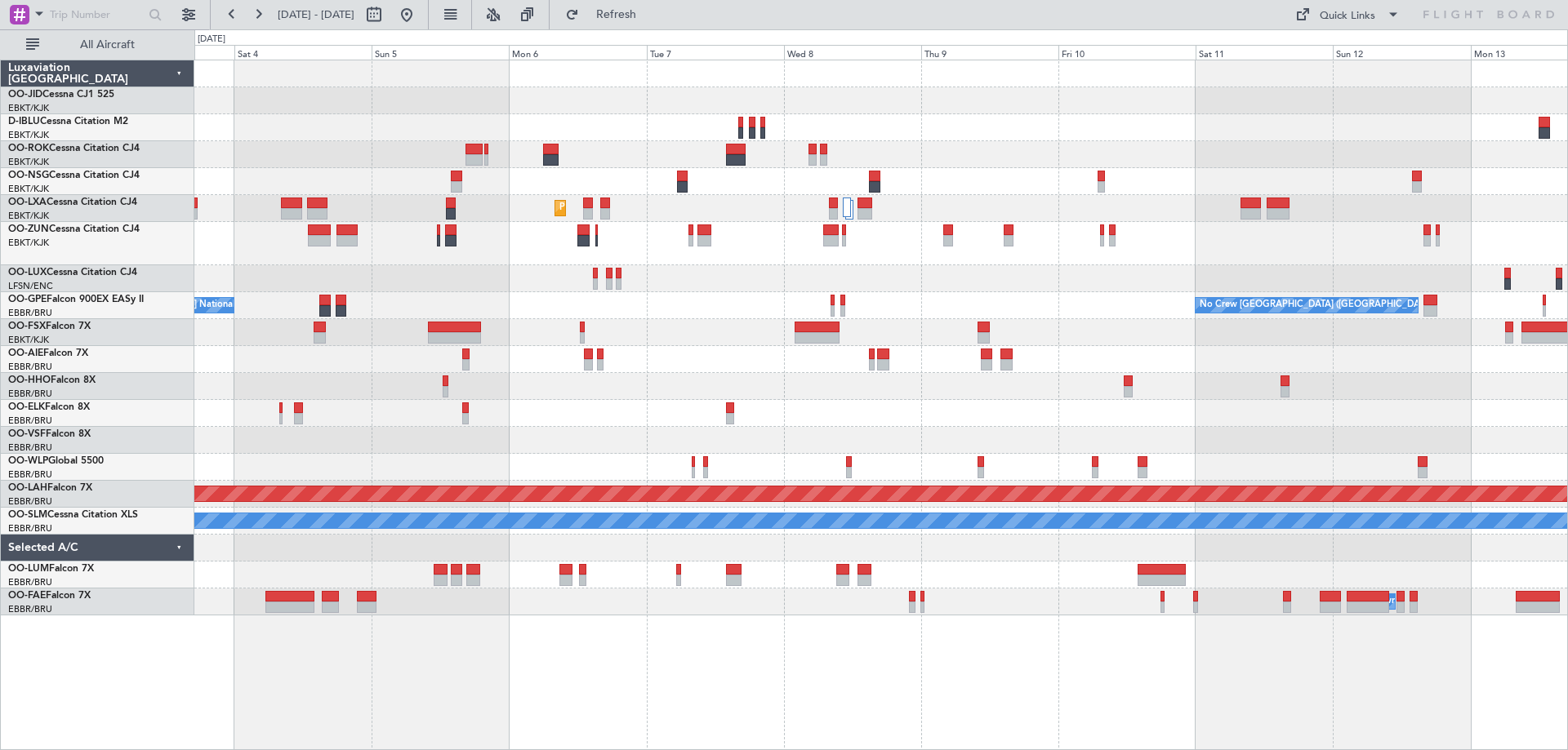
click at [632, 291] on div "Planned Maint Kortrijk-Wevelgem No Crew Brussels (Brussels National) No Crew Br…" at bounding box center [881, 338] width 1373 height 555
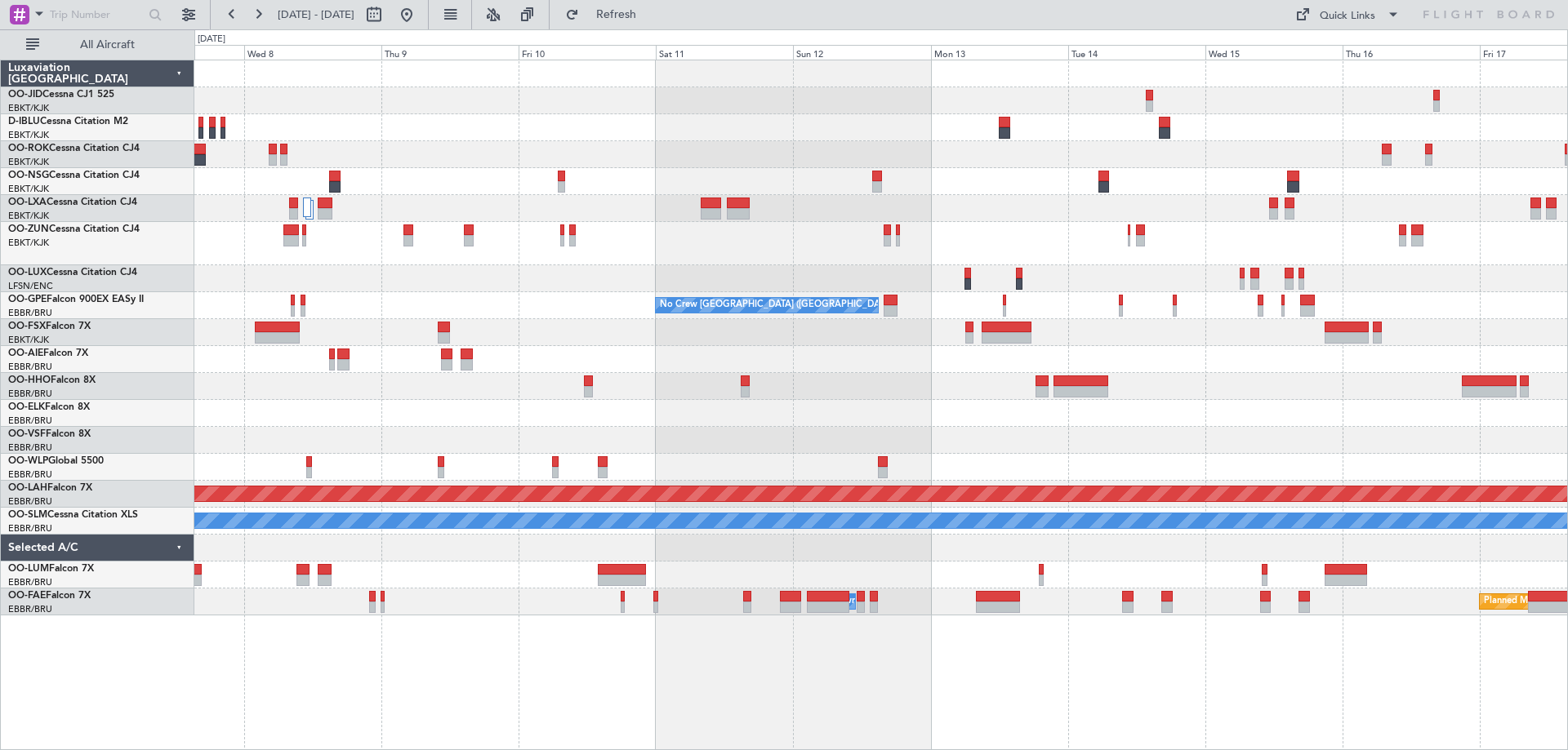
click at [297, 284] on div "Planned Maint Kortrijk-Wevelgem No Crew Brussels (Brussels National) - - LSGG 1…" at bounding box center [881, 338] width 1373 height 555
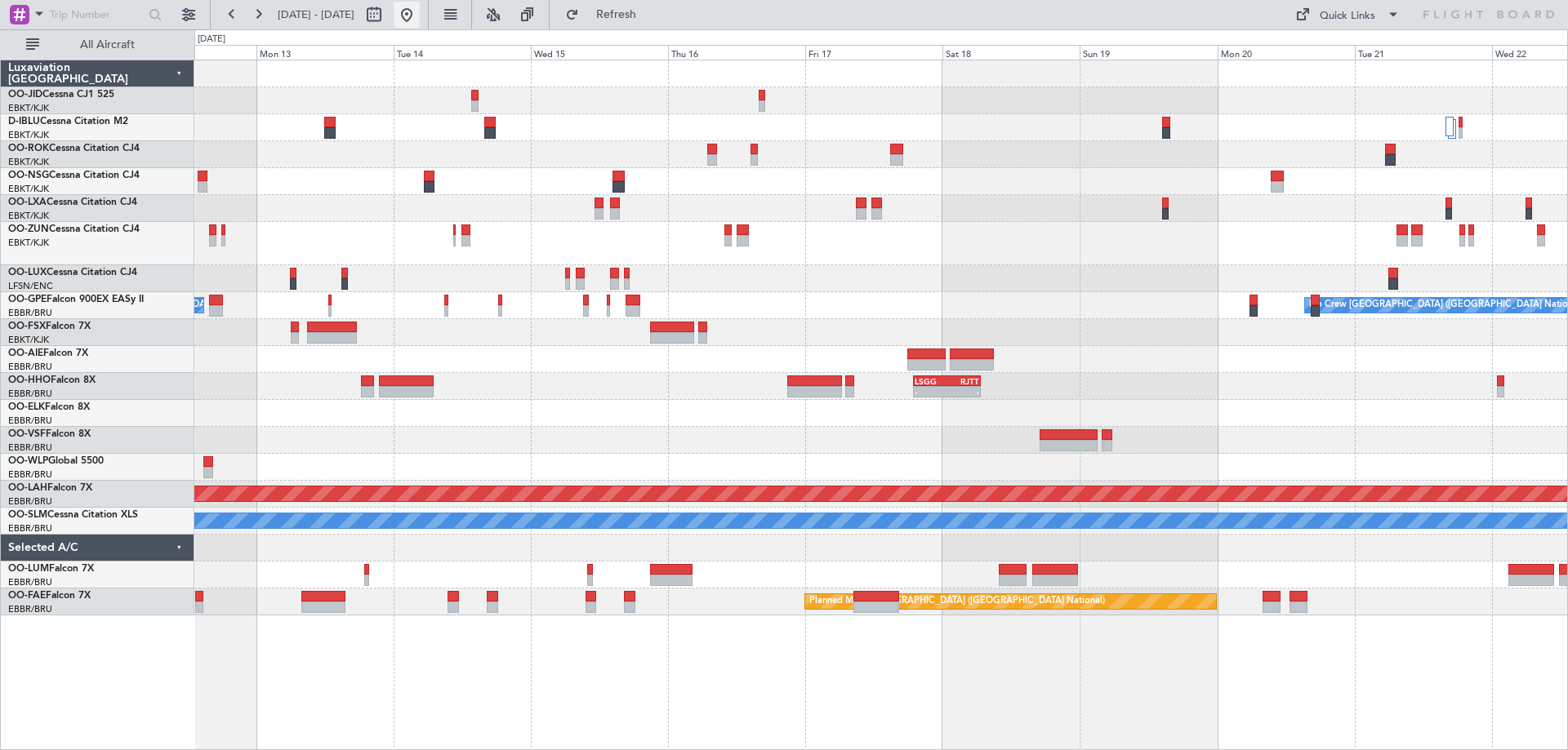
click at [420, 14] on button at bounding box center [407, 15] width 26 height 26
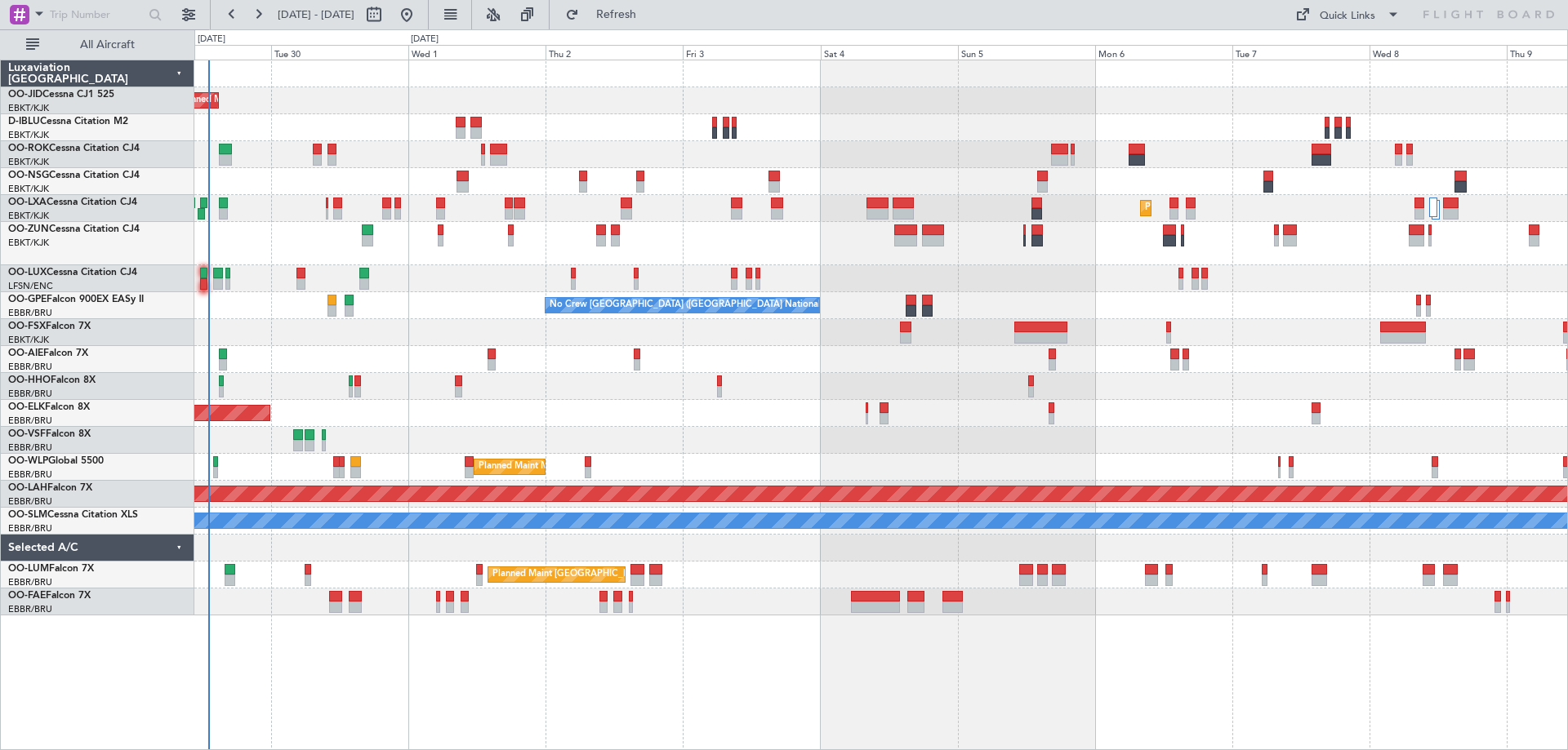
click at [528, 370] on div "Planned Maint [GEOGRAPHIC_DATA] ([GEOGRAPHIC_DATA])" at bounding box center [881, 359] width 1373 height 27
click at [656, 22] on button "Refresh" at bounding box center [607, 15] width 98 height 26
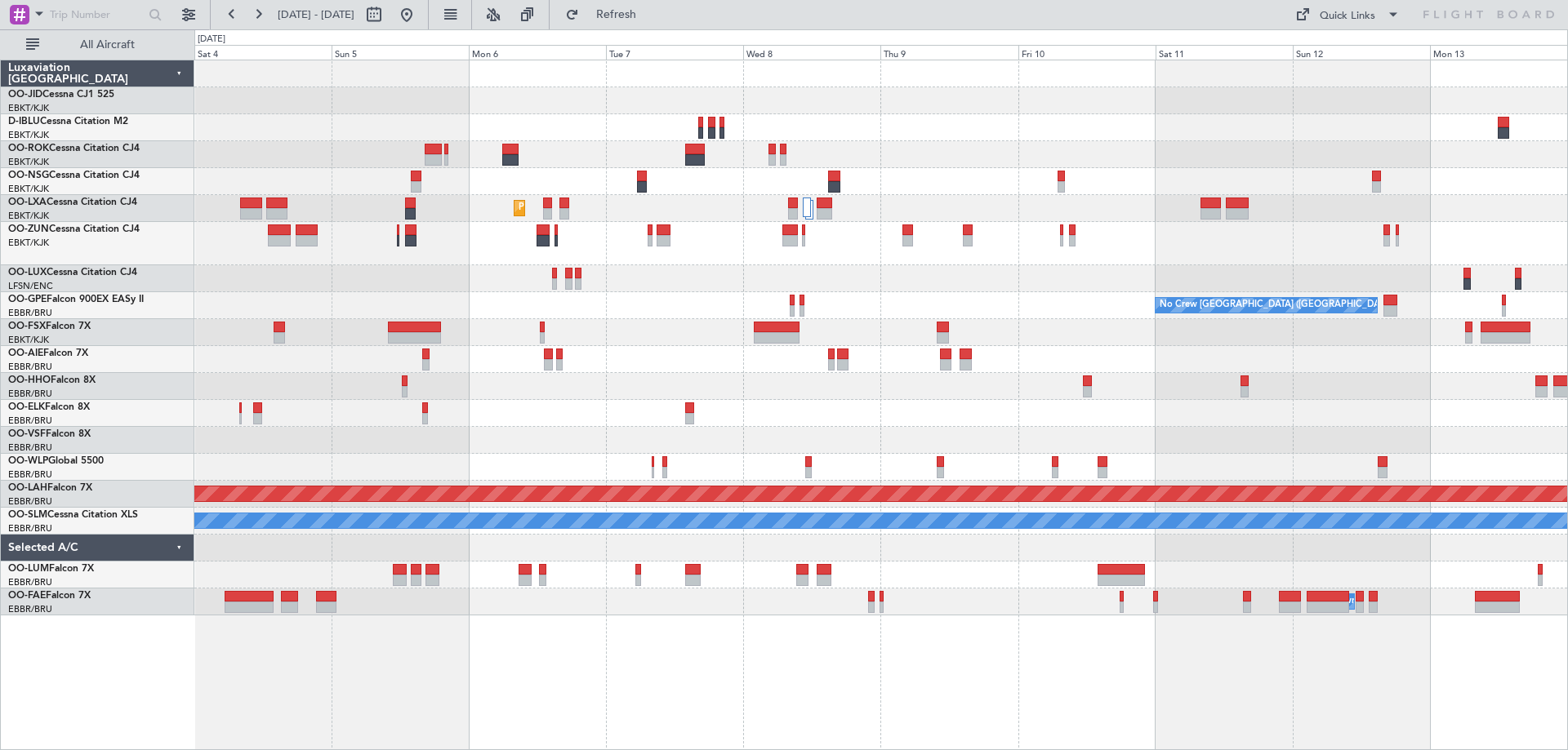
click at [658, 343] on div "Planned Maint Kortrijk-Wevelgem No Crew Brussels (Brussels National) No Crew Br…" at bounding box center [881, 338] width 1373 height 555
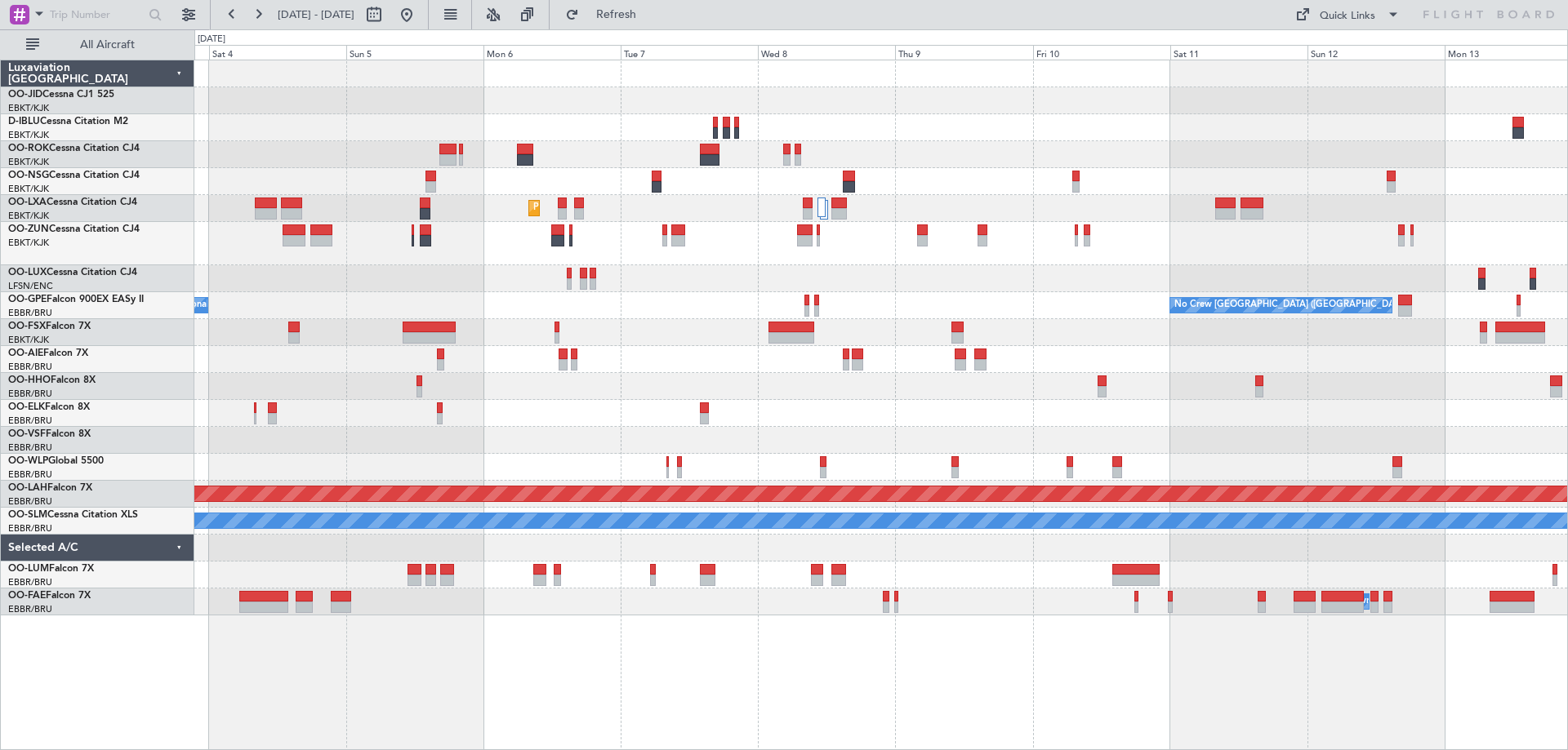
click at [832, 261] on div "Planned Maint Kortrijk-Wevelgem No Crew Brussels (Brussels National) No Crew Br…" at bounding box center [881, 338] width 1373 height 555
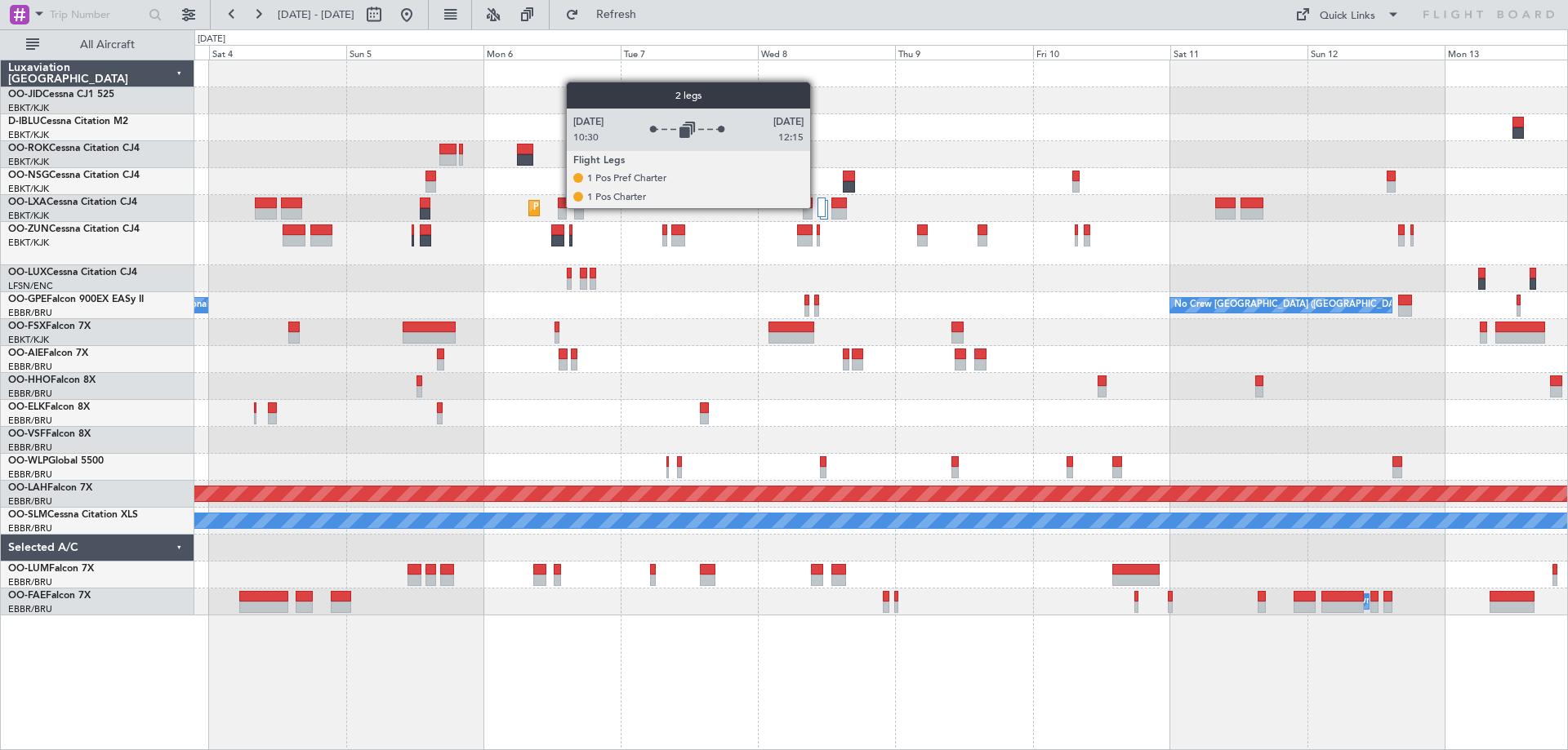
click at [818, 208] on div at bounding box center [821, 207] width 8 height 20
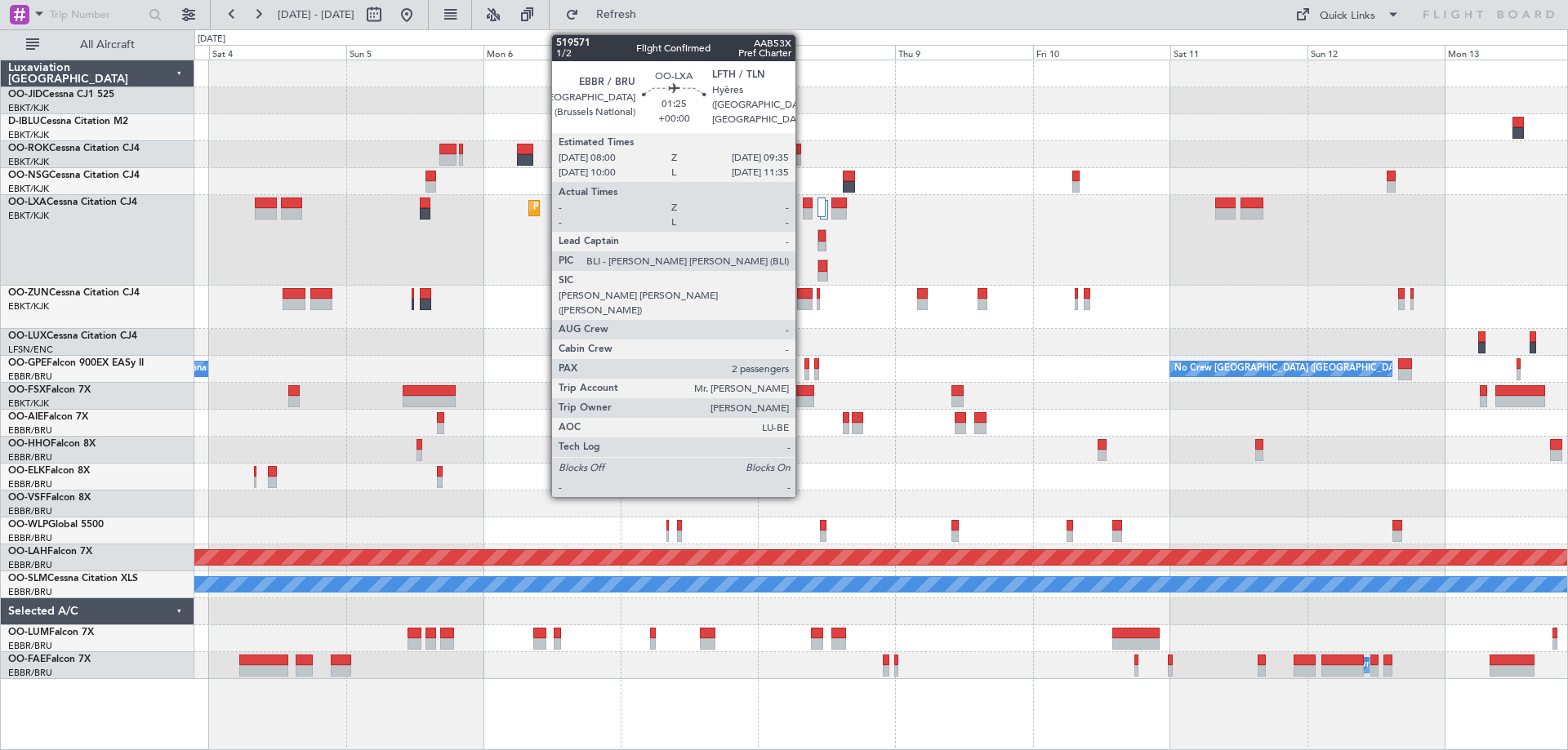
click at [803, 210] on div at bounding box center [807, 214] width 10 height 11
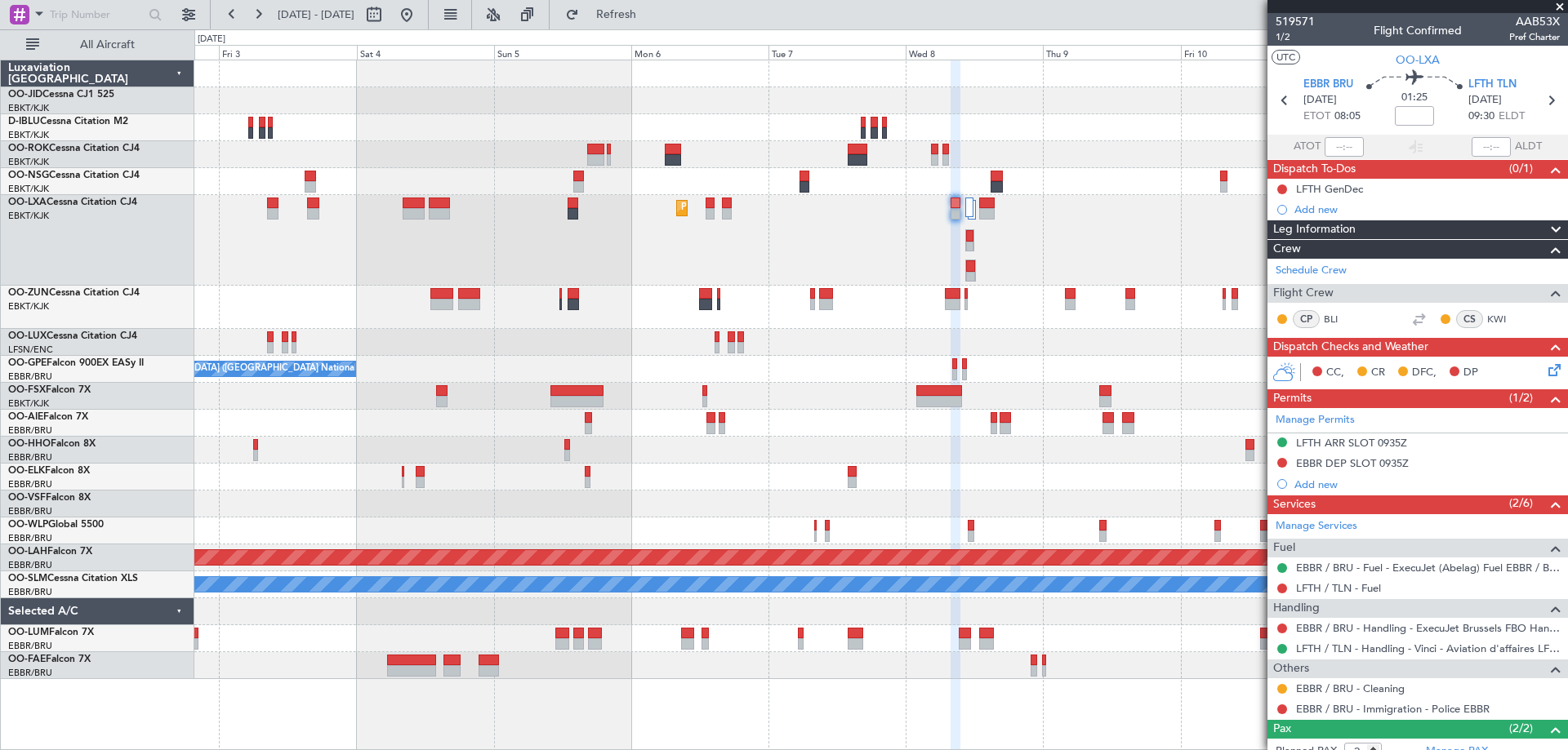
click at [540, 420] on div "Planned Maint Kortrijk-Wevelgem No Crew Brussels (Brussels National) No Crew Br…" at bounding box center [881, 369] width 1373 height 619
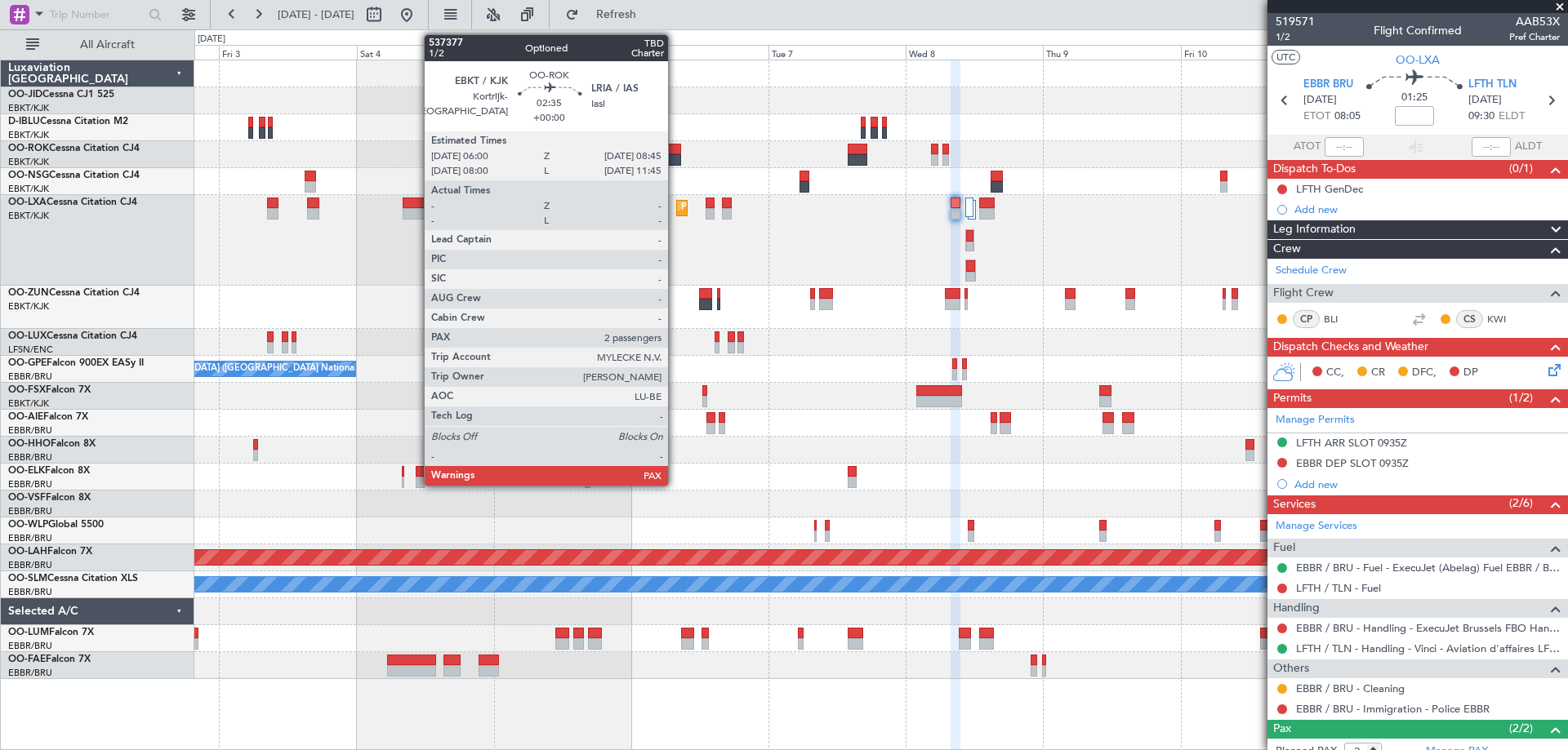
click at [672, 155] on div at bounding box center [672, 159] width 16 height 11
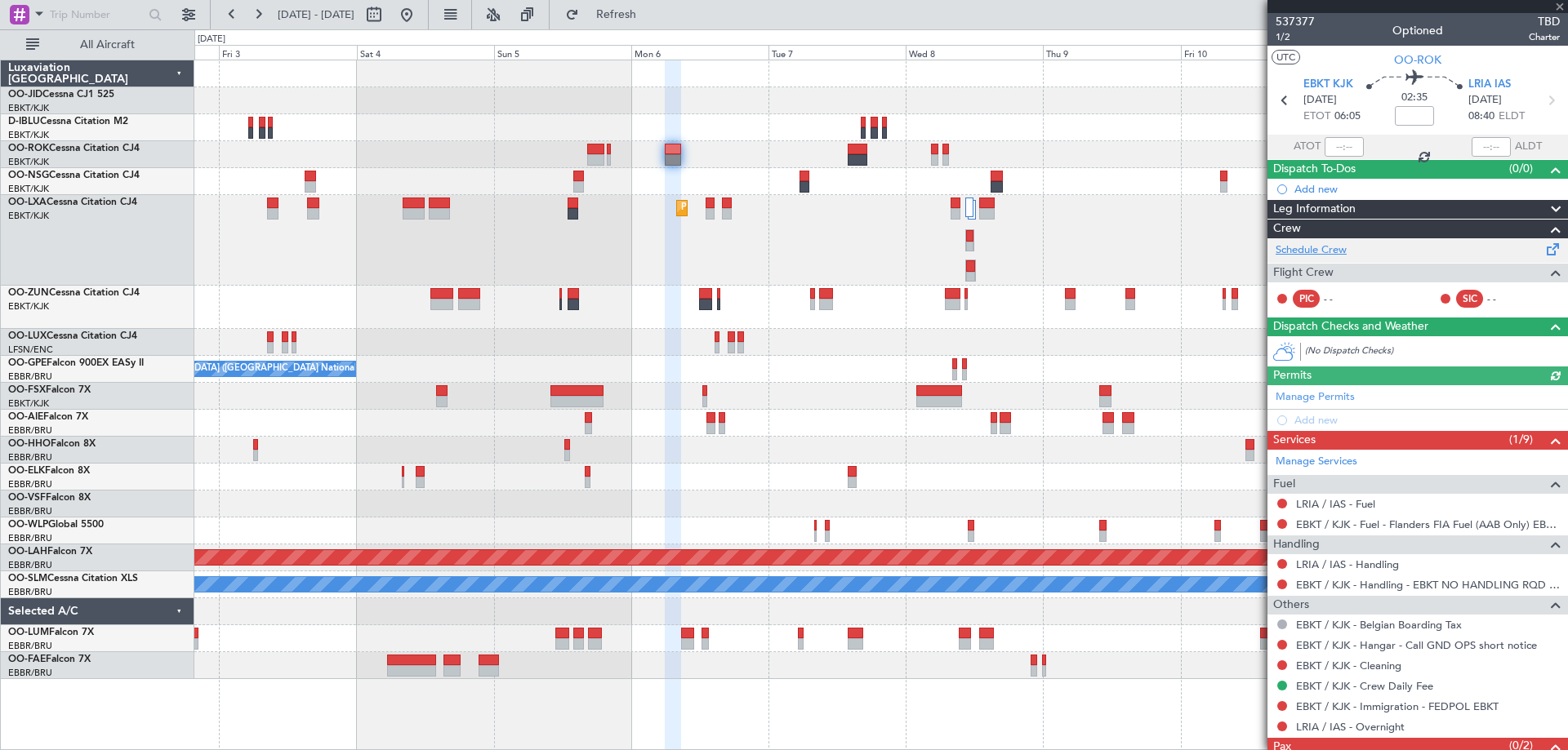
click at [1331, 247] on link "Schedule Crew" at bounding box center [1311, 250] width 71 height 16
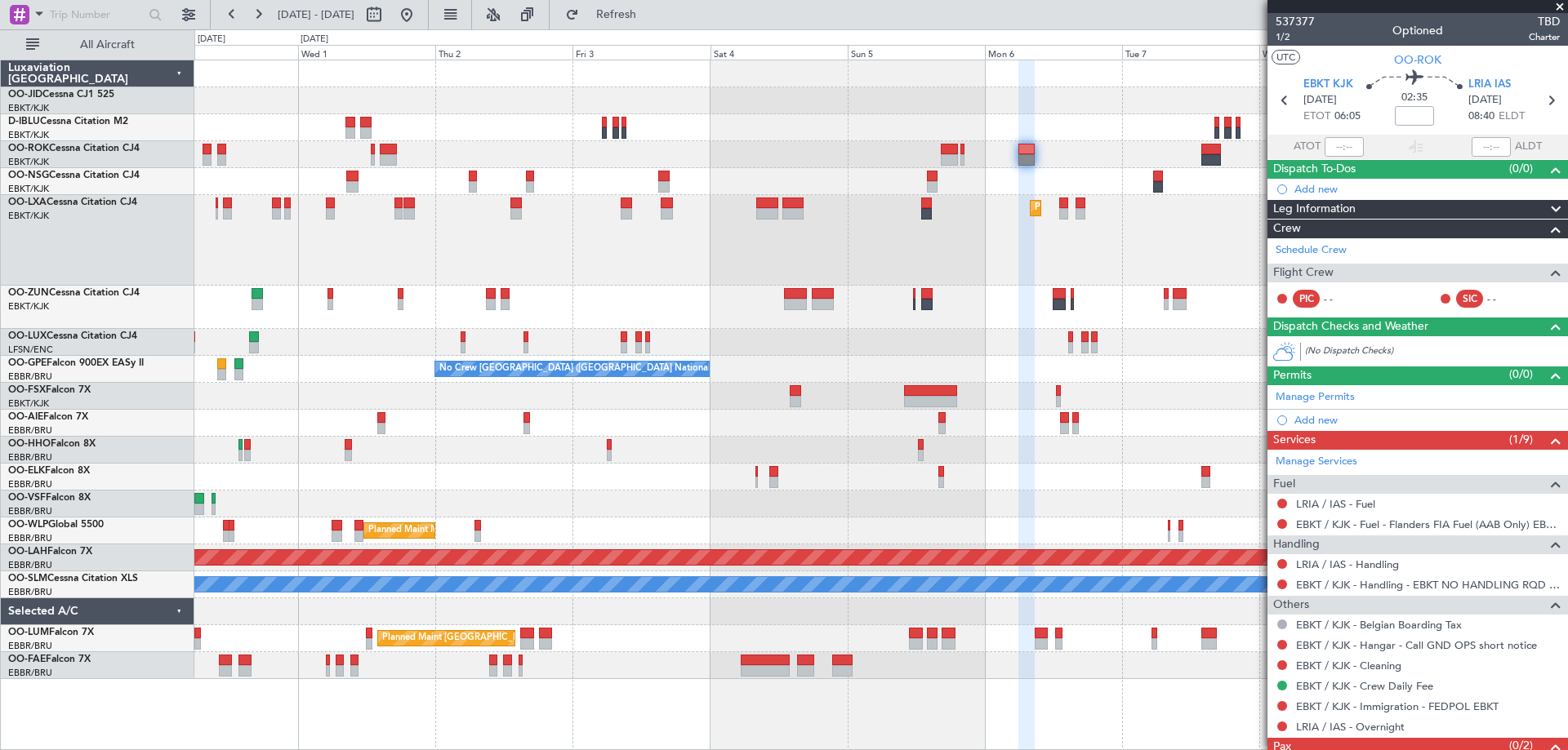
click at [133, 386] on div "Planned Maint Kortrijk-Wevelgem A/C Unavailable Kortrijk-Wevelgem Planned Maint…" at bounding box center [784, 389] width 1568 height 721
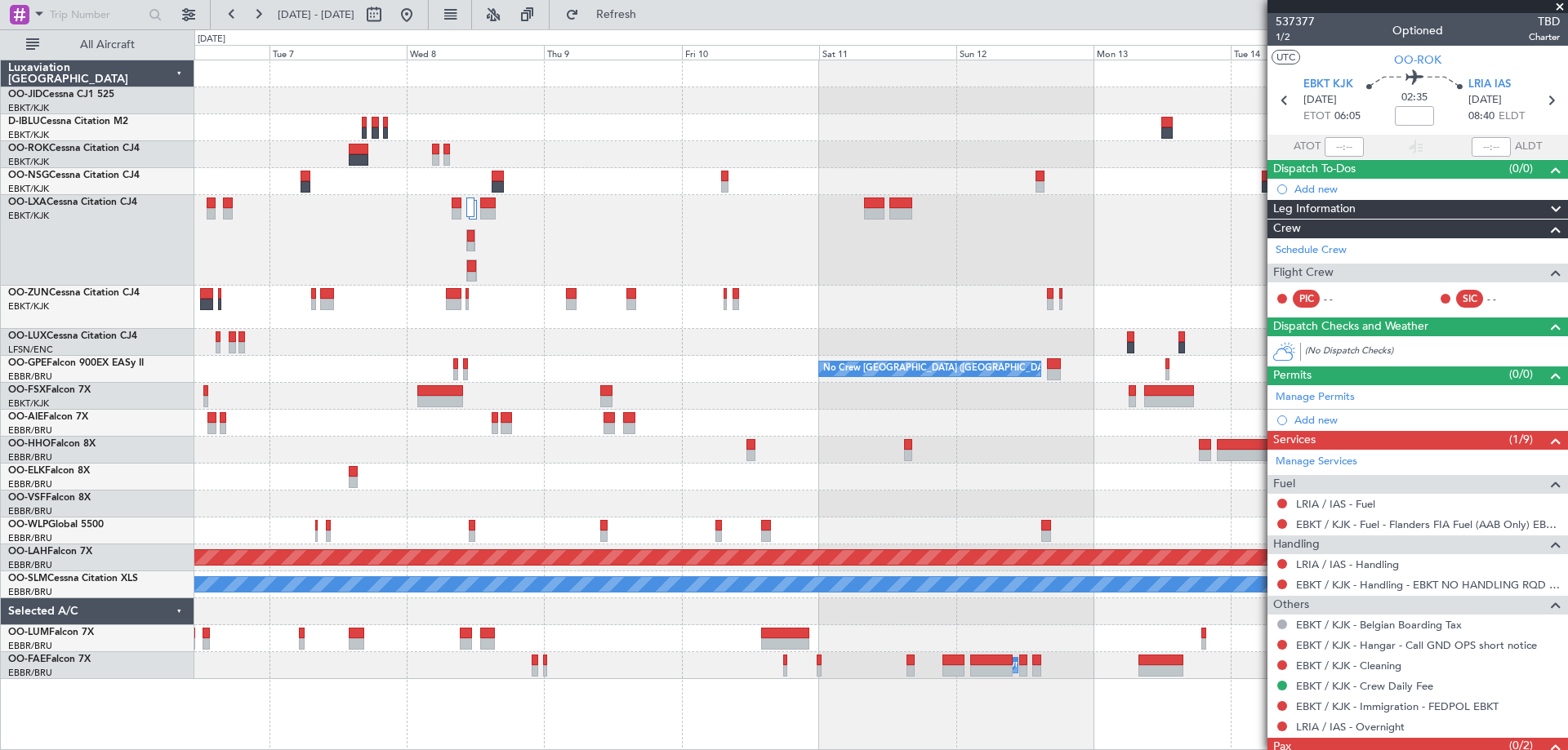
click at [428, 360] on div "Planned Maint Kortrijk-Wevelgem No Crew Brussels (Brussels National) No Crew Br…" at bounding box center [881, 369] width 1373 height 619
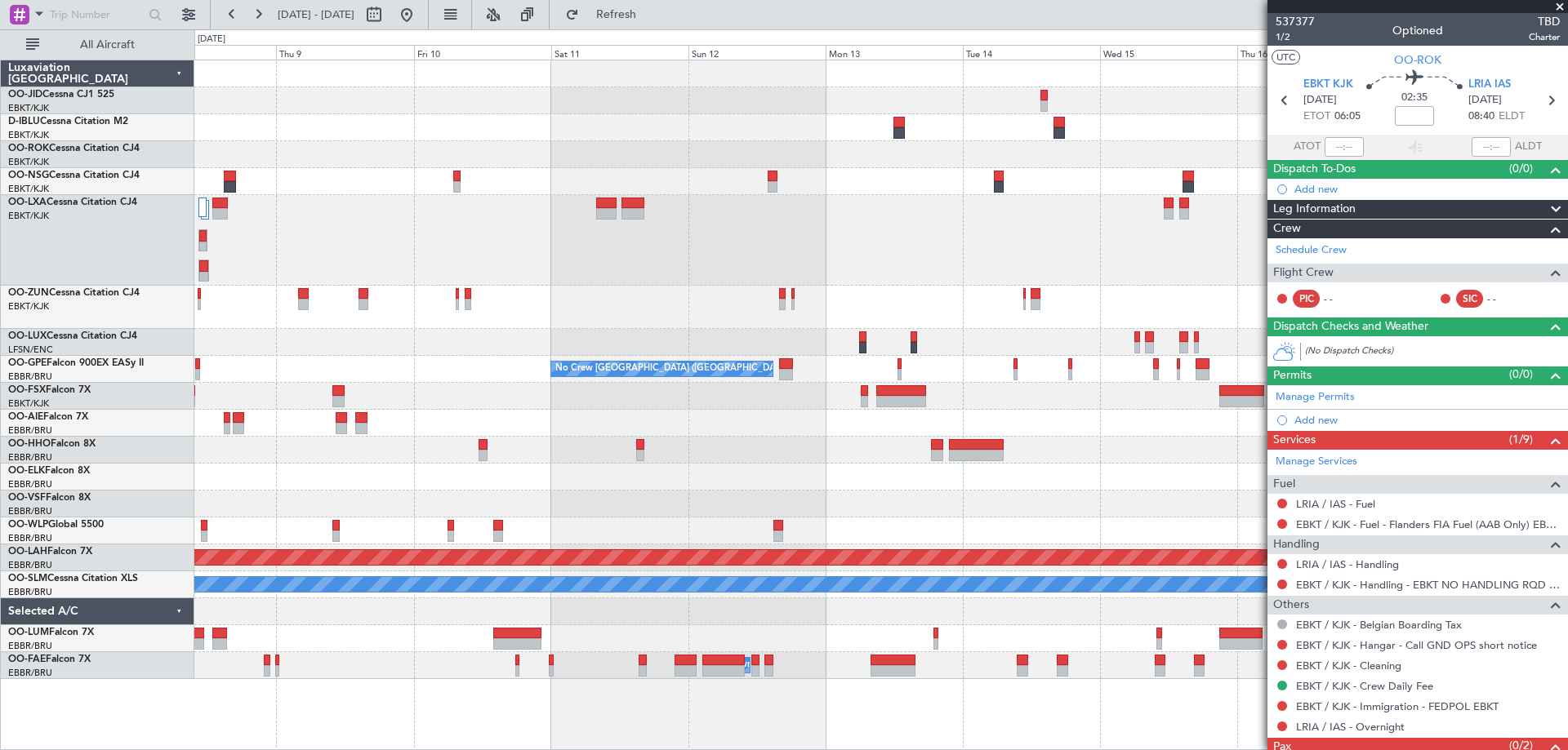
click at [598, 301] on div "Planned Maint Kortrijk-Wevelgem No Crew Brussels (Brussels National) No Crew Br…" at bounding box center [881, 369] width 1373 height 619
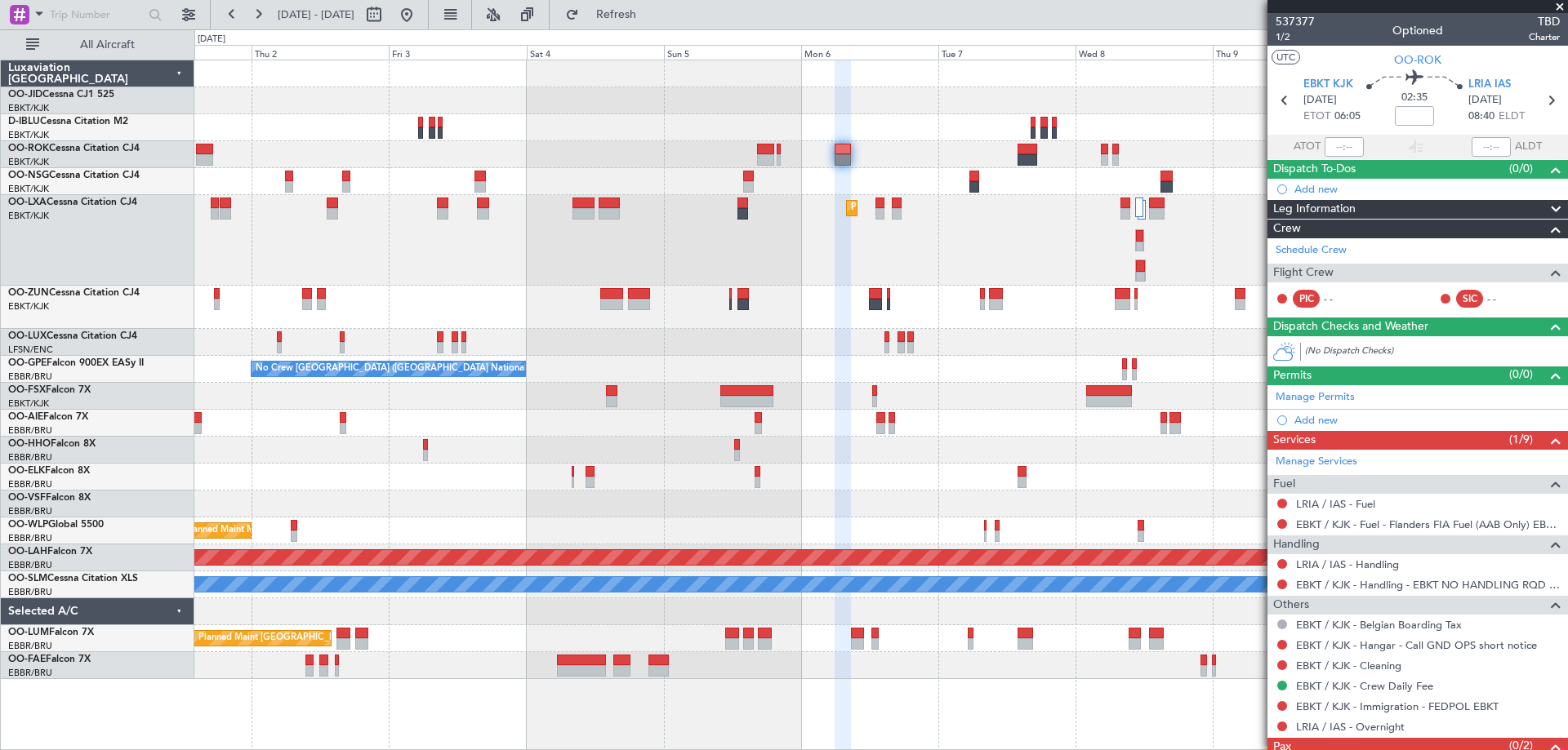
click at [1002, 342] on div "Planned Maint Kortrijk-Wevelgem Planned Maint Kortrijk-Wevelgem No Crew Brussel…" at bounding box center [881, 369] width 1373 height 619
click at [914, 144] on div "Planned Maint Kortrijk-Wevelgem Planned Maint Kortrijk-Wevelgem No Crew Brussel…" at bounding box center [881, 369] width 1373 height 619
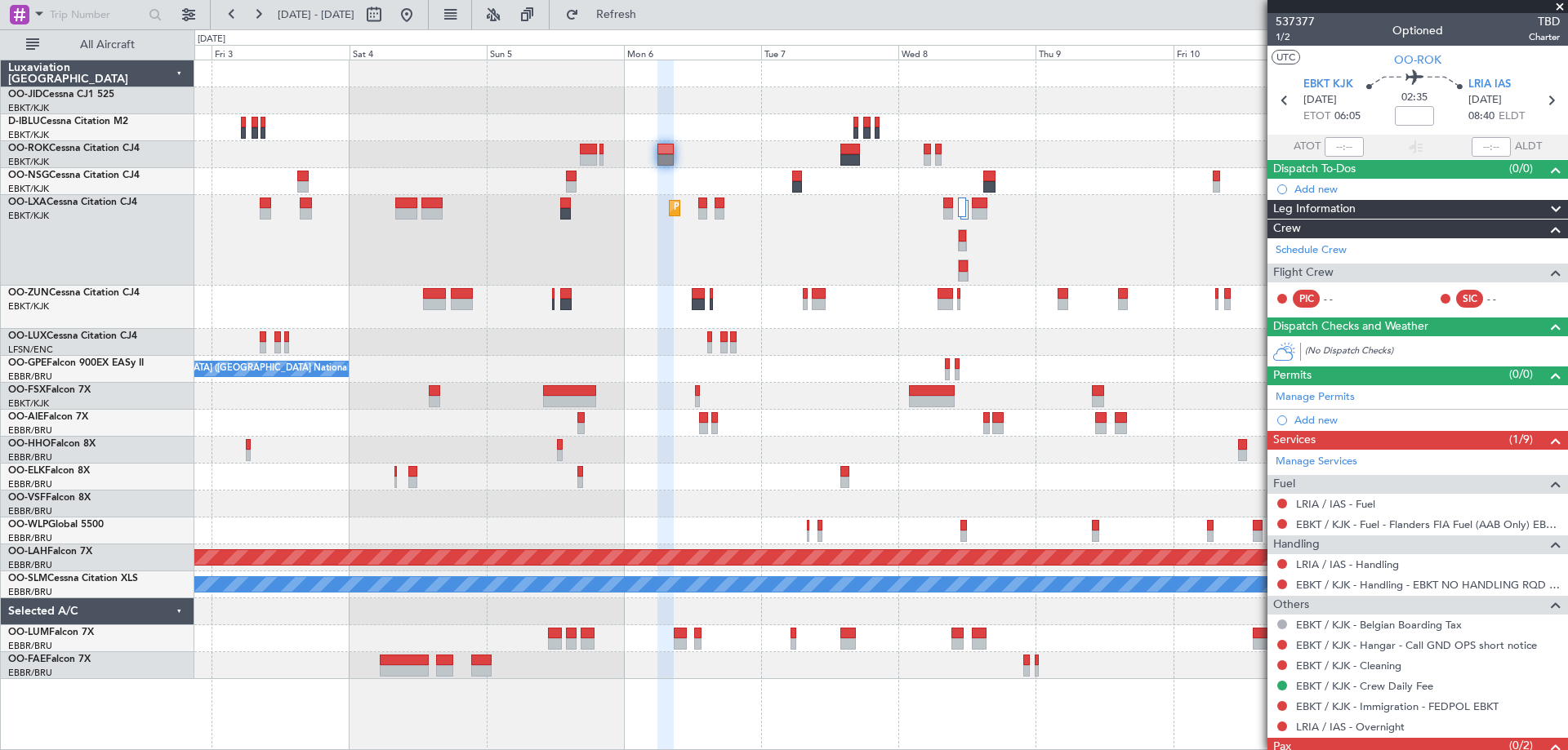
click at [375, 184] on div at bounding box center [881, 181] width 1373 height 27
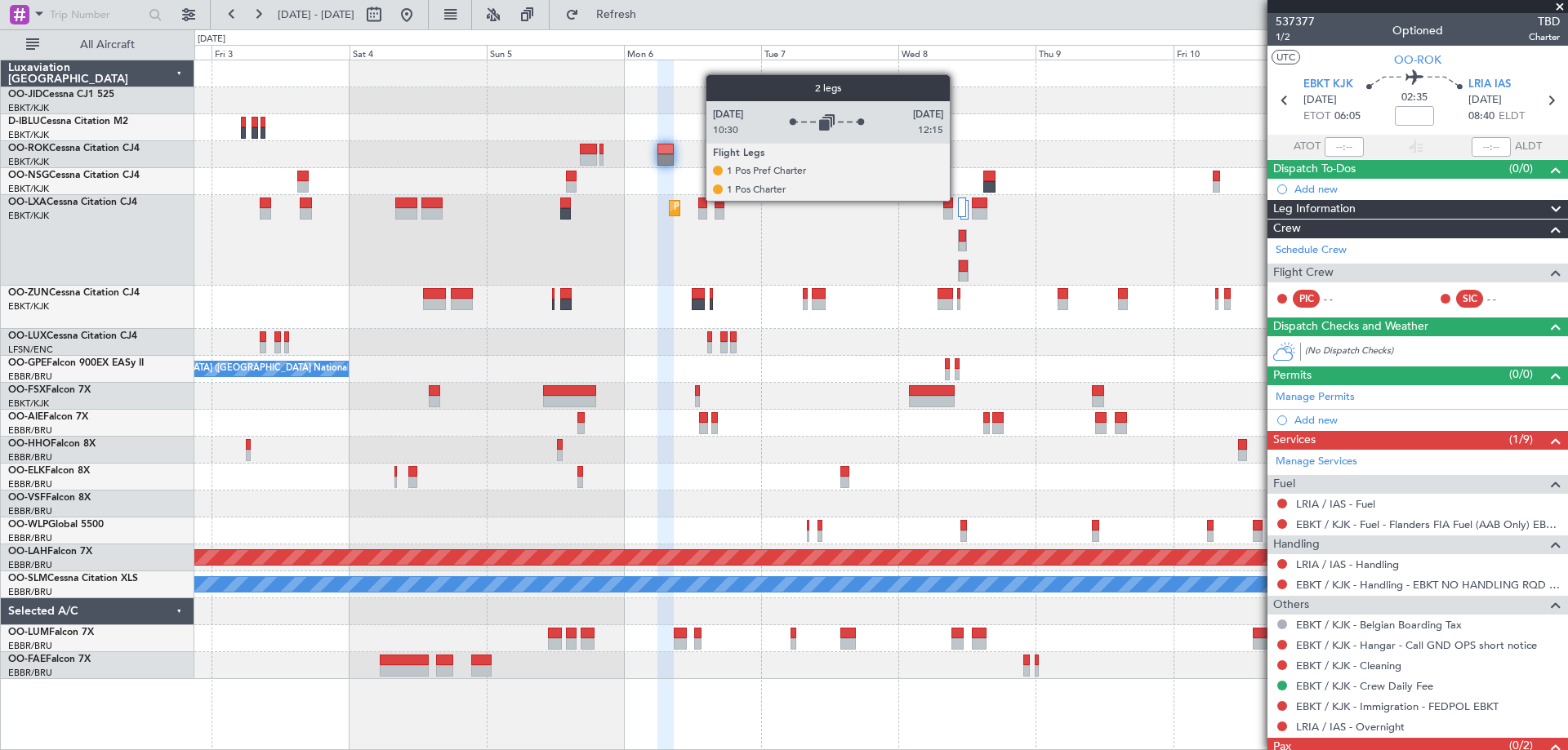
click at [958, 200] on div at bounding box center [961, 207] width 8 height 20
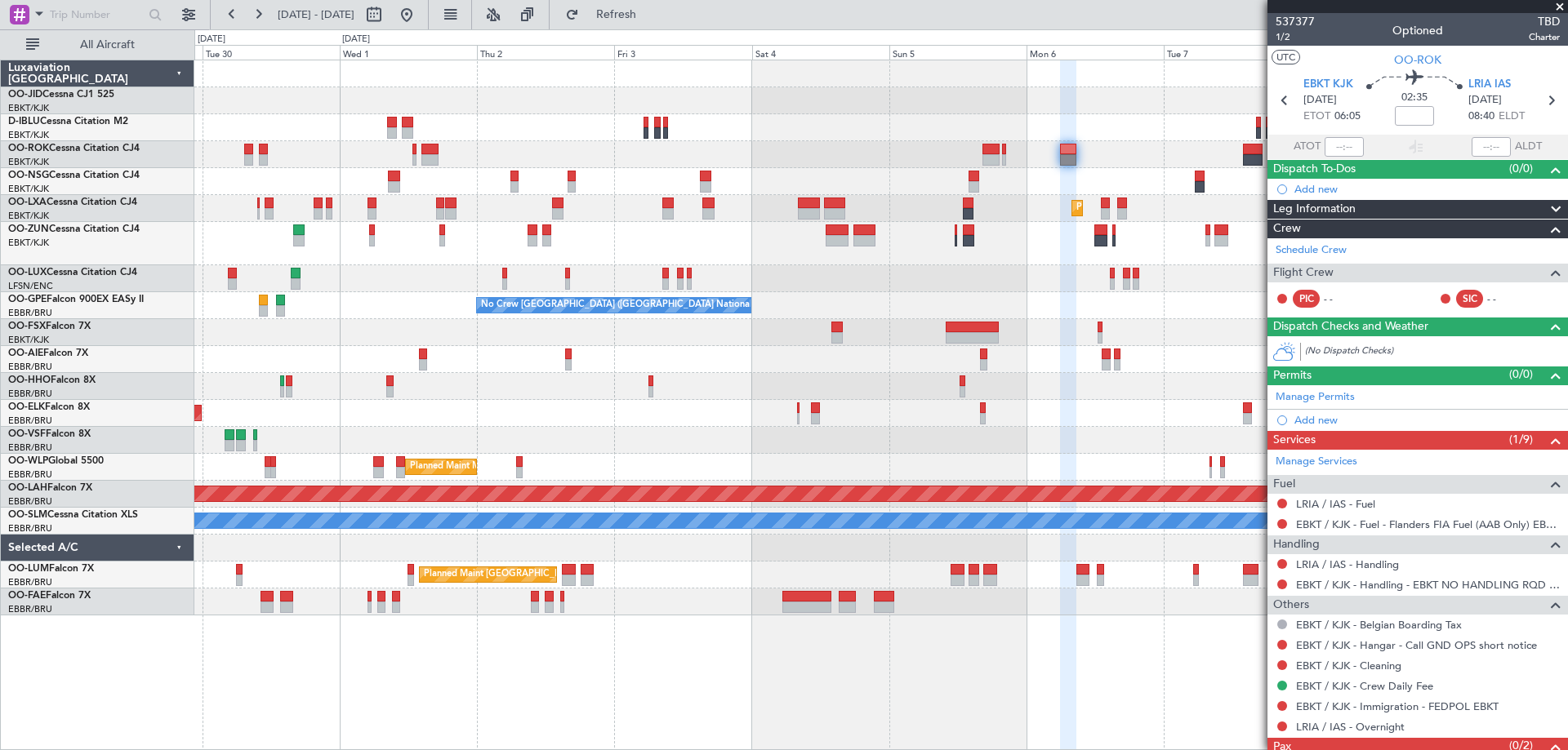
click at [829, 335] on div "Planned Maint Kortrijk-Wevelgem A/C Unavailable Kortrijk-Wevelgem Planned Maint…" at bounding box center [881, 338] width 1373 height 555
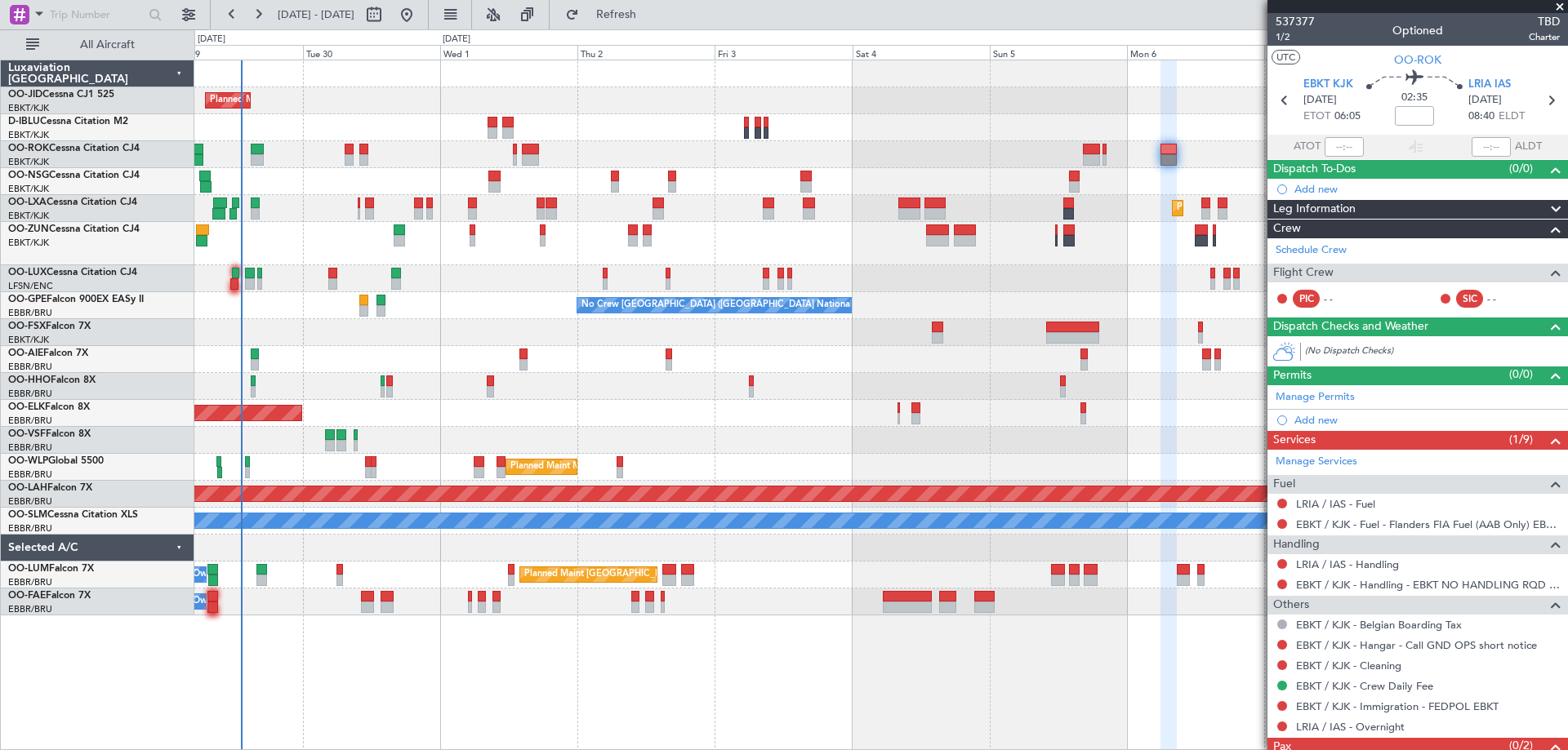
click at [884, 361] on div "Planned Maint Kortrijk-[GEOGRAPHIC_DATA] A/C Unavailable [GEOGRAPHIC_DATA]-[GEO…" at bounding box center [881, 338] width 1373 height 555
click at [656, 24] on button "Refresh" at bounding box center [607, 15] width 98 height 26
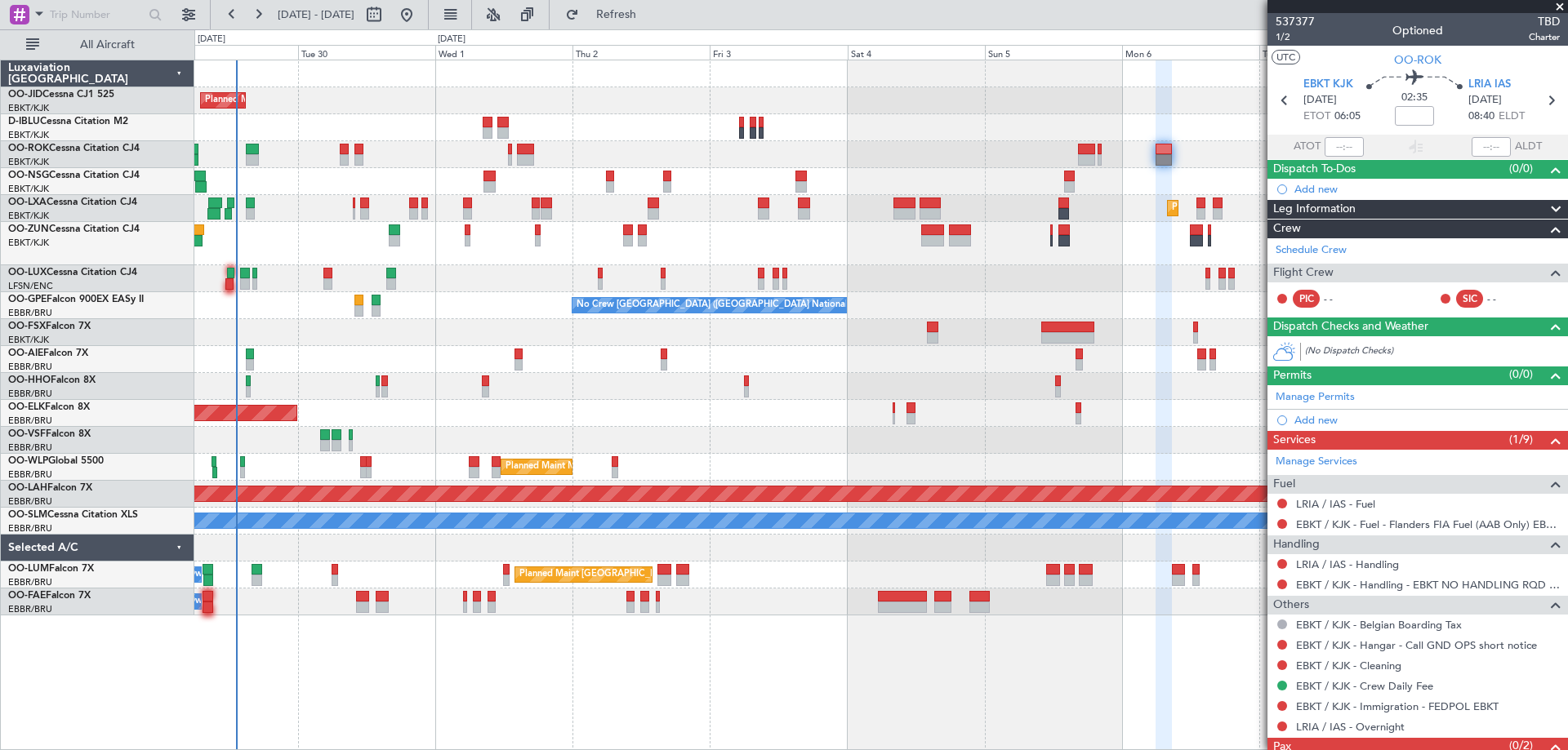
click at [667, 444] on div at bounding box center [881, 440] width 1373 height 27
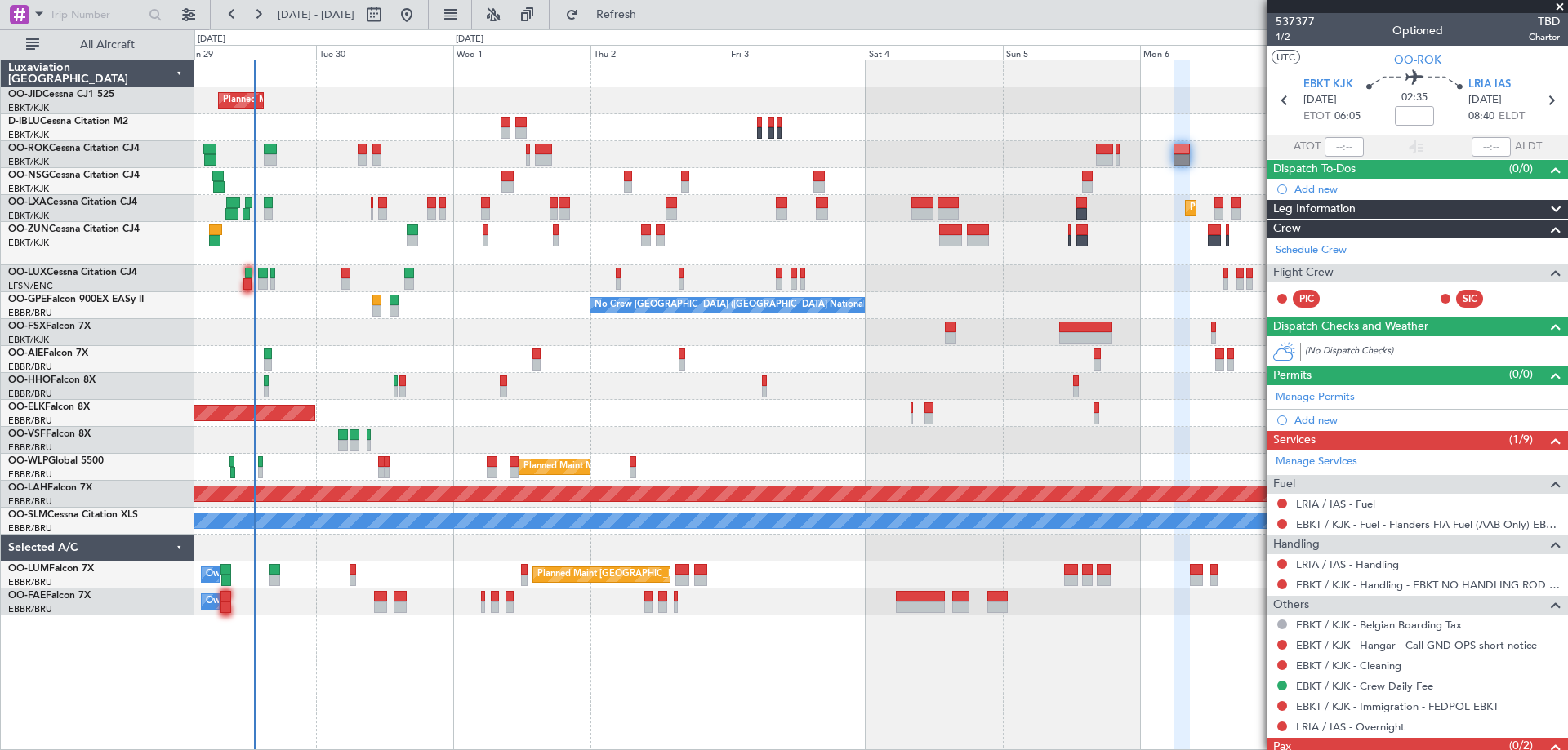
click at [645, 427] on div "Planned Maint Kortrijk-[GEOGRAPHIC_DATA] A/C Unavailable [GEOGRAPHIC_DATA]-[GEO…" at bounding box center [881, 338] width 1373 height 555
click at [443, 219] on div at bounding box center [443, 214] width 7 height 11
type input "0"
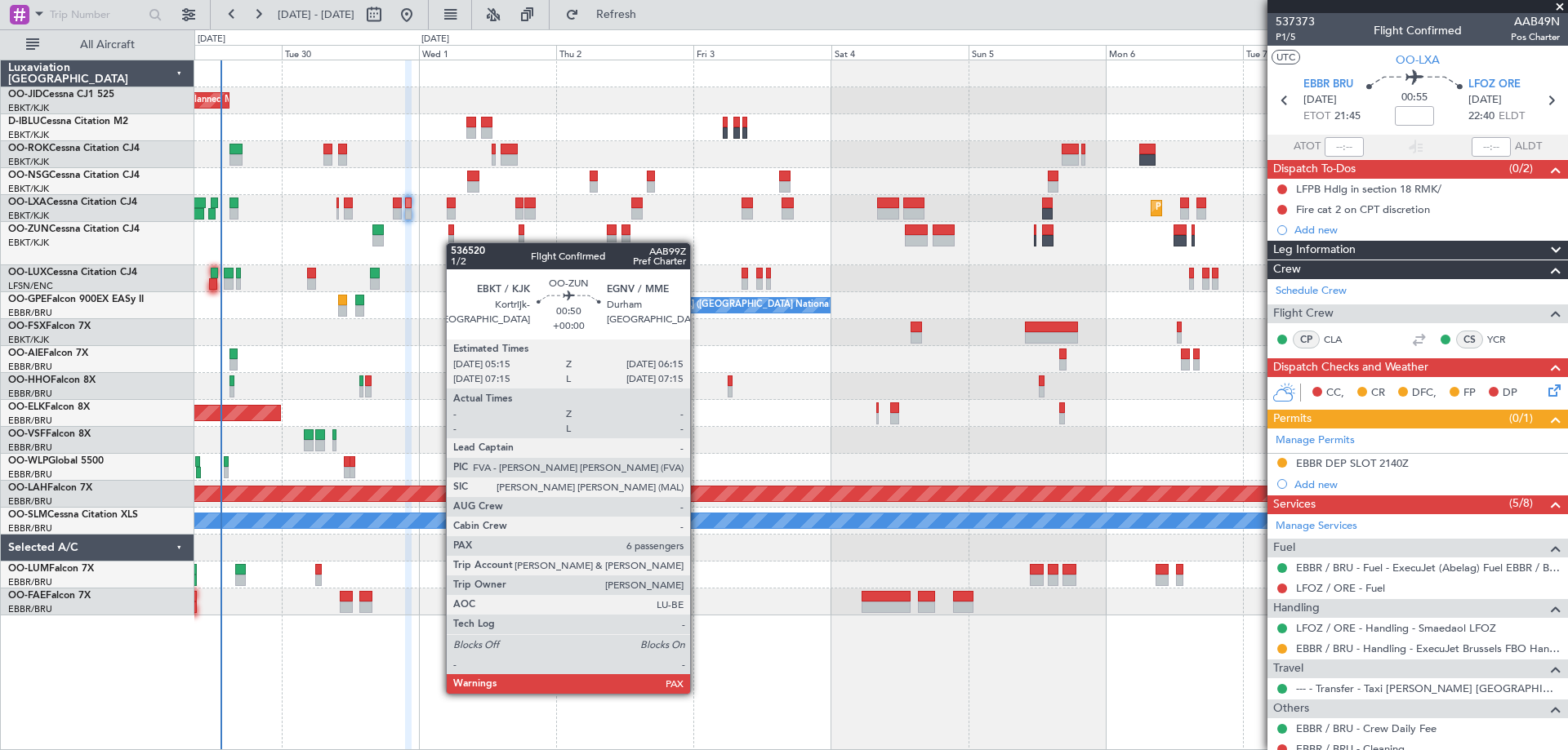
click at [454, 242] on div at bounding box center [881, 244] width 1373 height 43
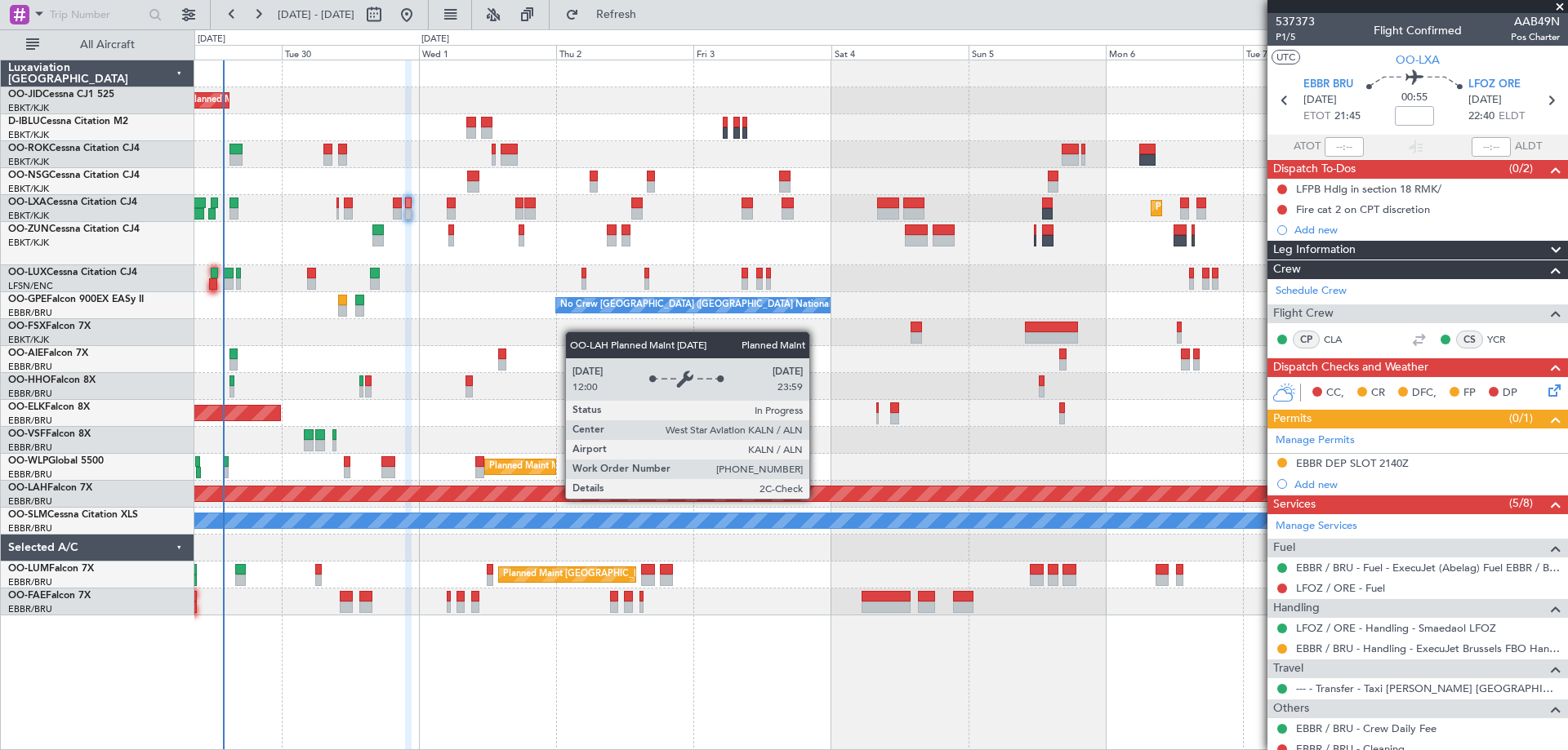
click at [608, 506] on div "Planned Maint [PERSON_NAME]-[GEOGRAPHIC_DATA][PERSON_NAME] ([GEOGRAPHIC_DATA][P…" at bounding box center [881, 494] width 1373 height 27
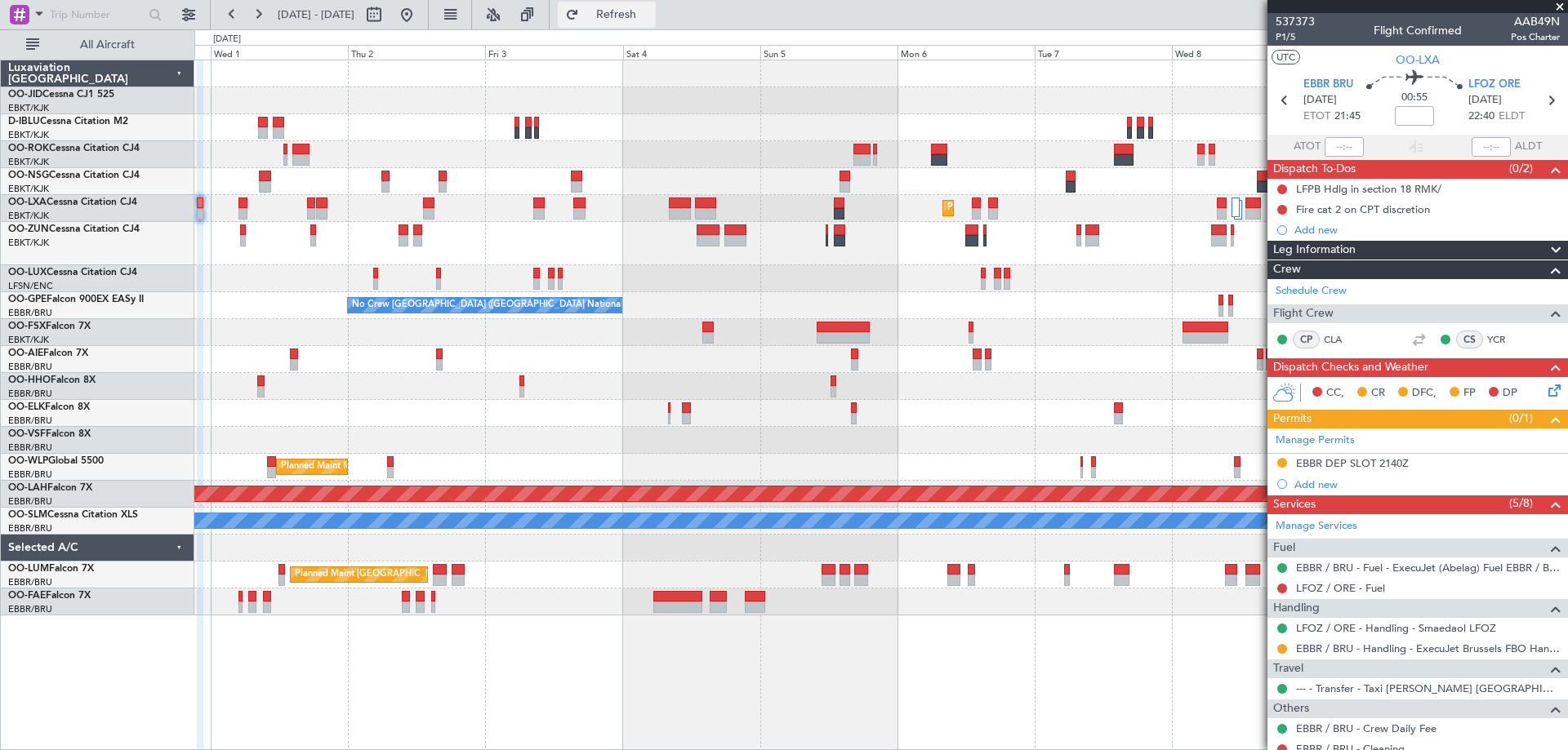
click at [651, 9] on span "Refresh" at bounding box center [616, 14] width 68 height 11
click at [738, 256] on div at bounding box center [881, 244] width 1373 height 43
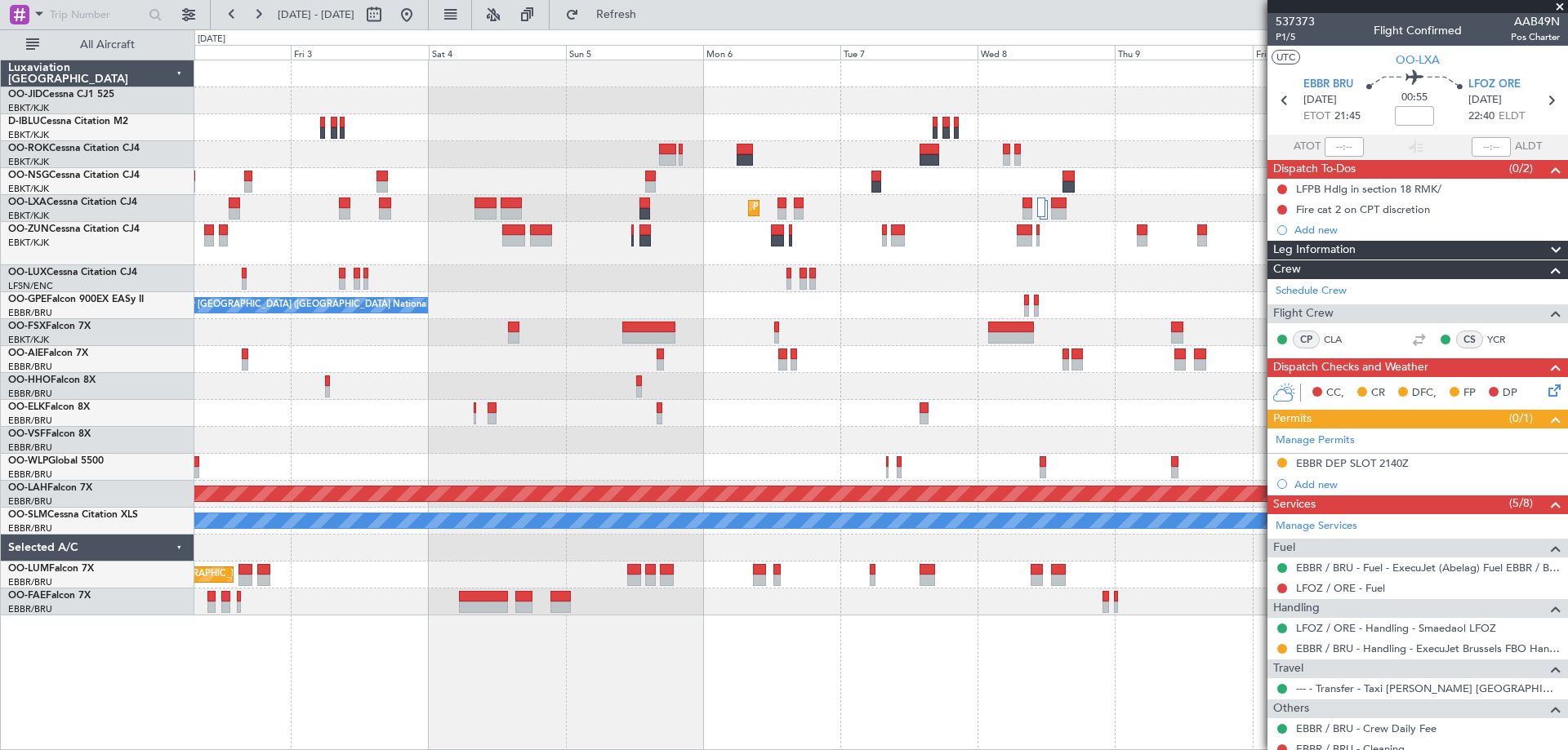
click at [1066, 269] on div "Planned Maint Kortrijk-[GEOGRAPHIC_DATA] No Crew [GEOGRAPHIC_DATA] (Brussels Na…" at bounding box center [881, 338] width 1373 height 555
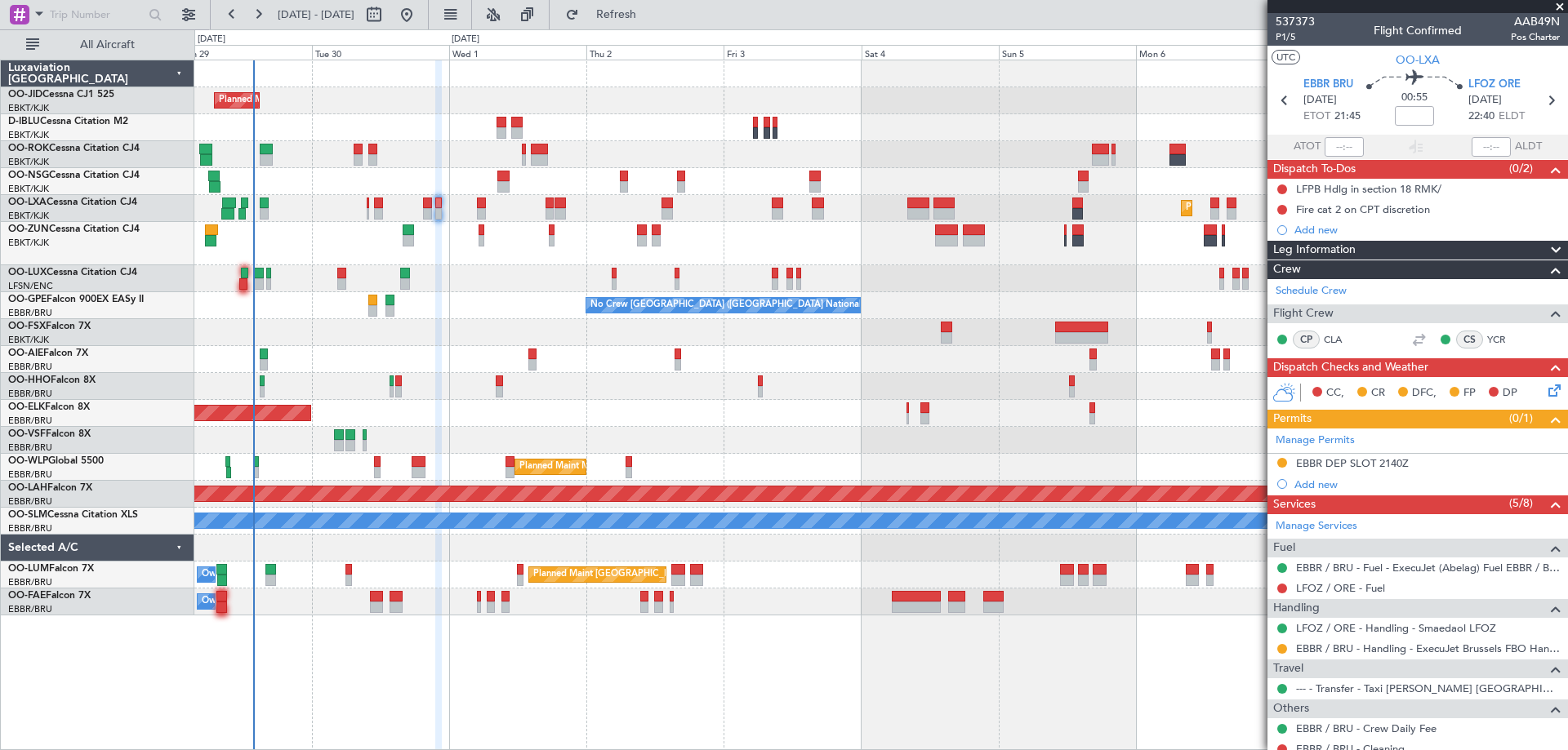
click at [458, 389] on div "Planned Maint Kortrijk-[GEOGRAPHIC_DATA] A/C Unavailable [GEOGRAPHIC_DATA]-[GEO…" at bounding box center [881, 338] width 1373 height 555
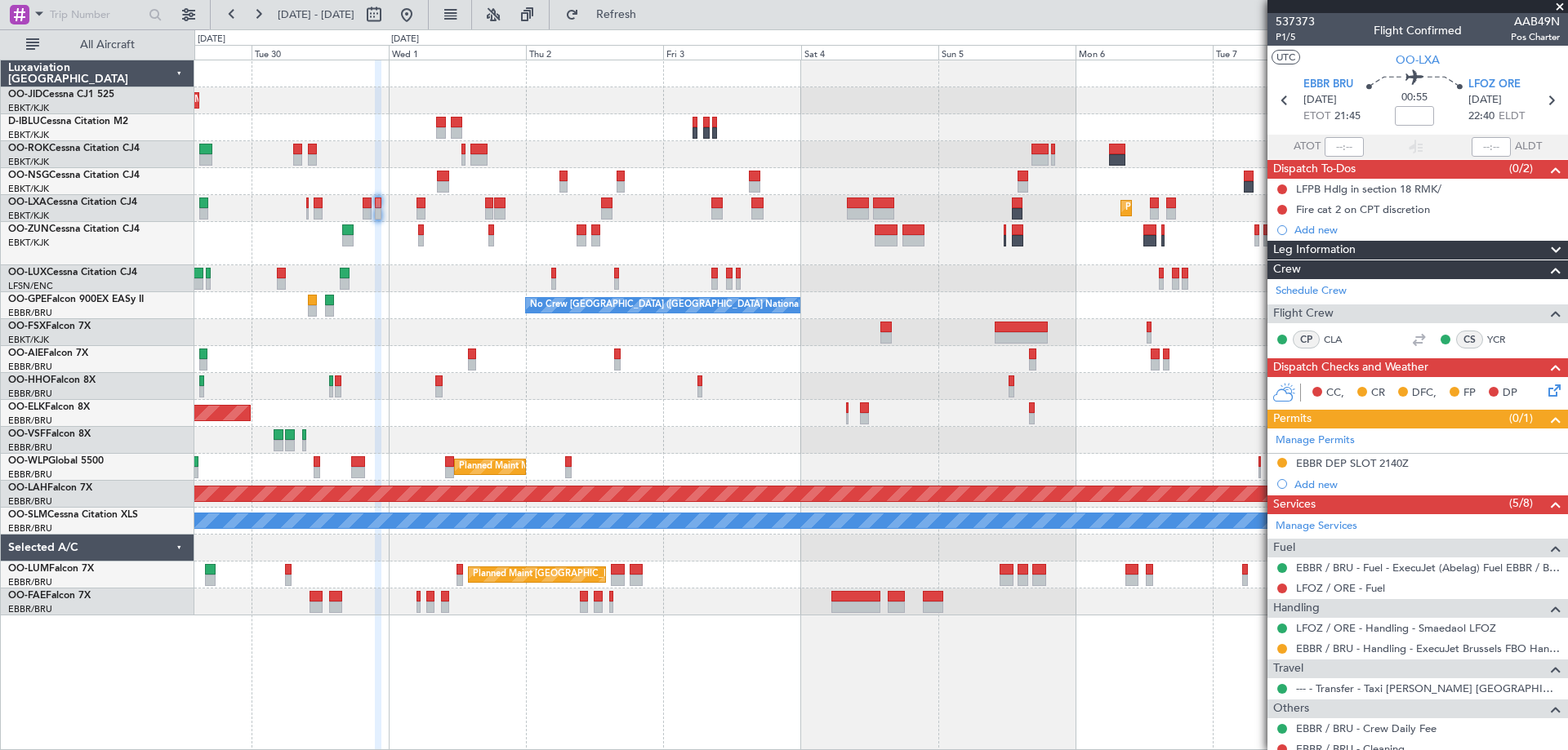
click at [722, 272] on div at bounding box center [881, 279] width 1373 height 27
click at [443, 309] on div "Planned Maint Kortrijk-[GEOGRAPHIC_DATA] A/C Unavailable [GEOGRAPHIC_DATA]-[GEO…" at bounding box center [881, 338] width 1373 height 555
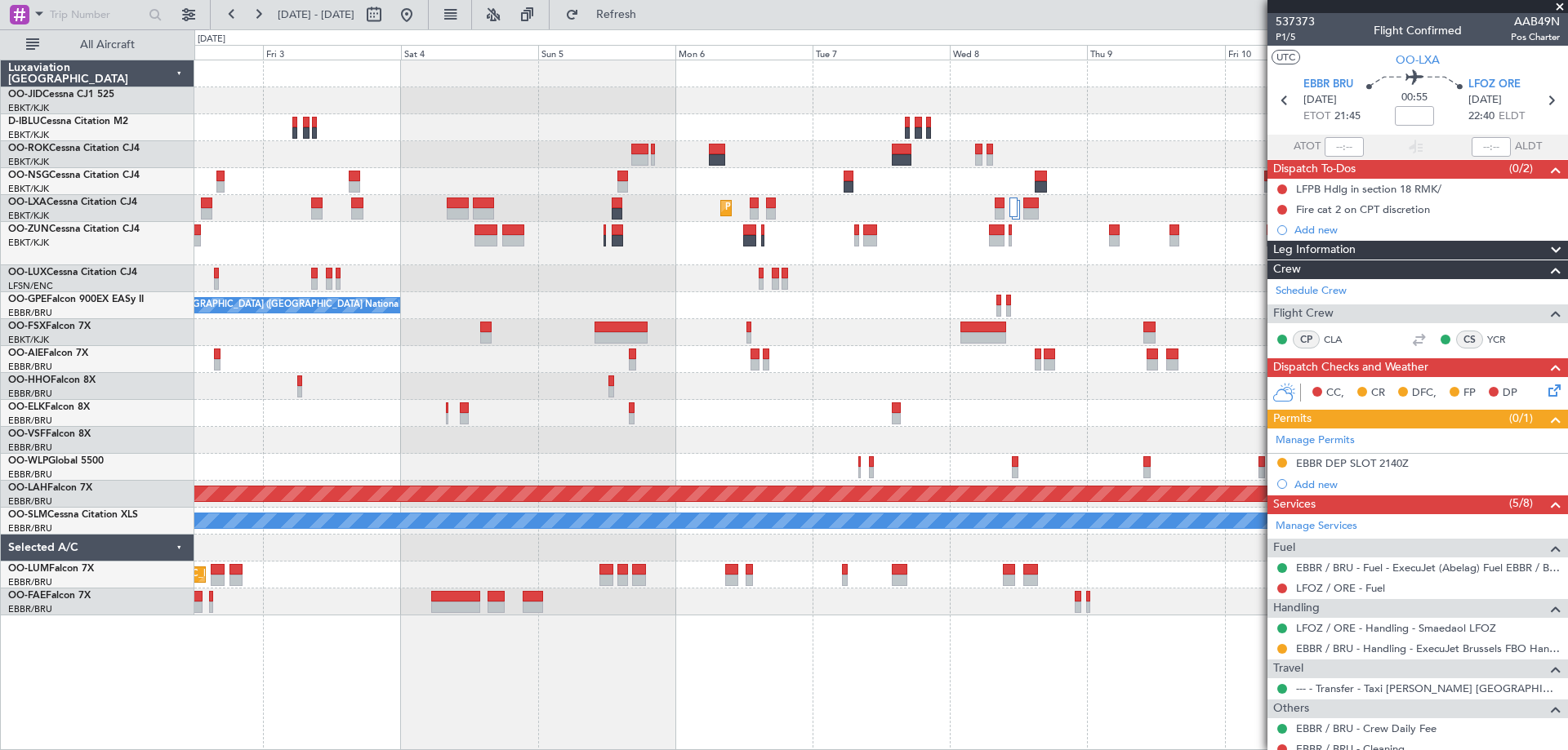
click at [550, 345] on div "Planned Maint Kortrijk-[GEOGRAPHIC_DATA] No Crew [GEOGRAPHIC_DATA] (Brussels Na…" at bounding box center [881, 338] width 1373 height 555
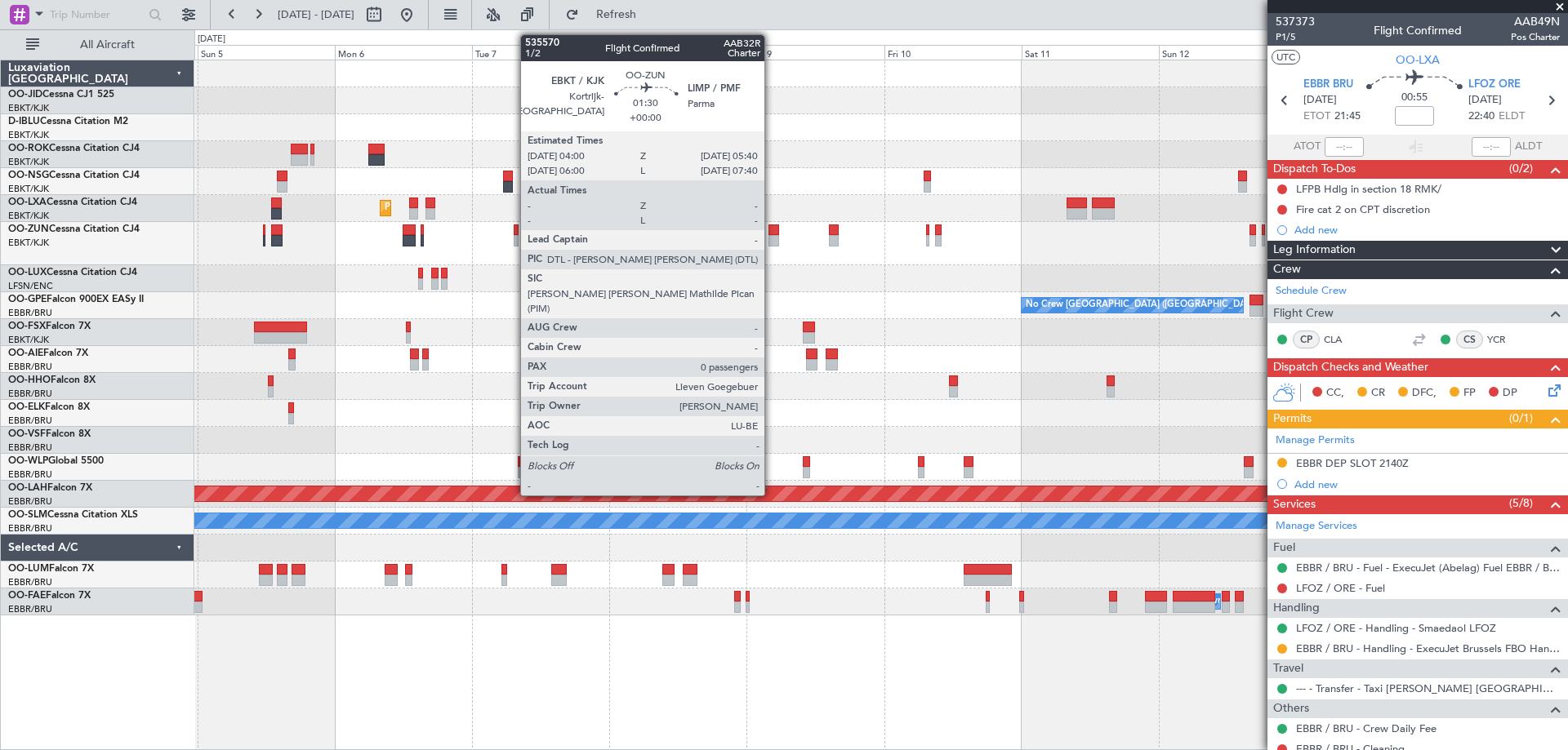
click at [336, 265] on div at bounding box center [881, 244] width 1373 height 43
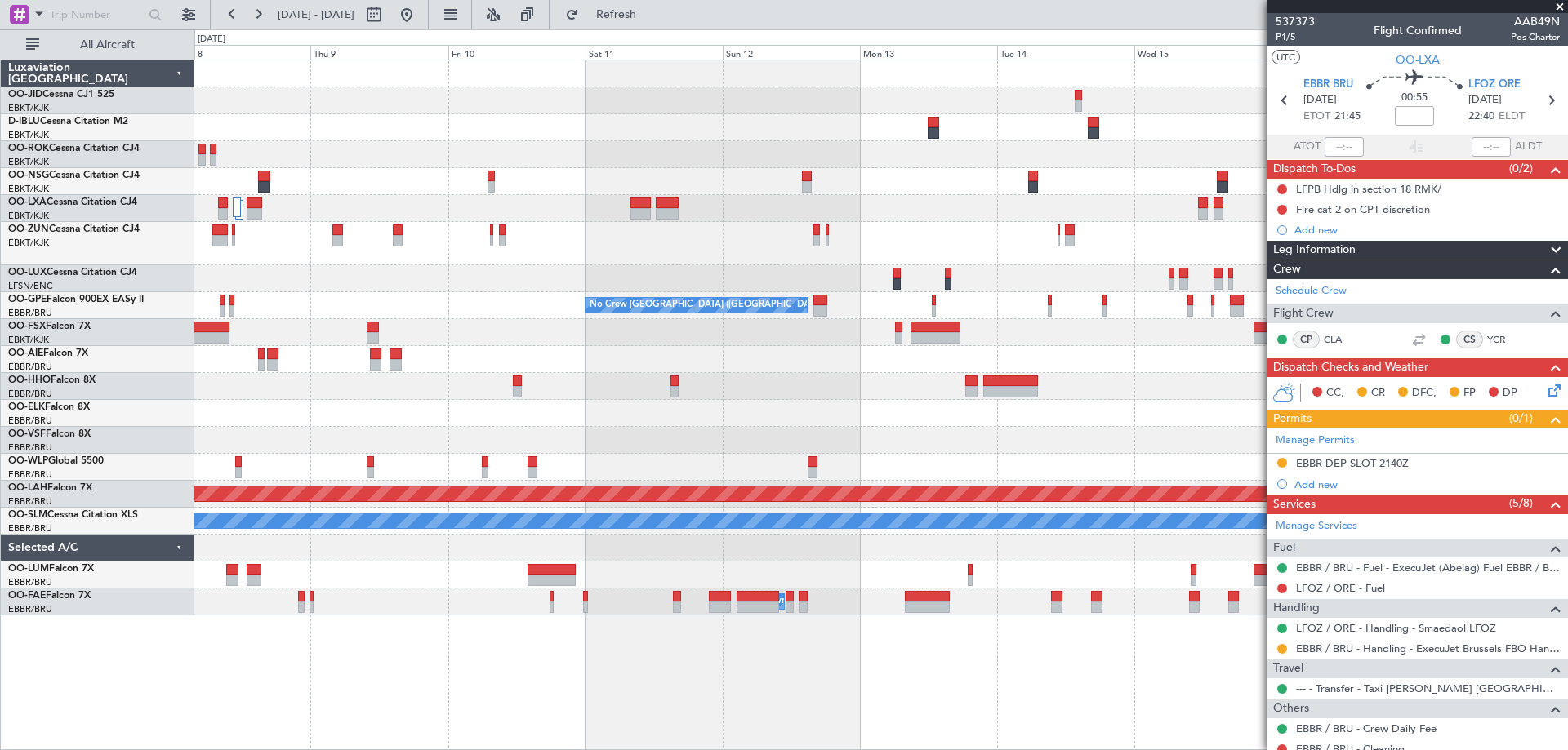
click at [676, 253] on div at bounding box center [881, 244] width 1373 height 43
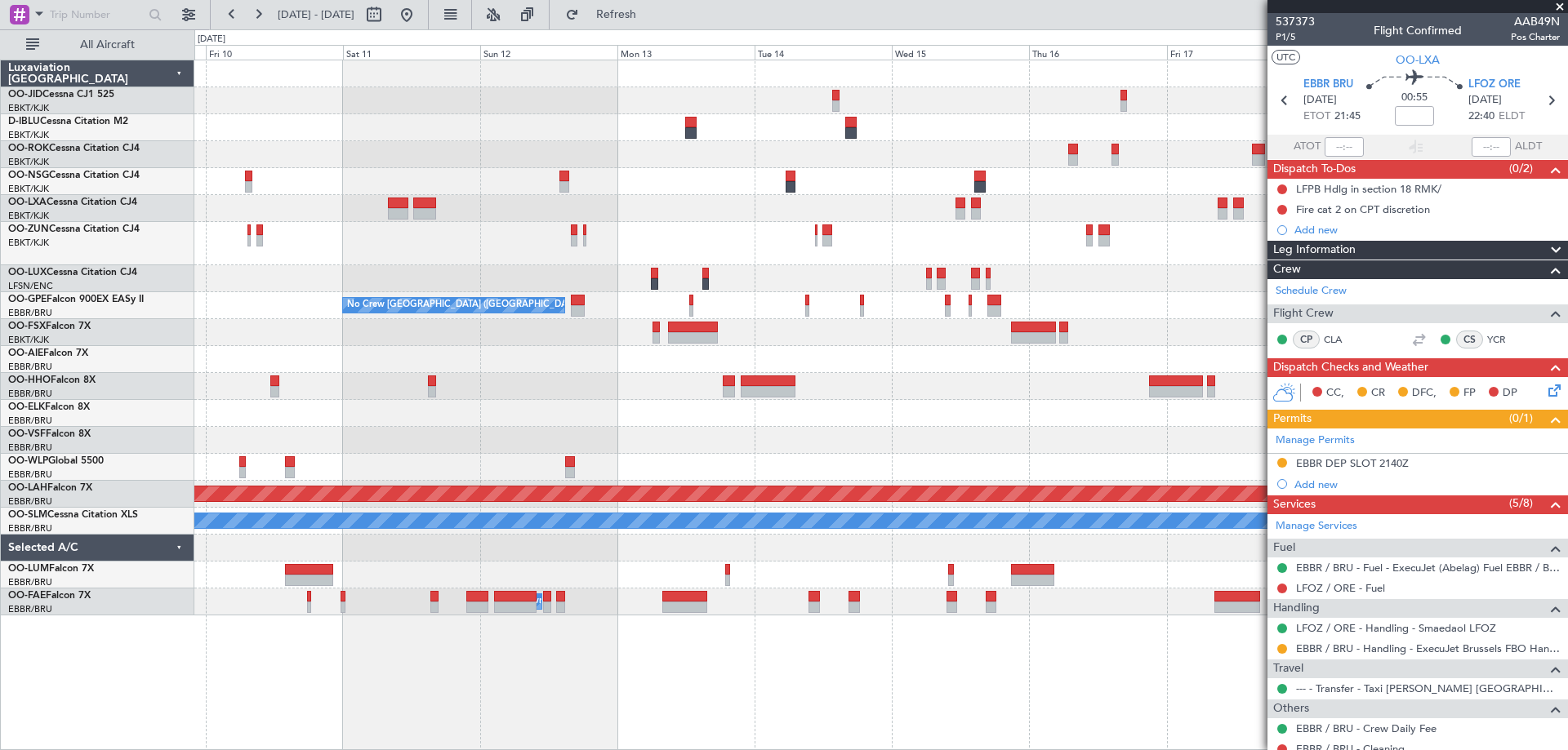
click at [633, 261] on div at bounding box center [881, 244] width 1373 height 43
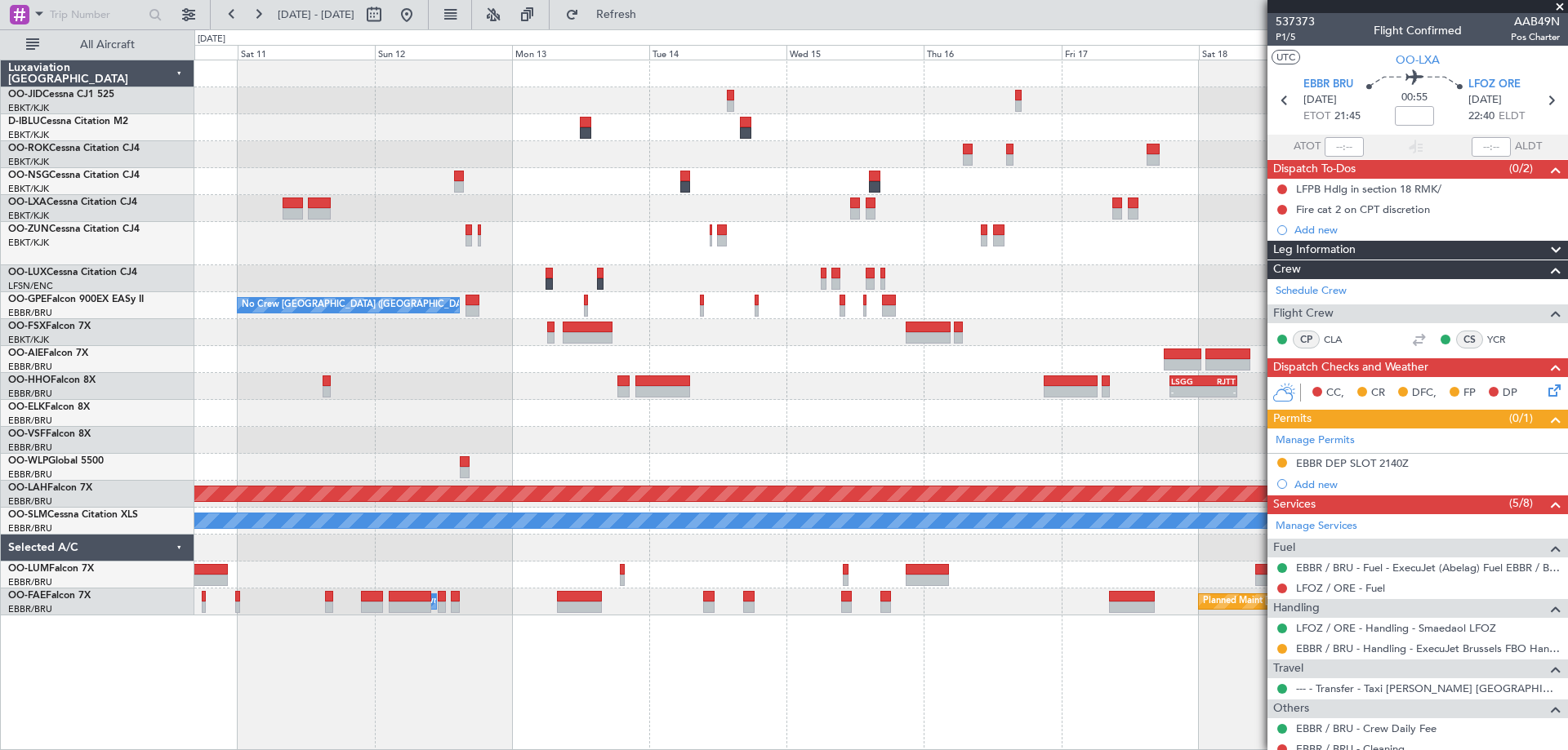
click at [705, 269] on div "No Crew [GEOGRAPHIC_DATA] ([GEOGRAPHIC_DATA] National) No Crew [GEOGRAPHIC_DATA…" at bounding box center [881, 338] width 1373 height 555
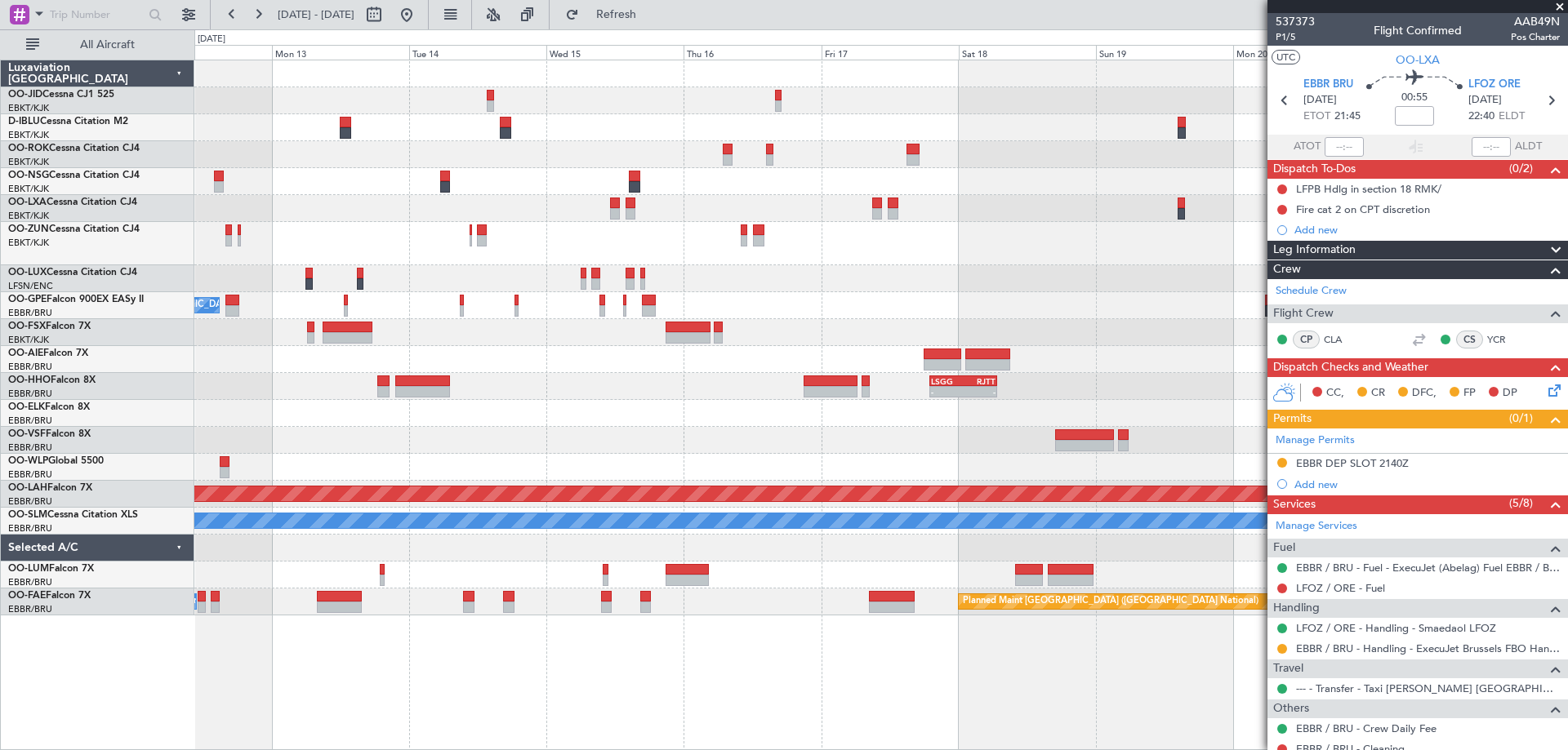
click at [833, 283] on div "No Crew No Crew No Crew [GEOGRAPHIC_DATA] (Brussels National) No Crew [GEOGRAPH…" at bounding box center [881, 338] width 1373 height 555
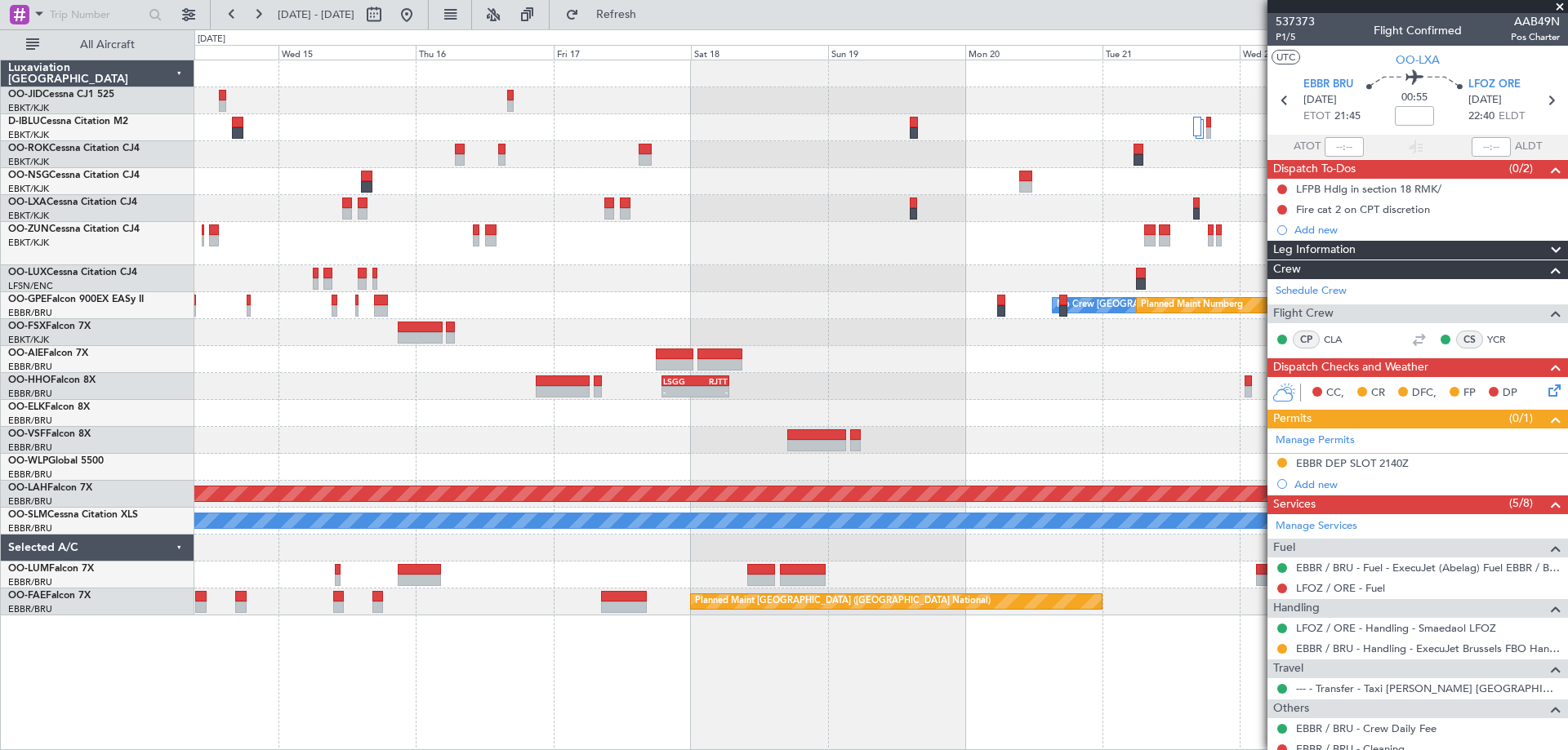
click at [711, 289] on div at bounding box center [881, 279] width 1373 height 27
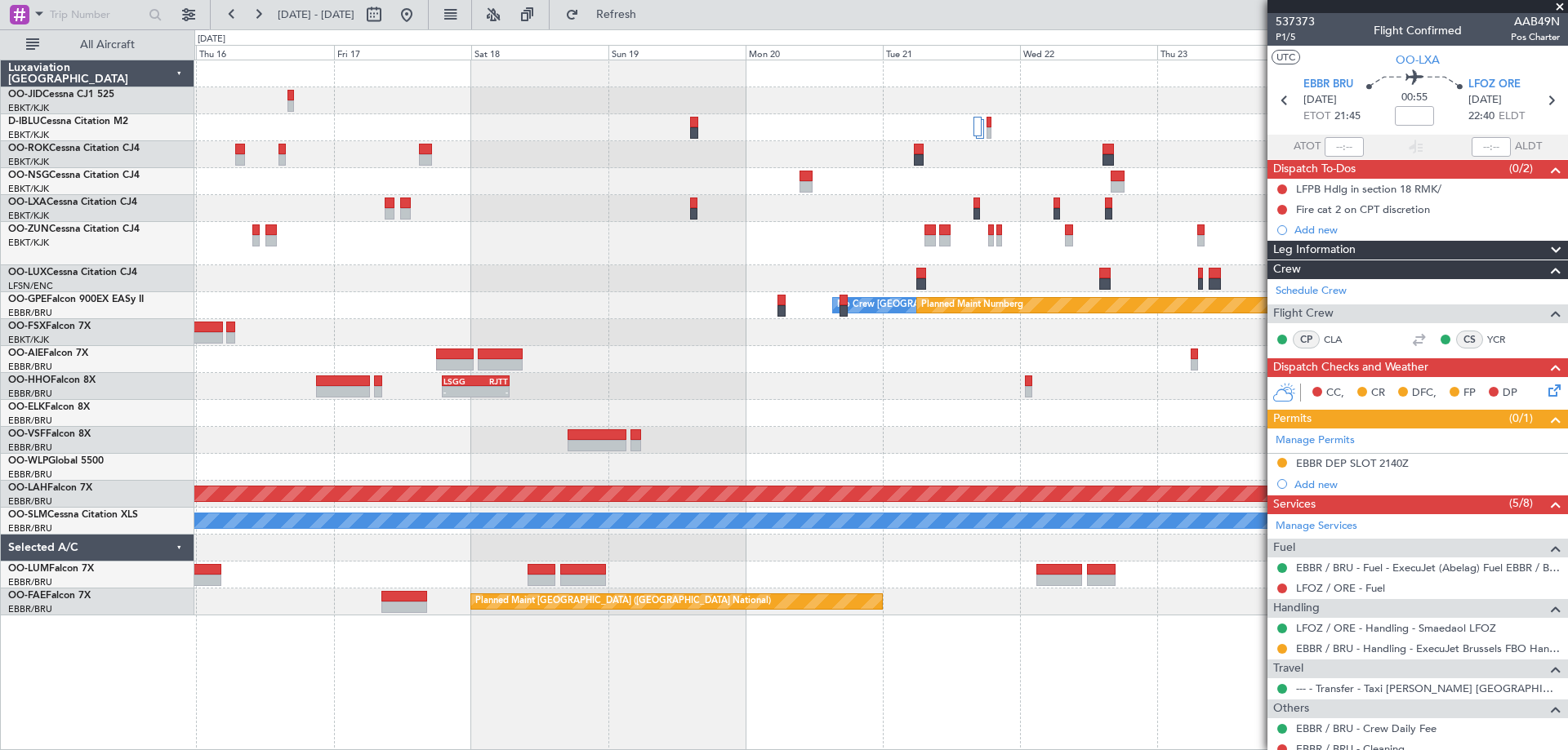
click at [650, 289] on div at bounding box center [881, 279] width 1373 height 27
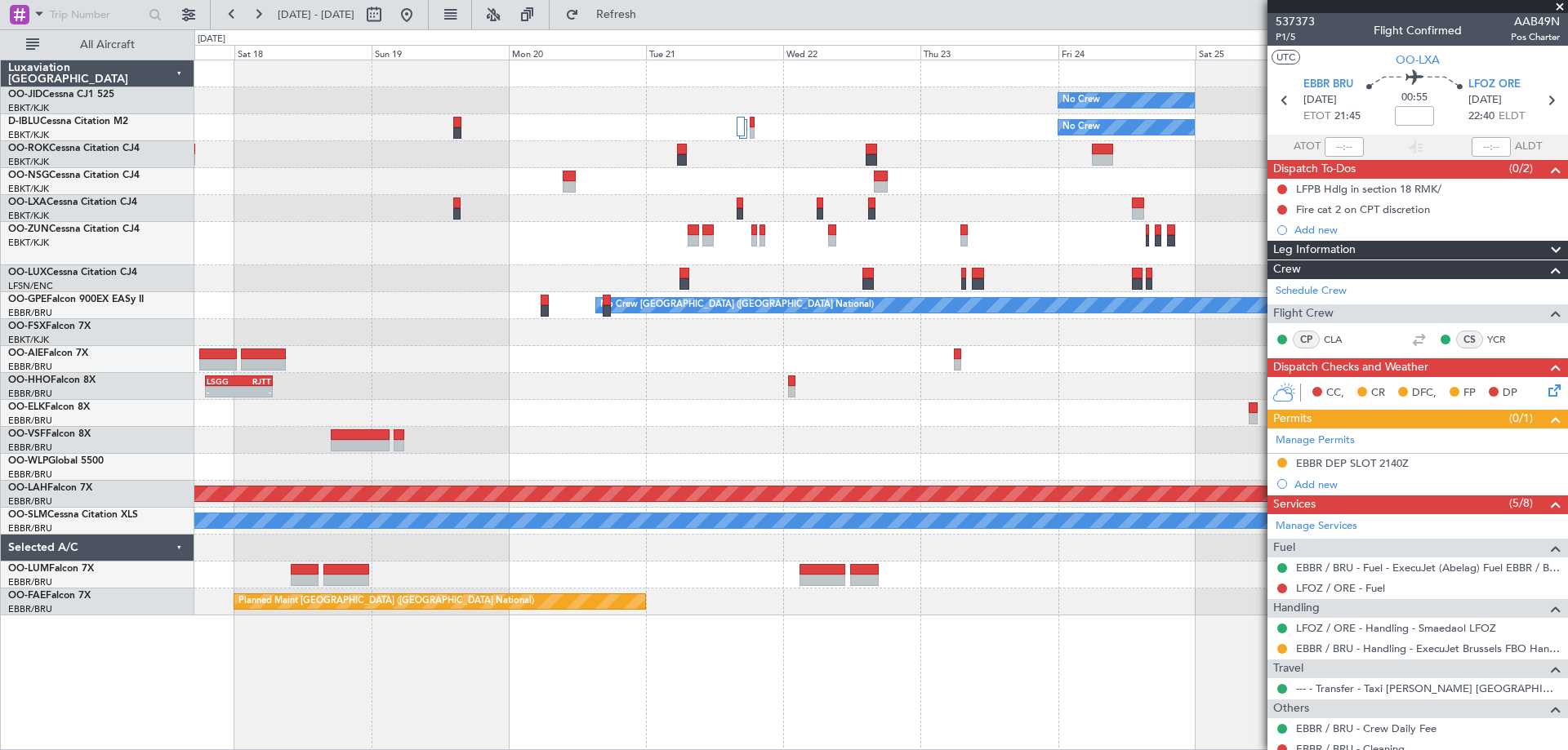
click at [821, 448] on div at bounding box center [881, 440] width 1373 height 27
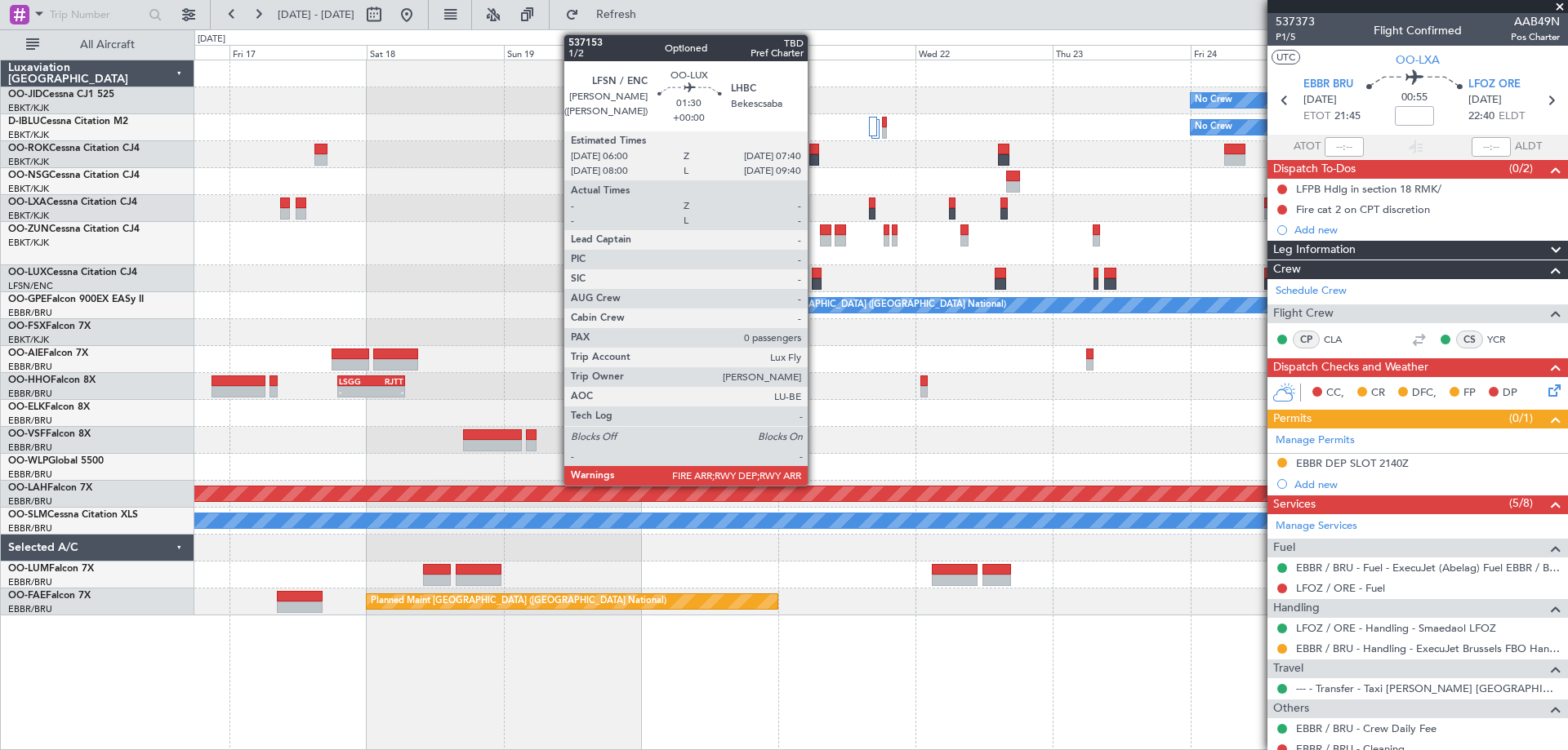
click at [815, 279] on div at bounding box center [816, 284] width 10 height 11
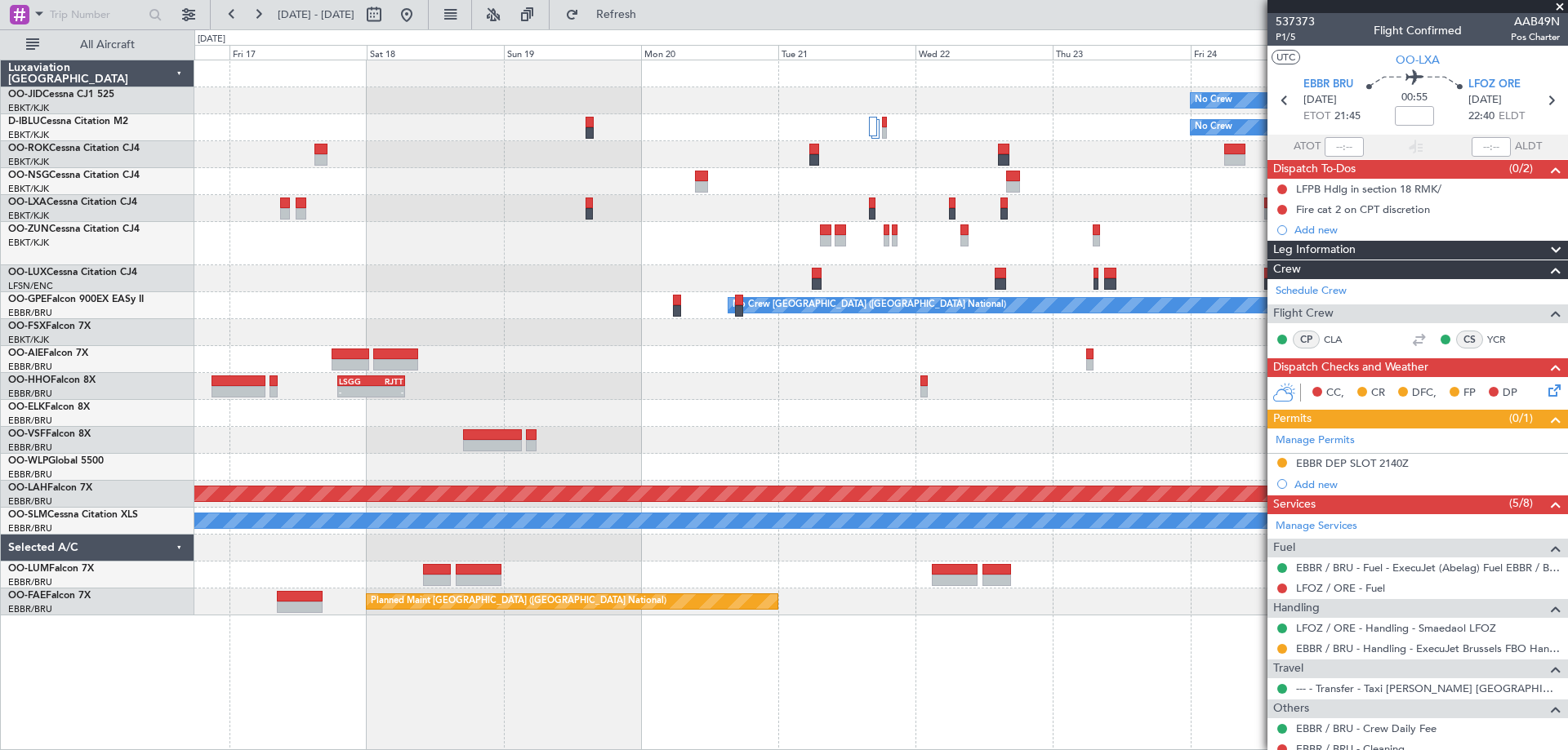
click at [1160, 341] on div "No Crew No Crew Planned Maint [GEOGRAPHIC_DATA] ([GEOGRAPHIC_DATA]) Planned Mai…" at bounding box center [881, 338] width 1373 height 555
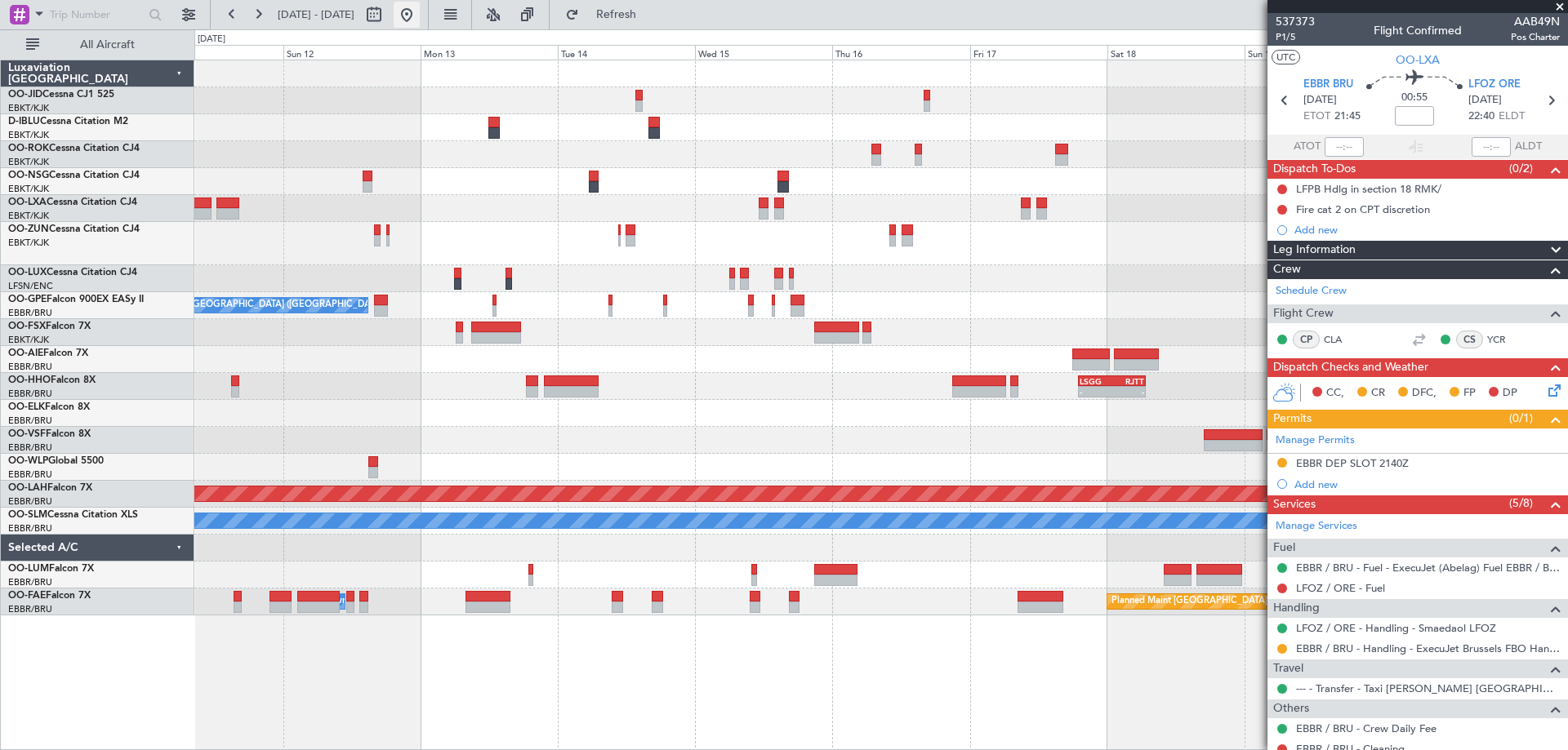
click at [420, 13] on button at bounding box center [407, 15] width 26 height 26
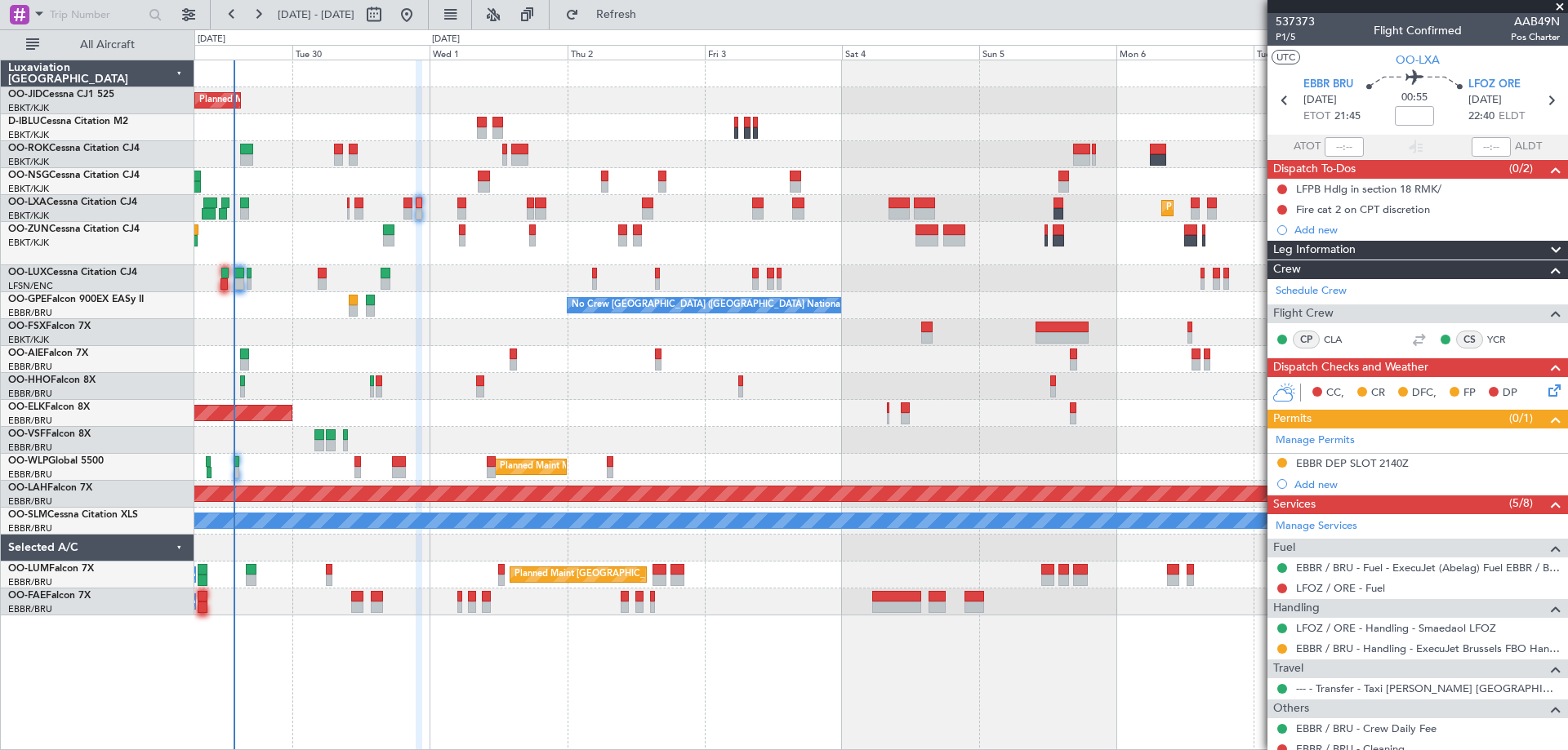
click at [373, 348] on div "Planned Maint Kortrijk-[GEOGRAPHIC_DATA] A/C Unavailable [GEOGRAPHIC_DATA]-[GEO…" at bounding box center [881, 338] width 1373 height 555
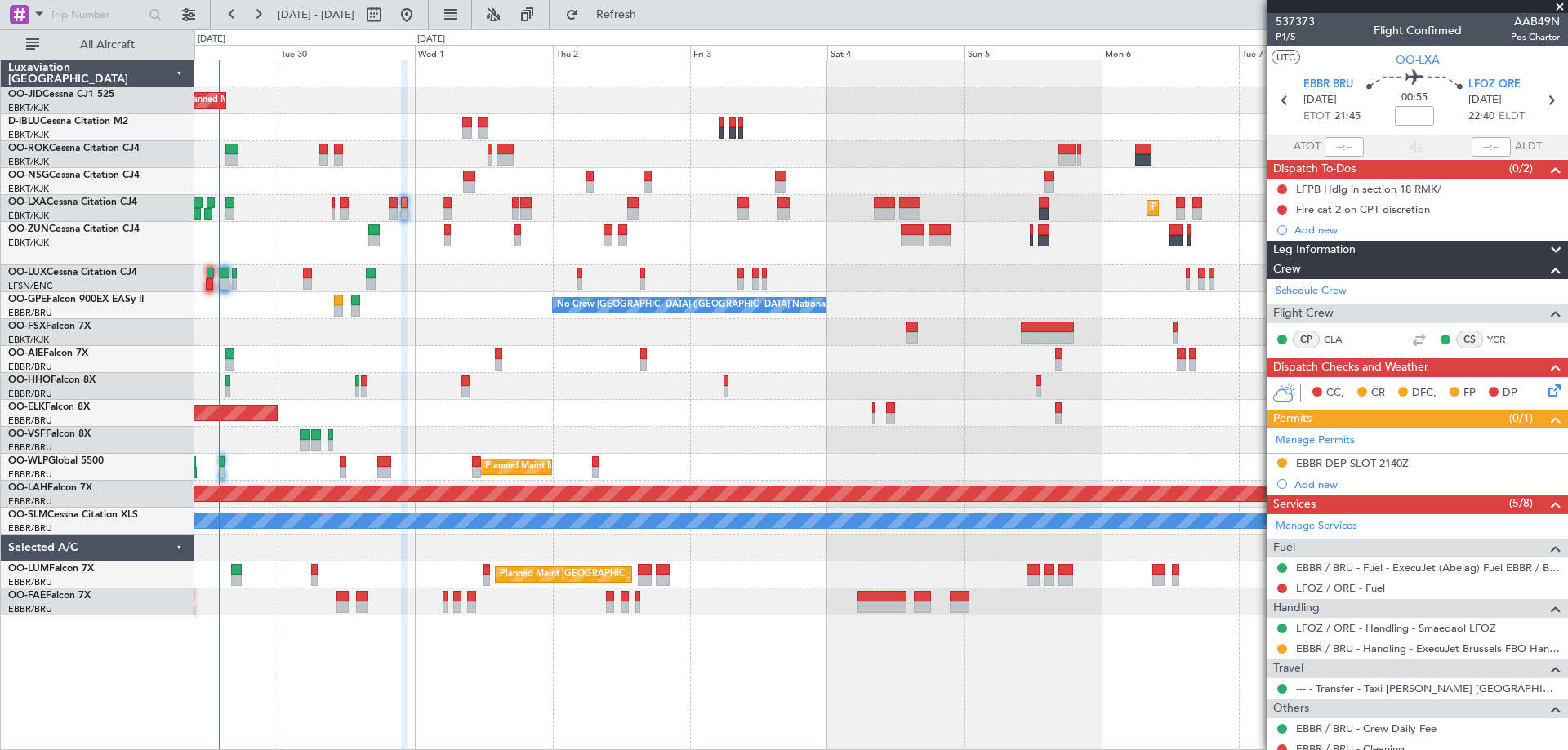
click at [357, 343] on div "Planned Maint Kortrijk-[GEOGRAPHIC_DATA] A/C Unavailable [GEOGRAPHIC_DATA]-[GEO…" at bounding box center [881, 338] width 1373 height 555
